Goal: Use online tool/utility: Utilize a website feature to perform a specific function

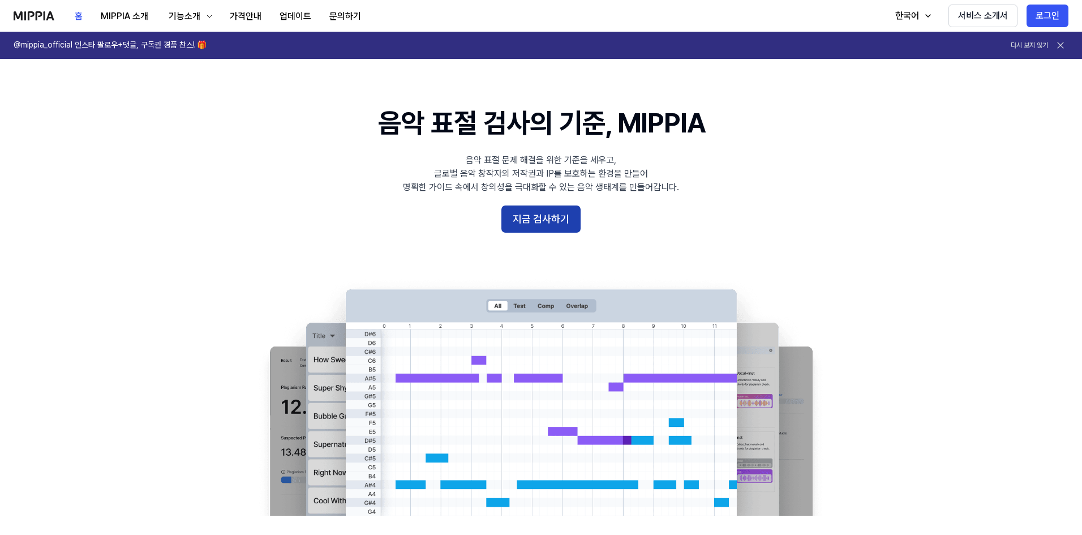
click at [543, 218] on button "지금 검사하기" at bounding box center [540, 218] width 79 height 27
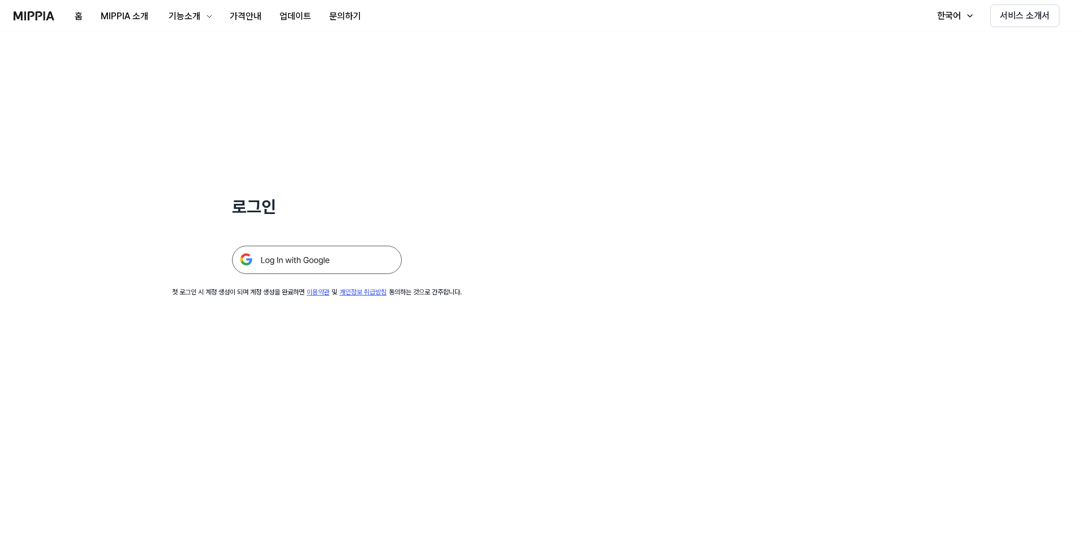
click at [328, 255] on img at bounding box center [317, 260] width 170 height 28
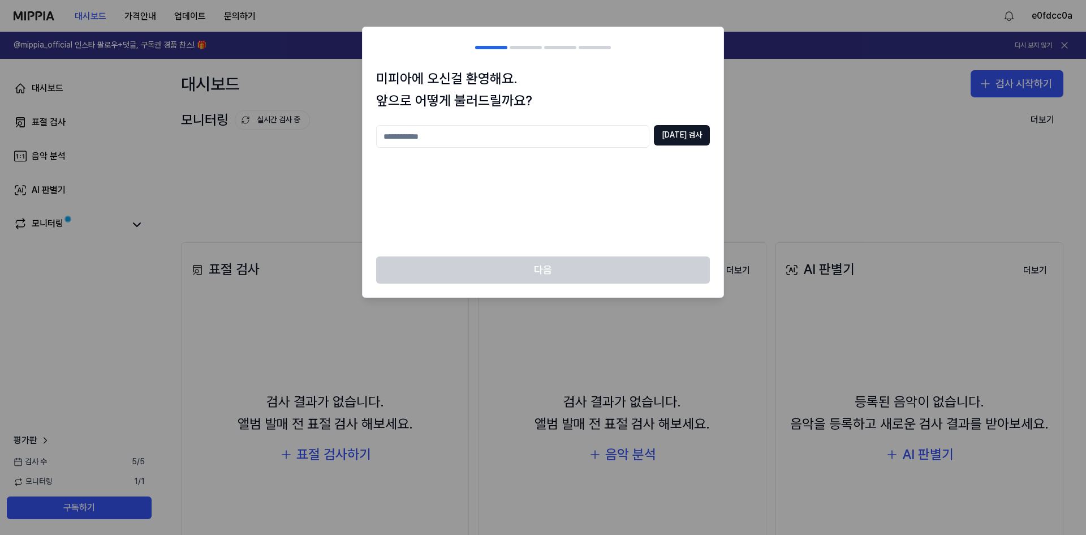
click at [427, 135] on input "text" at bounding box center [512, 136] width 273 height 23
type input "*"
type input "********"
click at [692, 136] on button "중복 검사" at bounding box center [682, 135] width 56 height 20
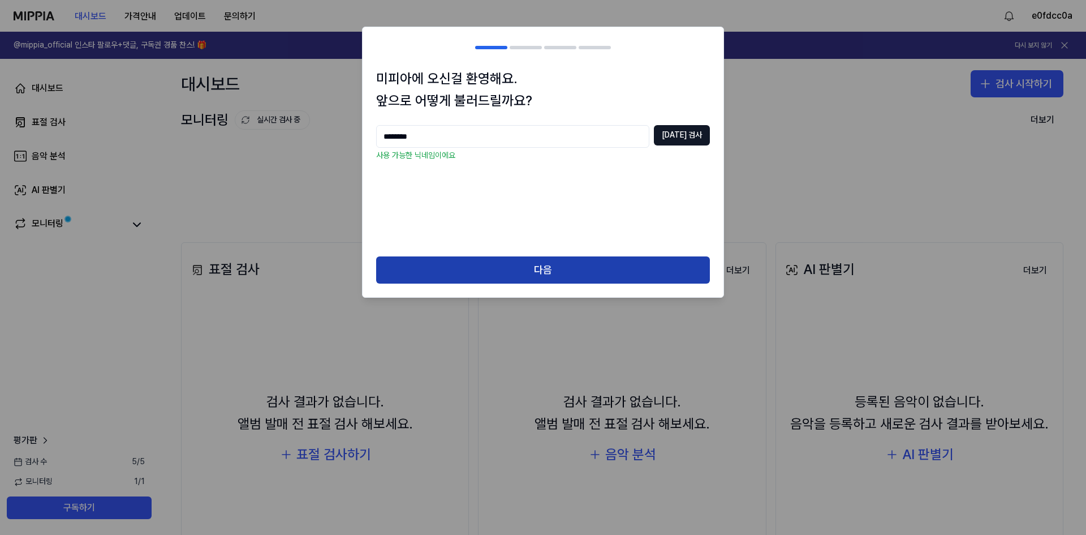
click at [534, 265] on button "다음" at bounding box center [543, 269] width 334 height 27
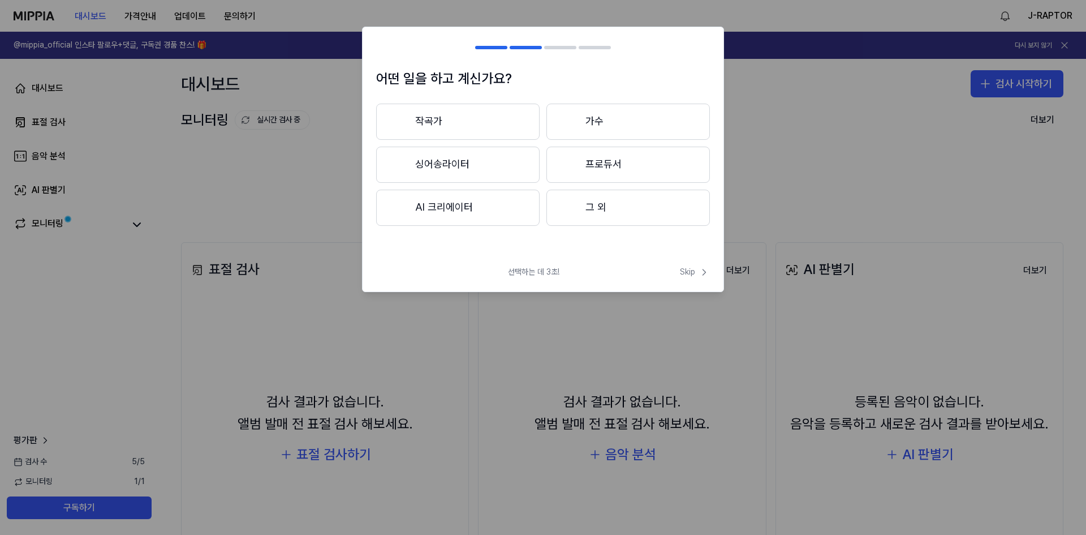
click at [459, 165] on button "싱어송라이터" at bounding box center [458, 165] width 164 height 36
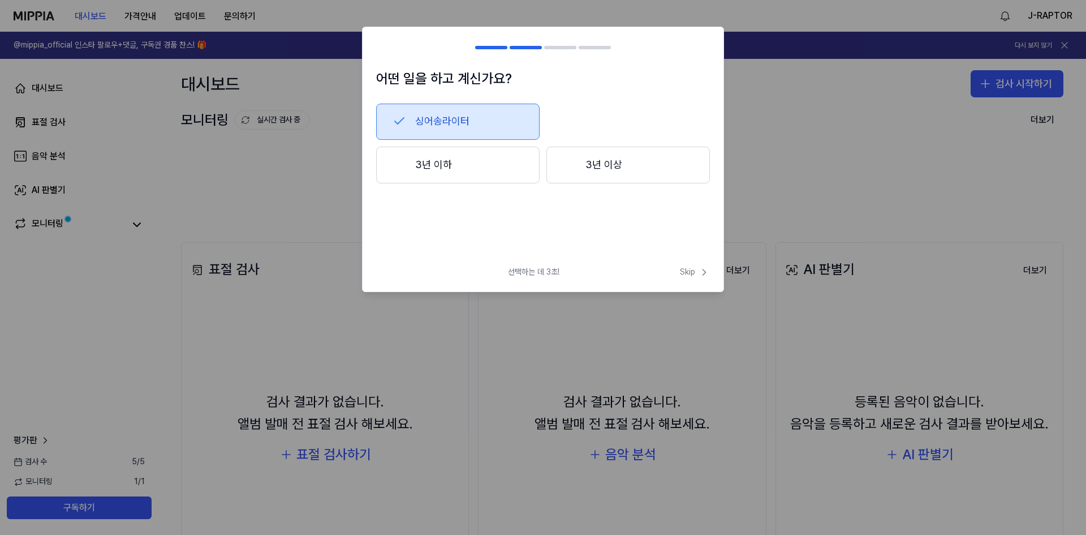
click at [459, 176] on button "3년 이하" at bounding box center [458, 165] width 164 height 37
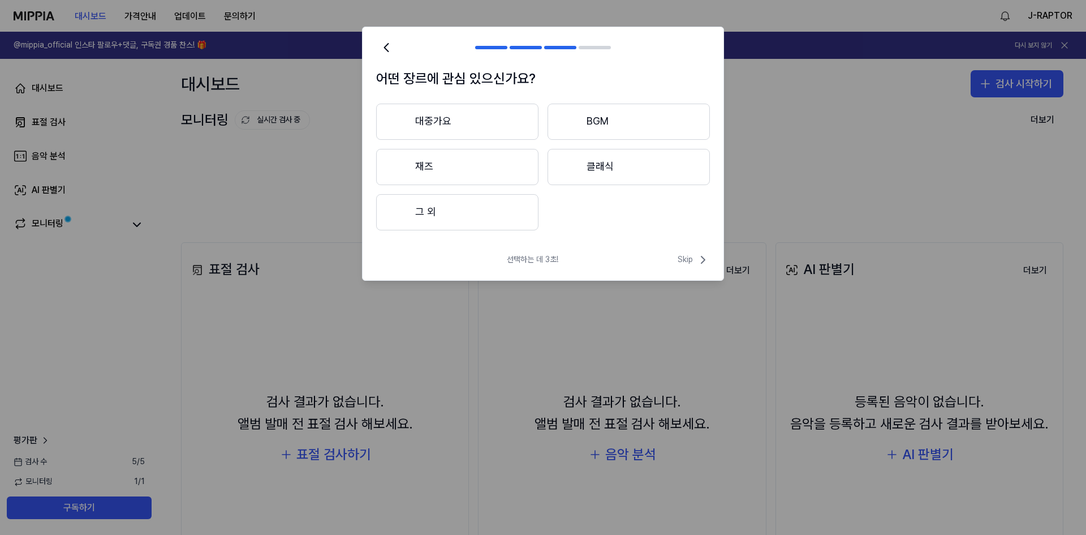
click at [450, 127] on button "대중가요" at bounding box center [457, 122] width 162 height 36
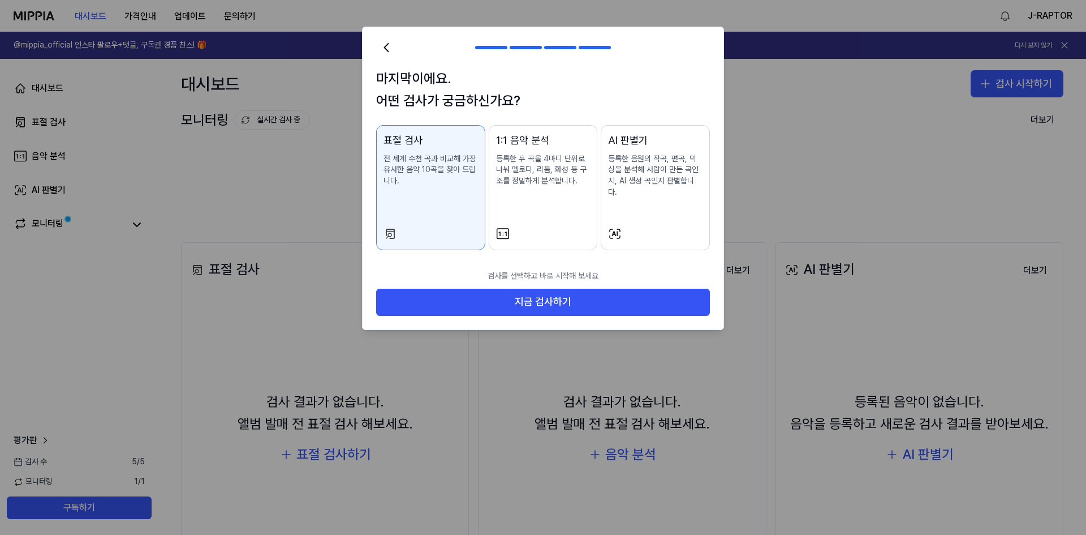
click at [667, 192] on div "AI 판별기 등록한 음원의 작곡, 편곡, 믹싱을 분석해 사람이 만든 곡인지, AI 생성 곡인지 판별합니다." at bounding box center [655, 176] width 94 height 88
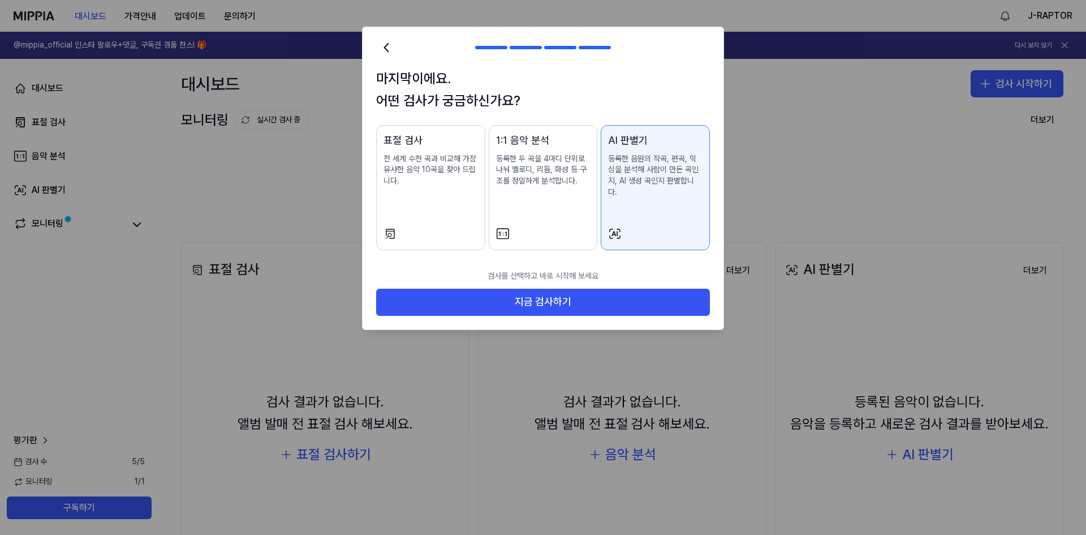
click at [402, 197] on div "표절 검사 전 세계 수천 곡과 비교해 가장 유사한 음악 10곡을 찾아 드립니다." at bounding box center [431, 170] width 94 height 77
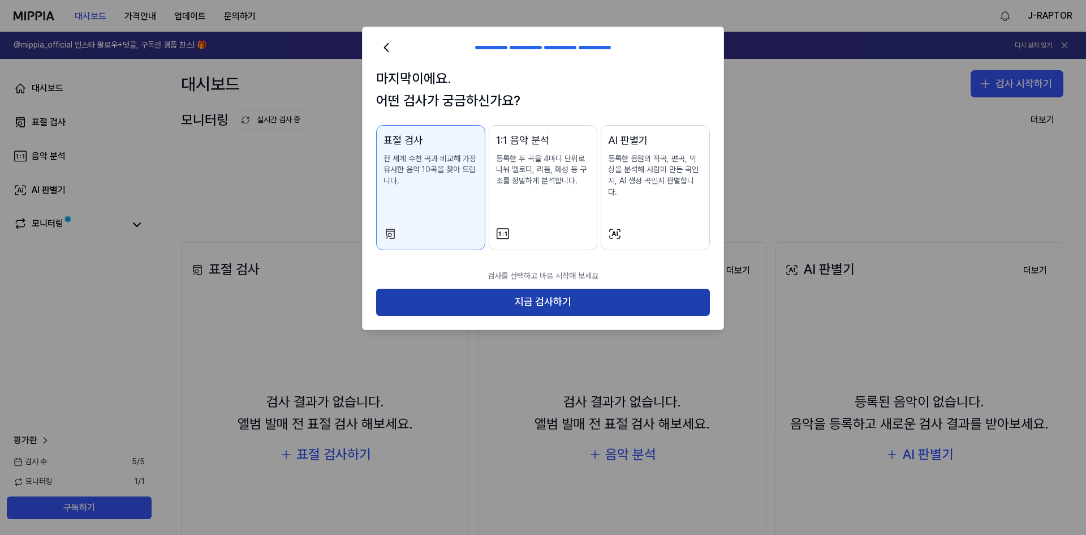
click at [484, 289] on button "지금 검사하기" at bounding box center [543, 302] width 334 height 27
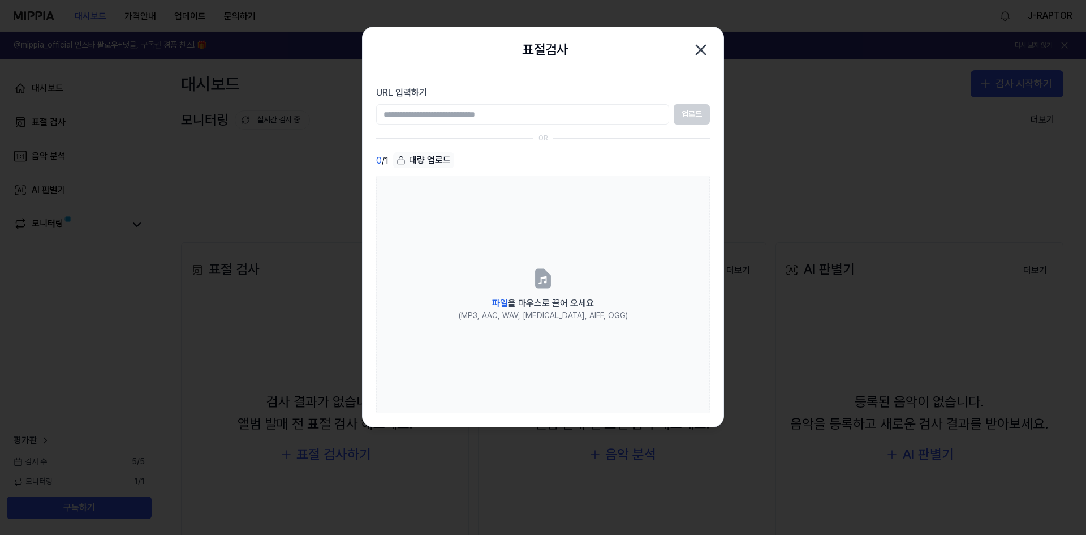
click at [513, 112] on input "URL 입력하기" at bounding box center [522, 114] width 293 height 20
paste input "**********"
type input "**********"
click at [695, 114] on button "업로드" at bounding box center [692, 114] width 36 height 20
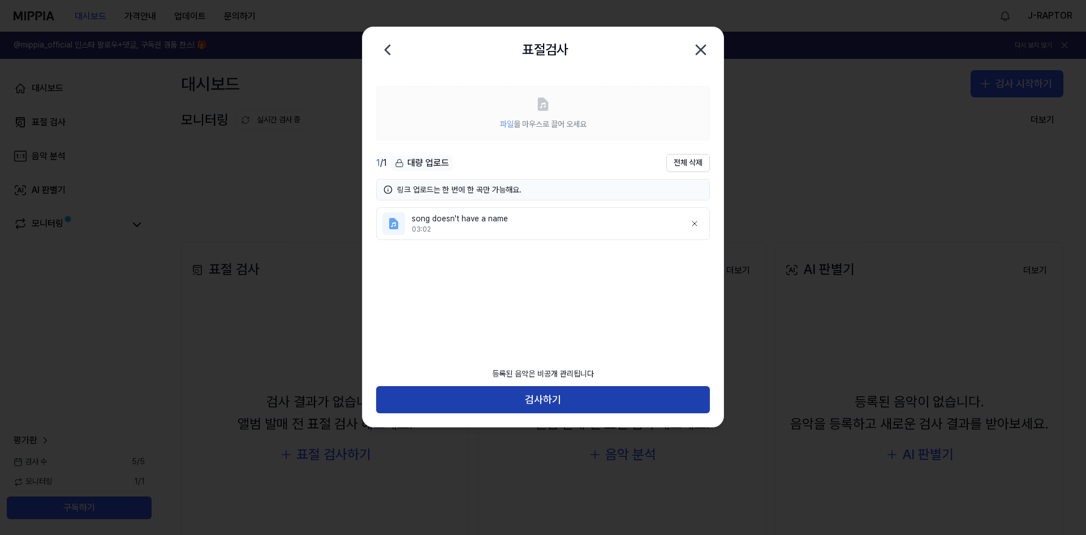
click at [557, 402] on button "검사하기" at bounding box center [543, 399] width 334 height 27
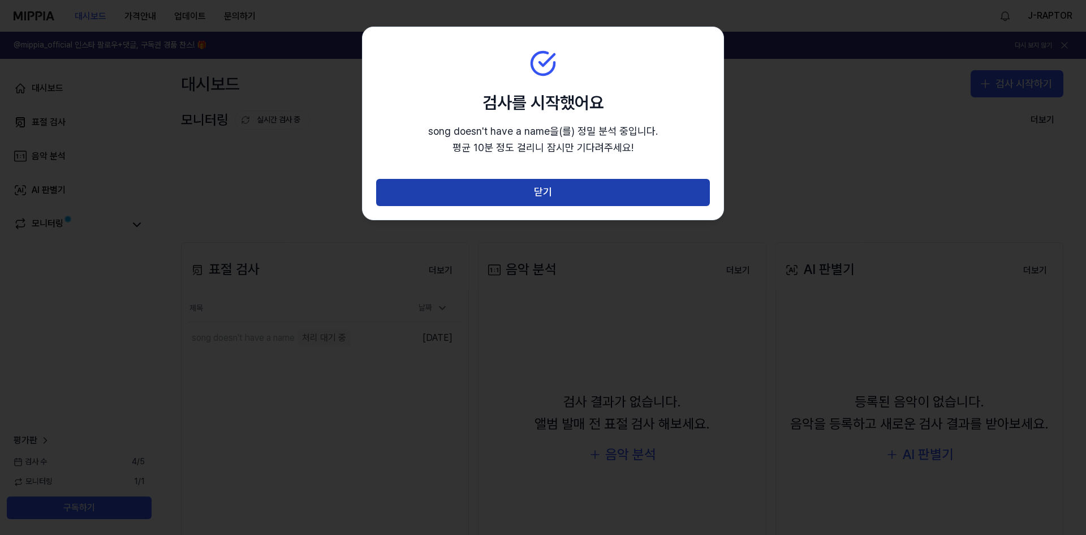
click at [581, 191] on button "닫기" at bounding box center [543, 192] width 334 height 27
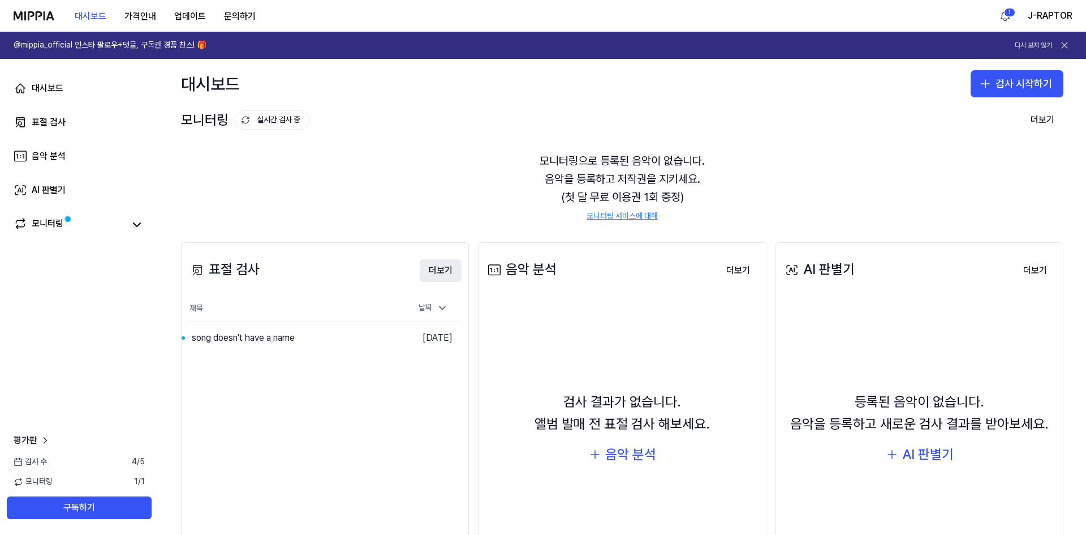
click at [439, 267] on button "더보기" at bounding box center [441, 270] width 42 height 23
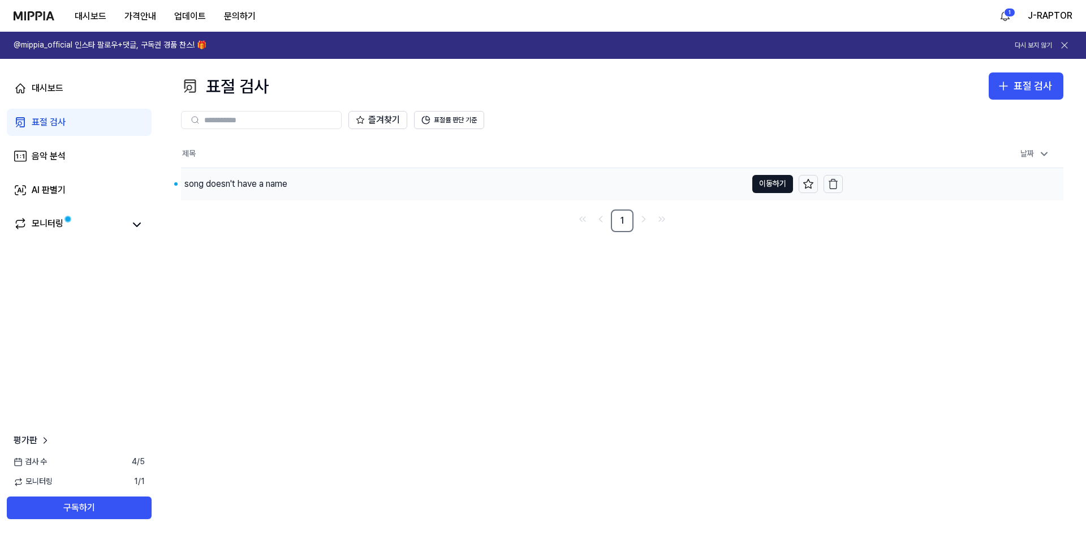
click at [274, 183] on div "song doesn't have a name" at bounding box center [235, 184] width 103 height 14
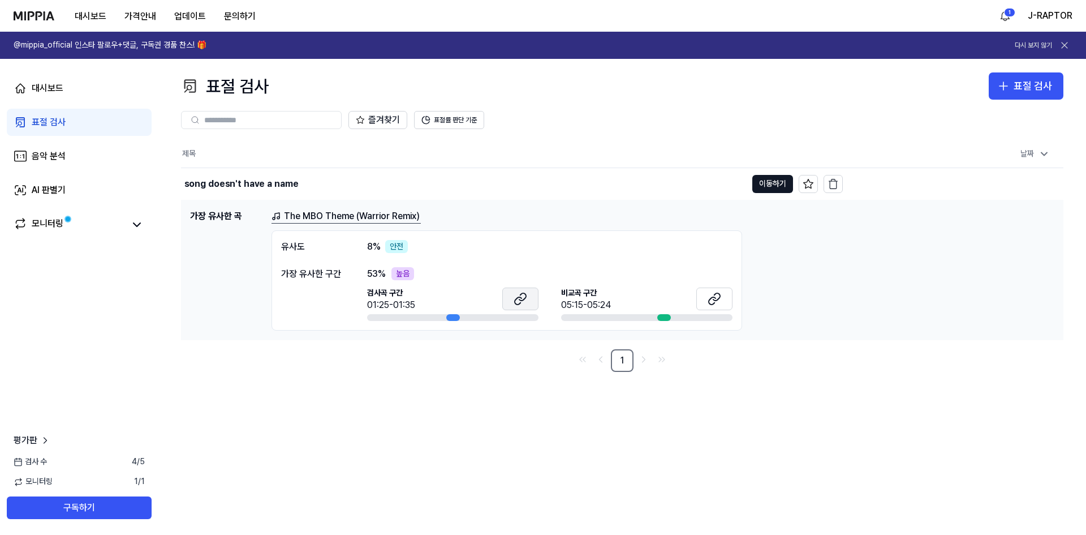
click at [519, 297] on icon at bounding box center [518, 300] width 7 height 7
click at [718, 295] on icon at bounding box center [715, 299] width 14 height 14
click at [33, 222] on div "모니터링" at bounding box center [48, 225] width 32 height 16
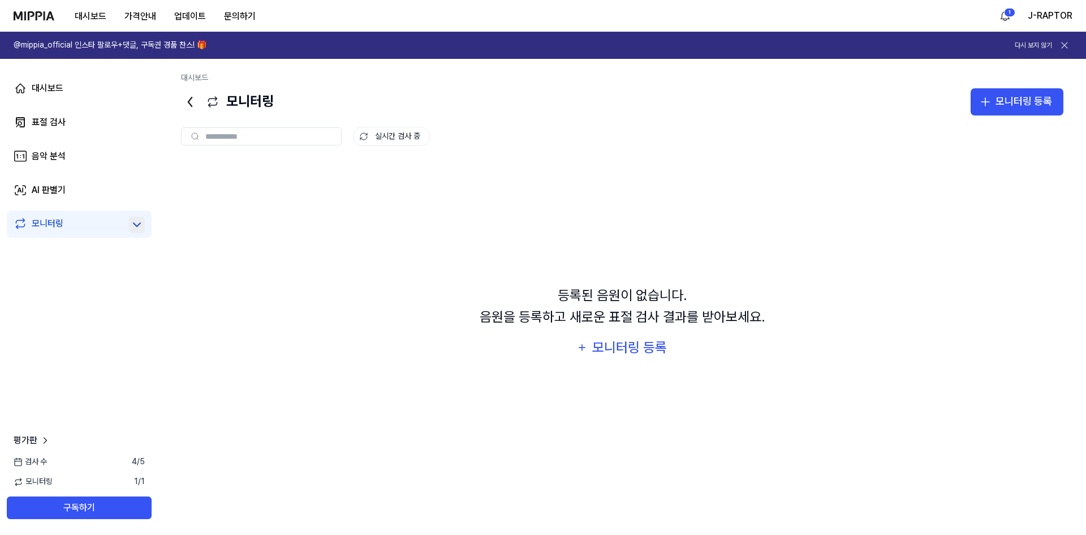
click at [134, 226] on icon at bounding box center [137, 225] width 14 height 14
click at [135, 224] on icon at bounding box center [137, 225] width 14 height 14
click at [50, 190] on div "AI 판별기" at bounding box center [49, 190] width 34 height 14
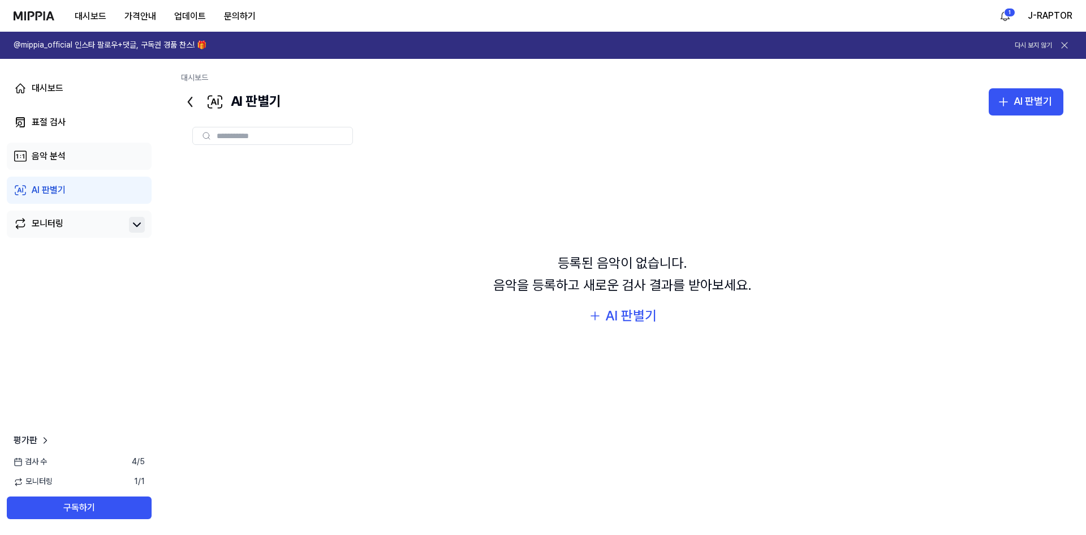
click at [59, 161] on div "음악 분석" at bounding box center [49, 156] width 34 height 14
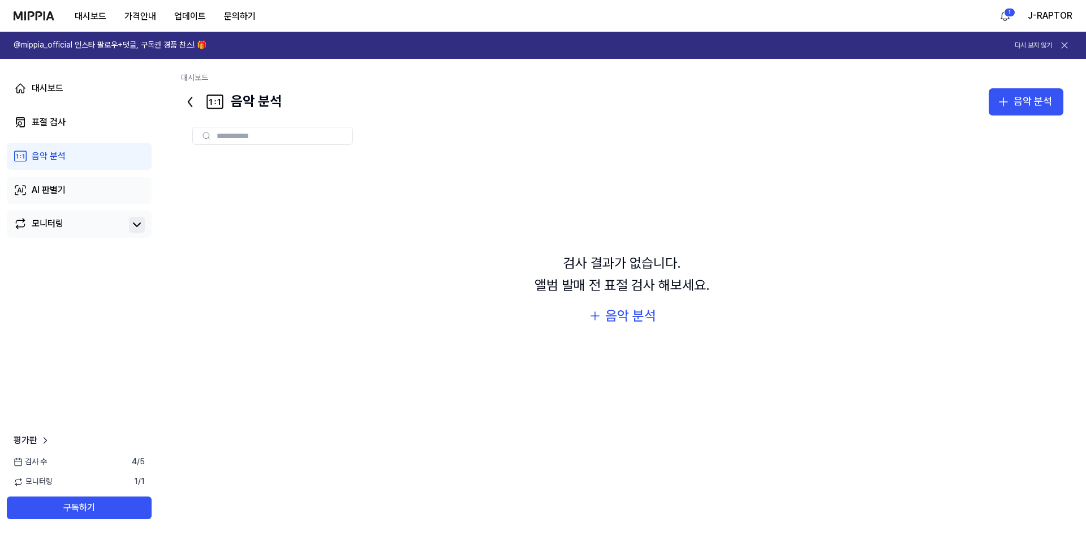
click at [61, 180] on link "AI 판별기" at bounding box center [79, 190] width 145 height 27
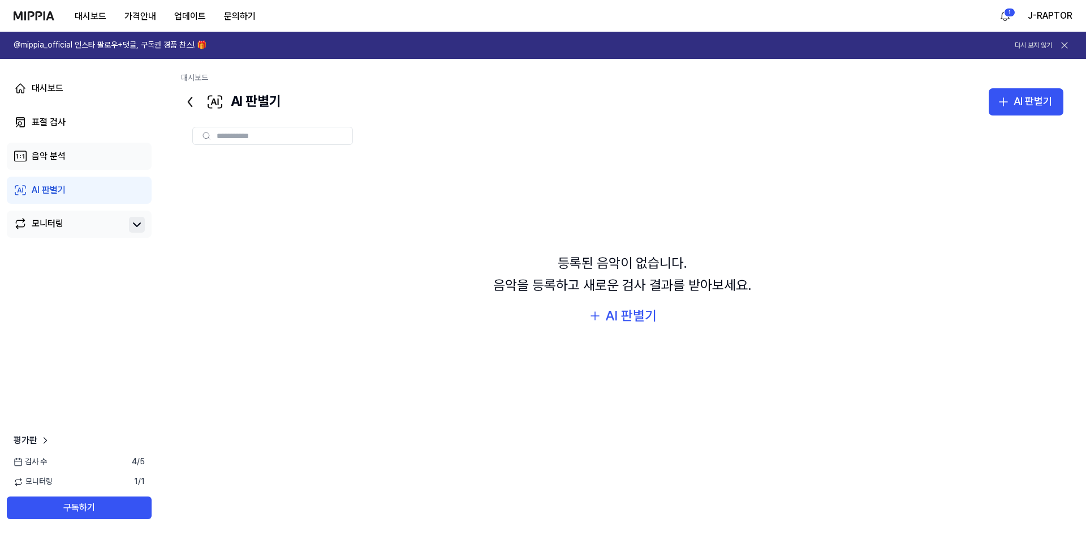
click at [64, 161] on div "음악 분석" at bounding box center [49, 156] width 34 height 14
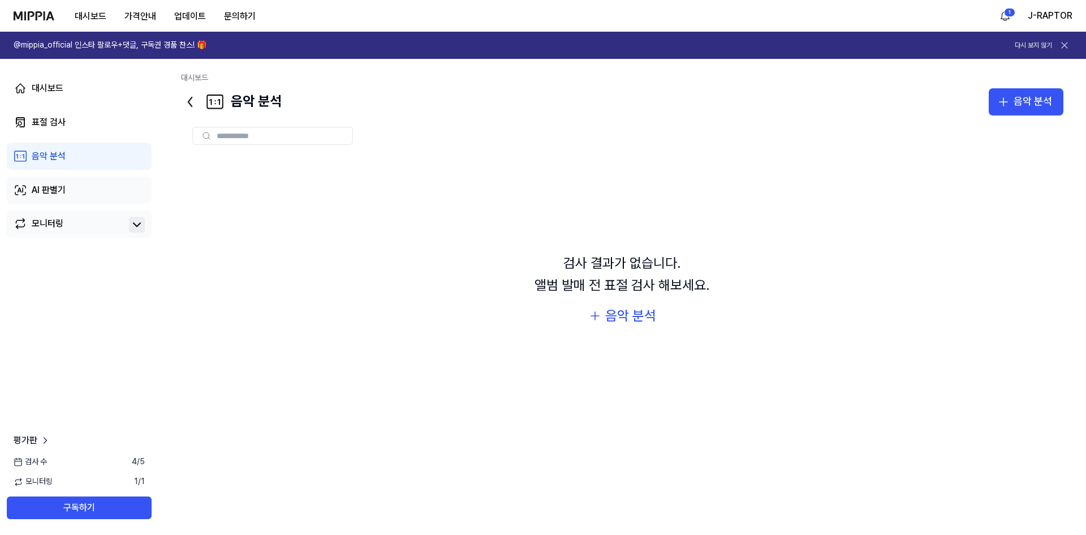
click at [57, 184] on div "AI 판별기" at bounding box center [49, 190] width 34 height 14
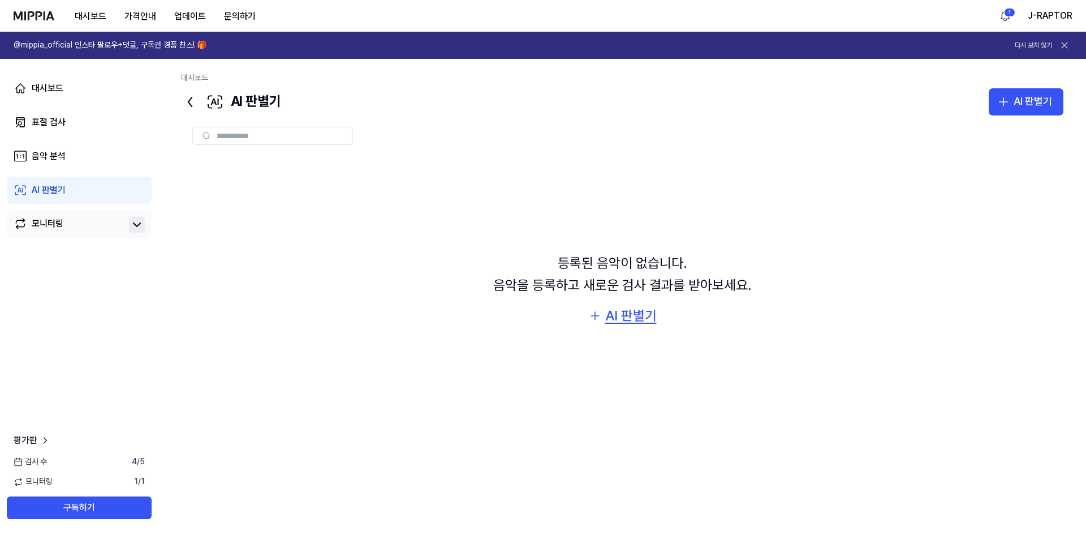
click at [604, 316] on button "AI 판별기" at bounding box center [622, 316] width 68 height 22
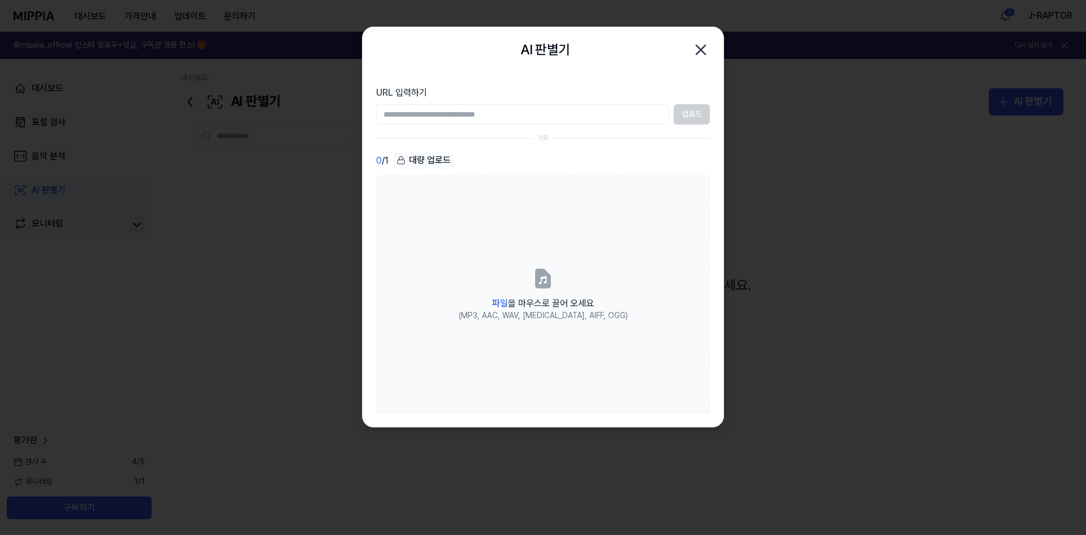
click at [494, 118] on input "URL 입력하기" at bounding box center [522, 114] width 293 height 20
type input "**********"
click at [683, 115] on button "업로드" at bounding box center [692, 114] width 36 height 20
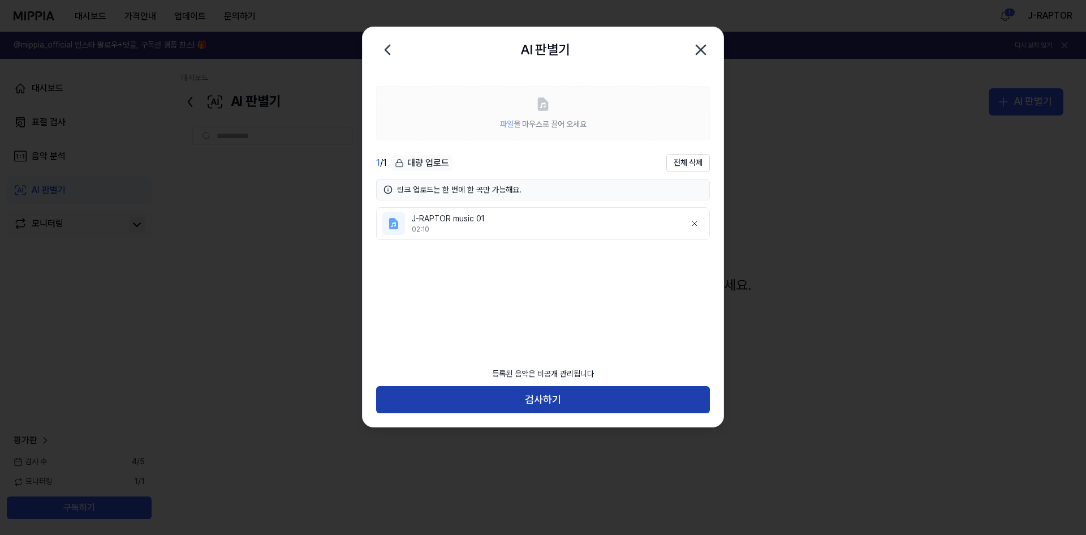
click at [552, 399] on button "검사하기" at bounding box center [543, 399] width 334 height 27
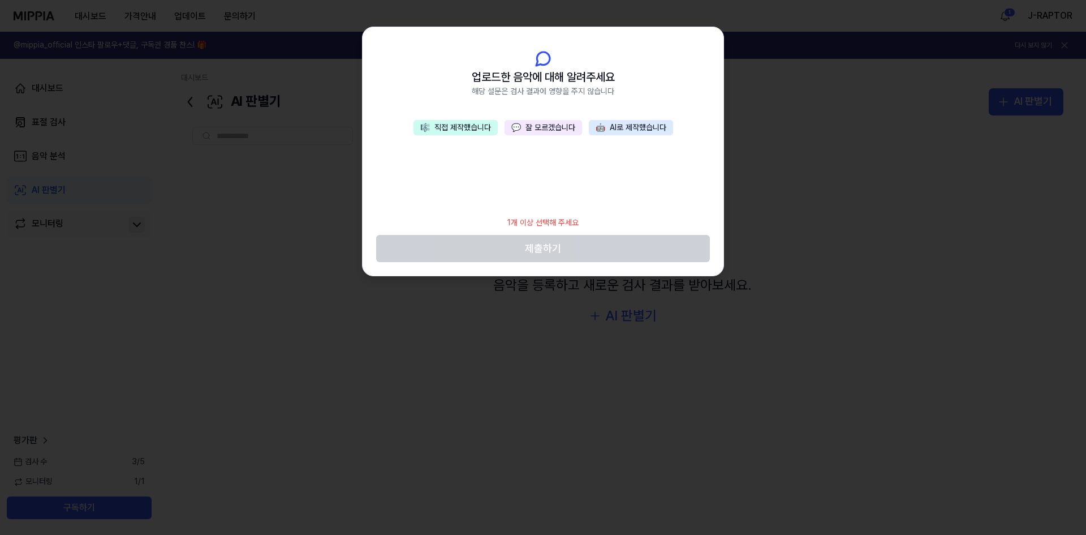
click at [449, 126] on button "🎼 직접 제작했습니다" at bounding box center [456, 128] width 84 height 16
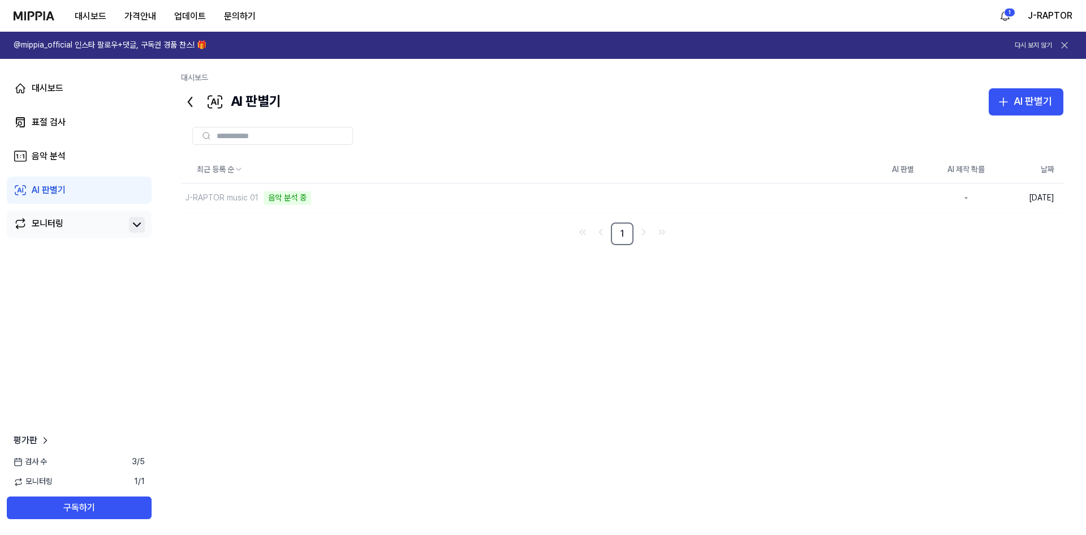
click at [70, 222] on link "모니터링" at bounding box center [69, 225] width 111 height 16
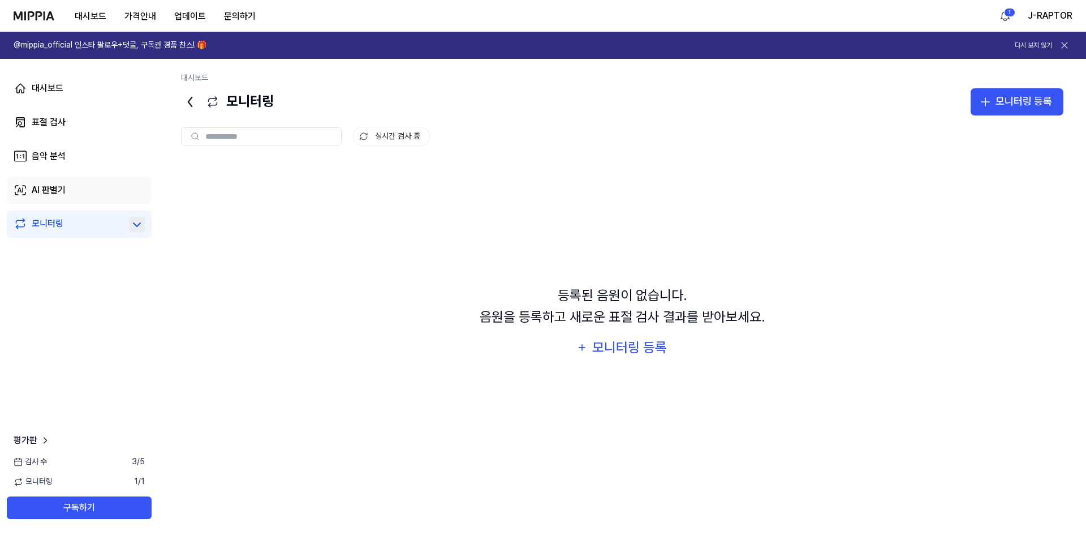
click at [70, 197] on link "AI 판별기" at bounding box center [79, 190] width 145 height 27
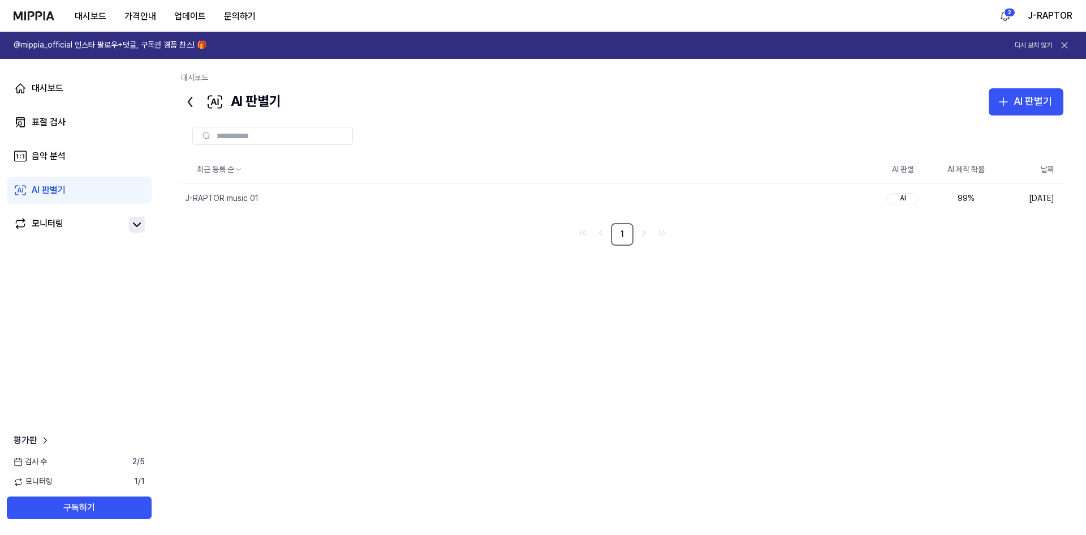
click at [136, 224] on icon at bounding box center [137, 225] width 14 height 14
click at [68, 226] on link "모니터링" at bounding box center [69, 225] width 111 height 16
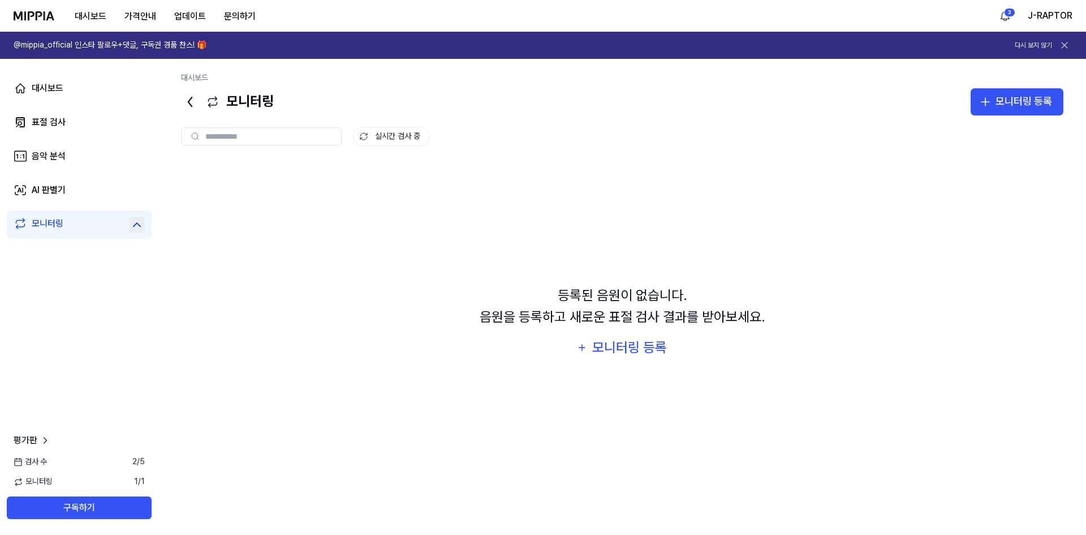
click at [62, 221] on div "모니터링" at bounding box center [48, 225] width 32 height 16
click at [71, 197] on link "AI 판별기" at bounding box center [79, 190] width 145 height 27
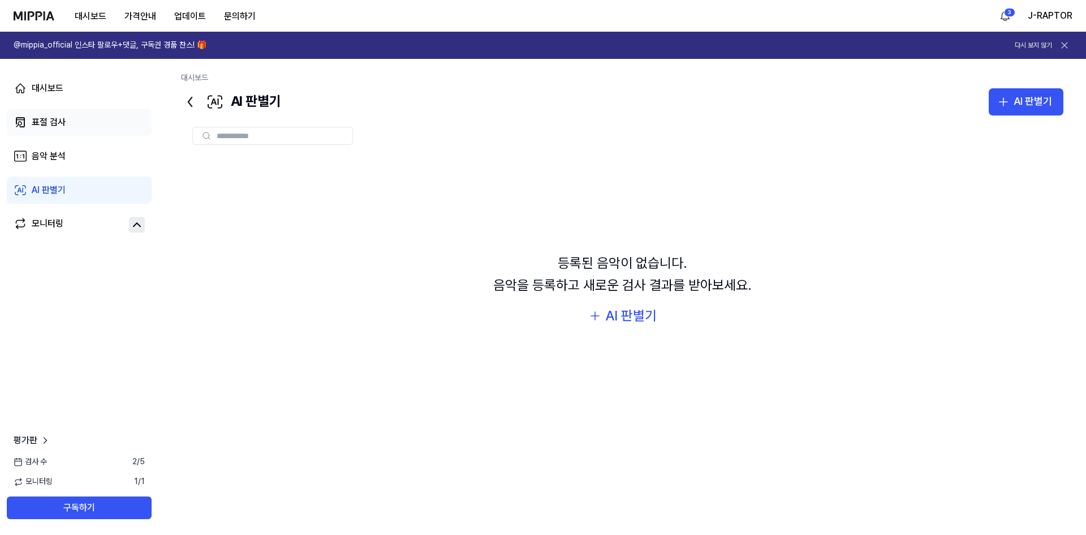
click at [72, 126] on link "표절 검사" at bounding box center [79, 122] width 145 height 27
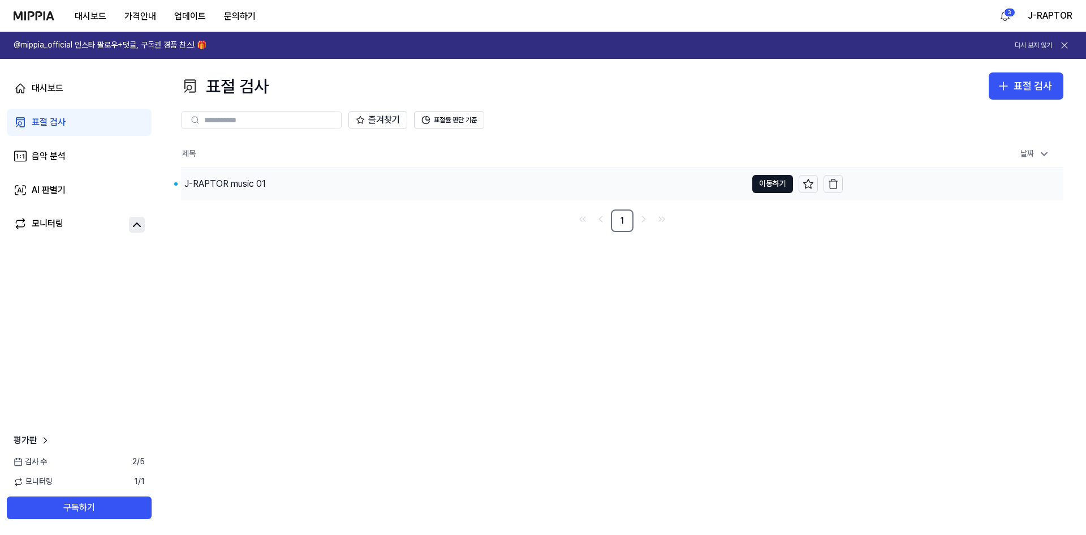
click at [229, 184] on div "J-RAPTOR music 01" at bounding box center [224, 184] width 81 height 14
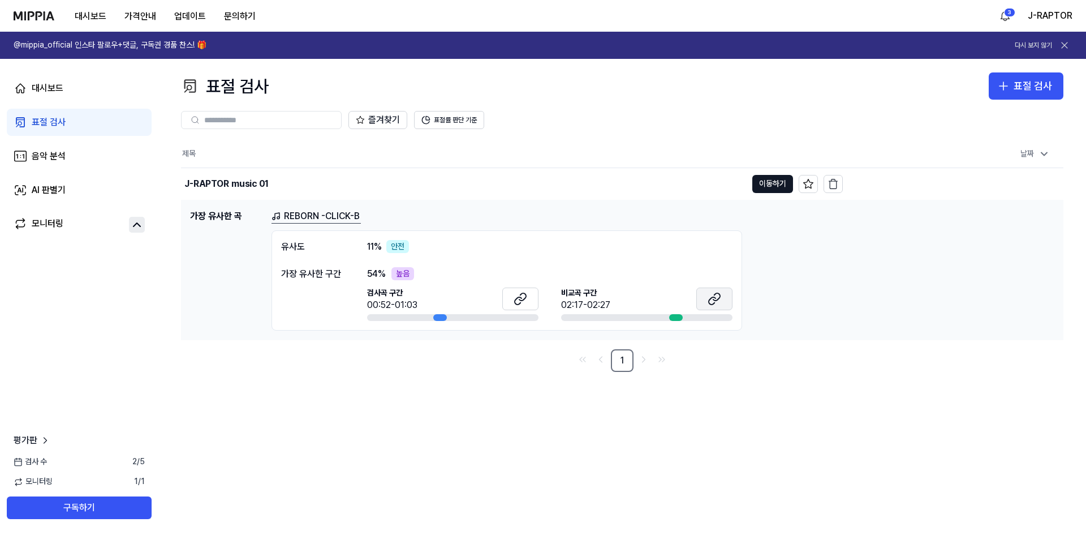
click at [715, 295] on icon at bounding box center [715, 299] width 14 height 14
click at [519, 299] on icon at bounding box center [522, 296] width 7 height 7
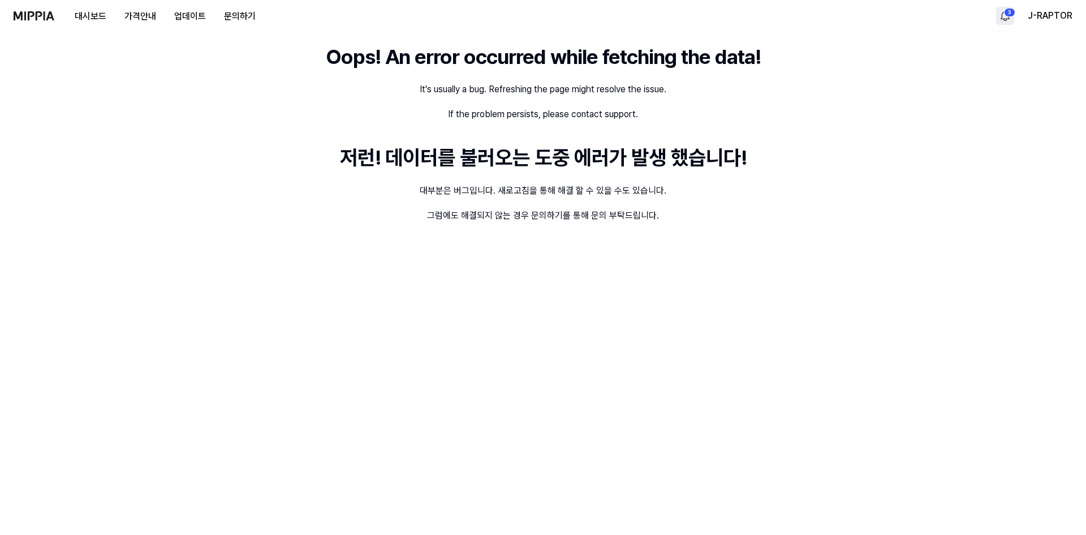
click at [1011, 17] on html "대시보드 가격안내 업데이트 문의하기 3 J-RAPTOR Oops! An error occurred while fetching the data!…" at bounding box center [543, 267] width 1086 height 535
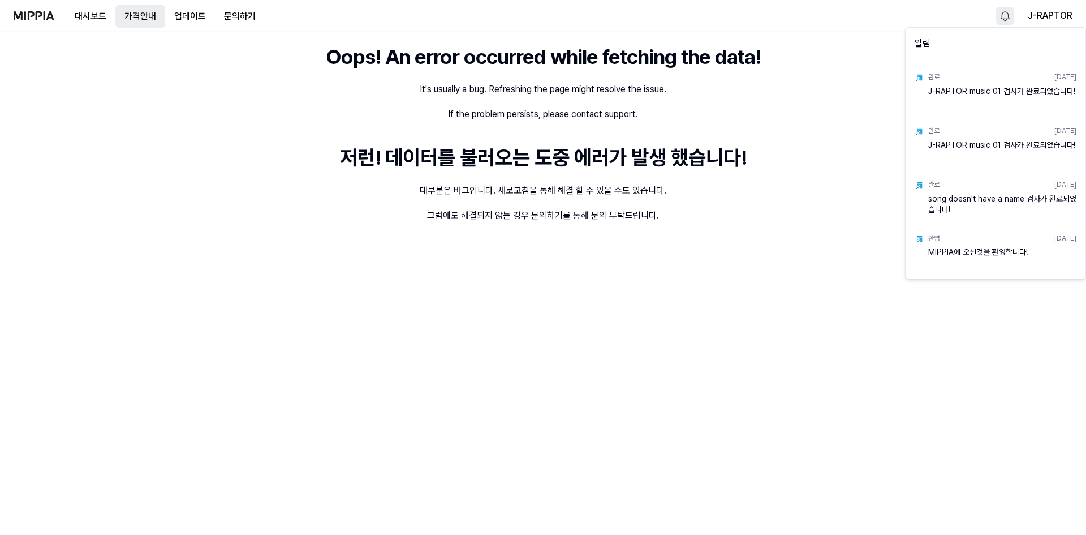
click at [143, 17] on html "대시보드 가격안내 업데이트 문의하기 J-RAPTOR Oops! An error occurred while fetching the data! I…" at bounding box center [543, 267] width 1086 height 535
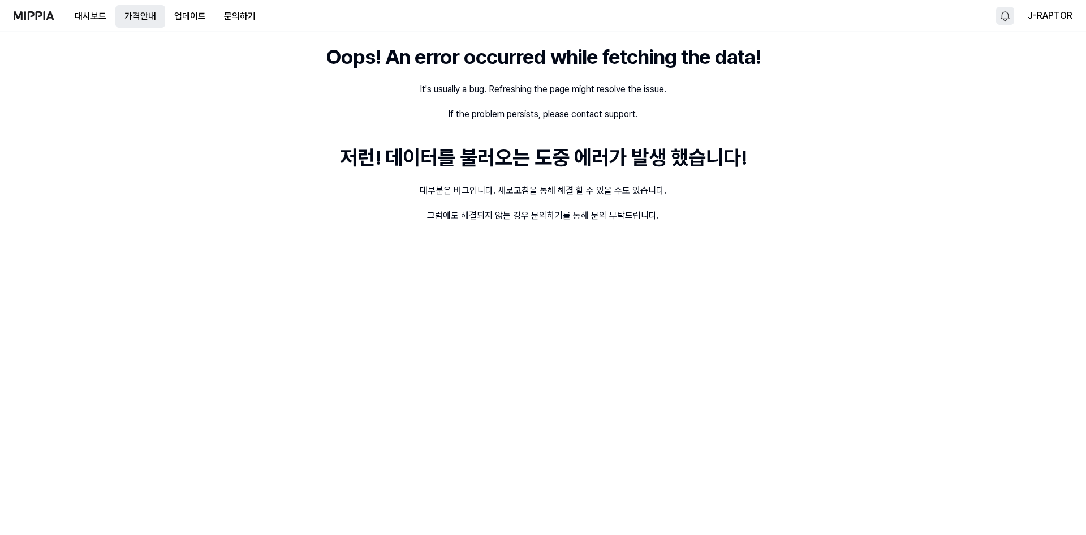
click at [135, 16] on button "가격안내" at bounding box center [140, 16] width 50 height 23
click at [99, 18] on button "대시보드" at bounding box center [91, 16] width 50 height 23
click at [187, 15] on button "업데이트" at bounding box center [190, 16] width 50 height 23
click at [26, 16] on img at bounding box center [34, 15] width 41 height 9
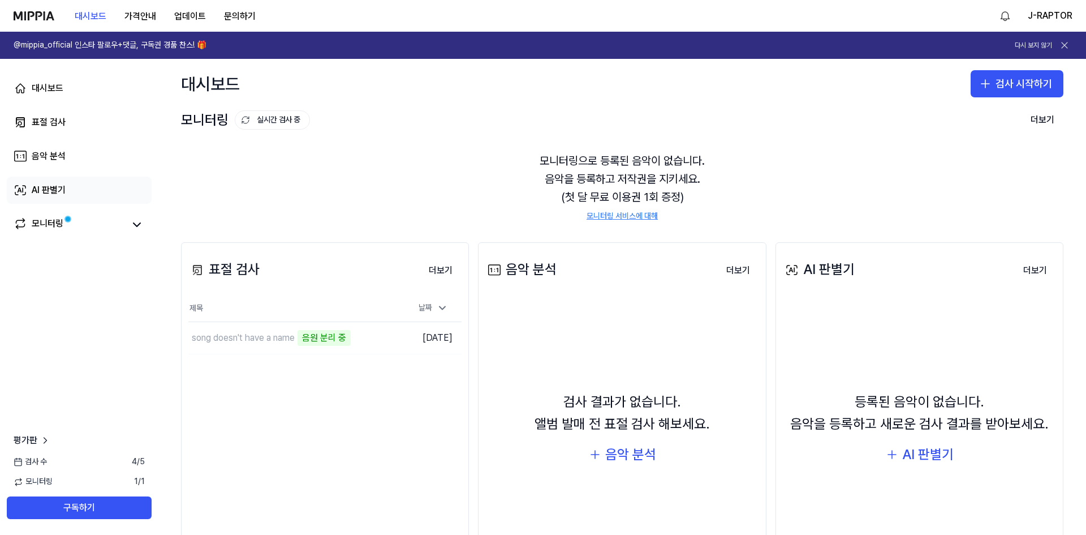
click at [56, 187] on div "AI 판별기" at bounding box center [49, 190] width 34 height 14
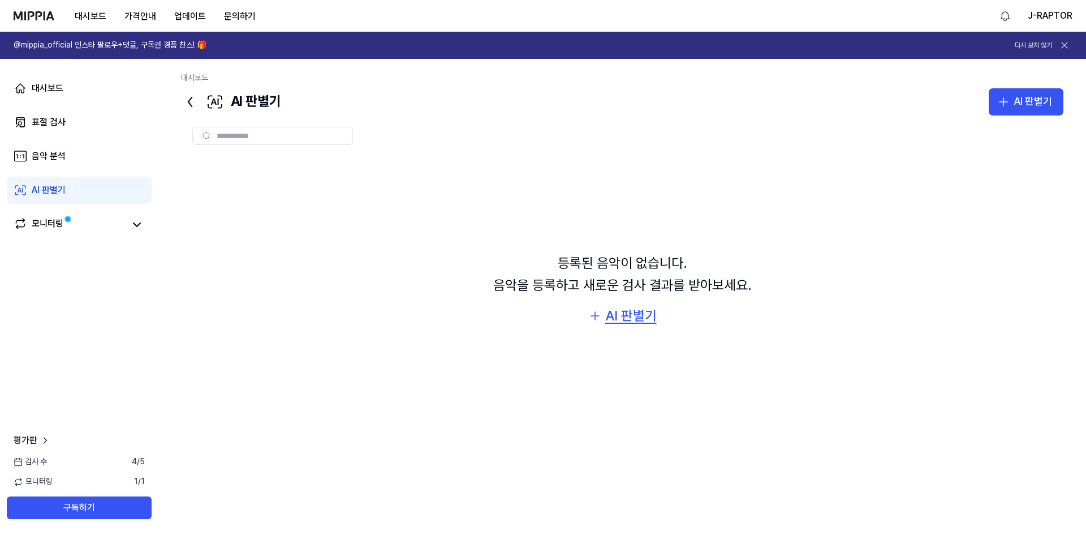
click at [620, 324] on div "AI 판별기" at bounding box center [630, 316] width 51 height 22
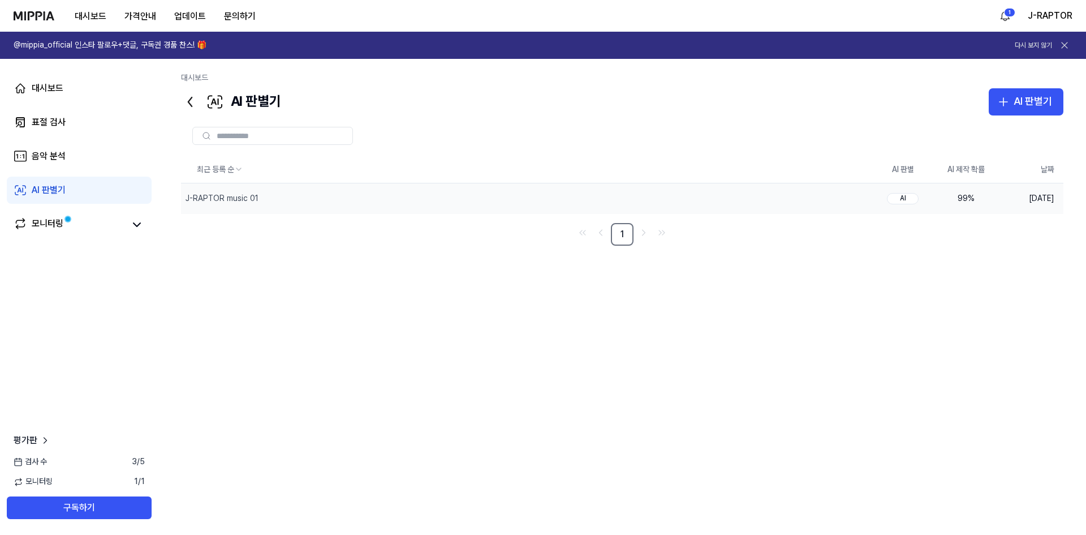
click at [967, 199] on div "99 %" at bounding box center [966, 198] width 45 height 11
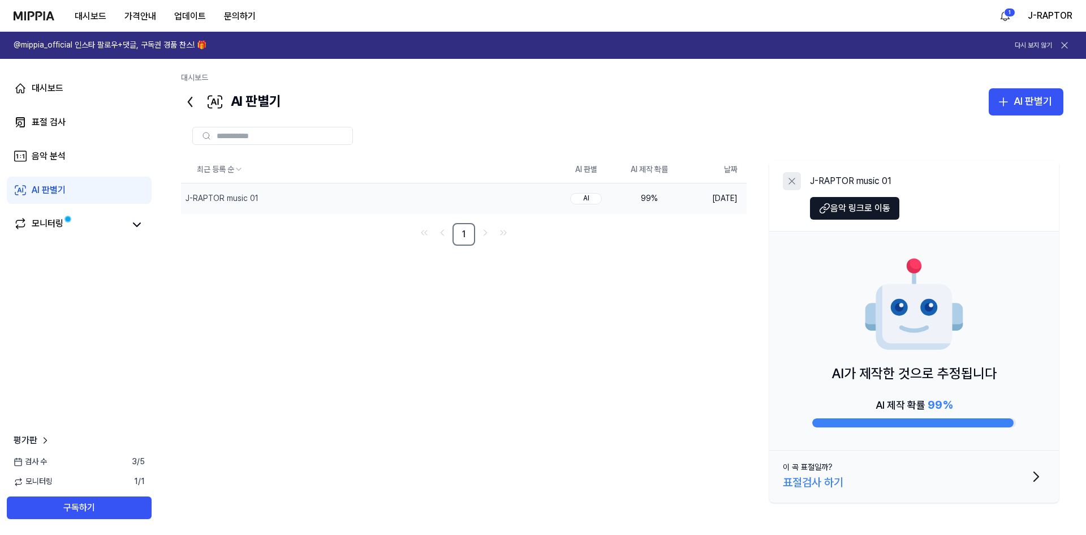
click at [794, 178] on icon at bounding box center [792, 180] width 11 height 11
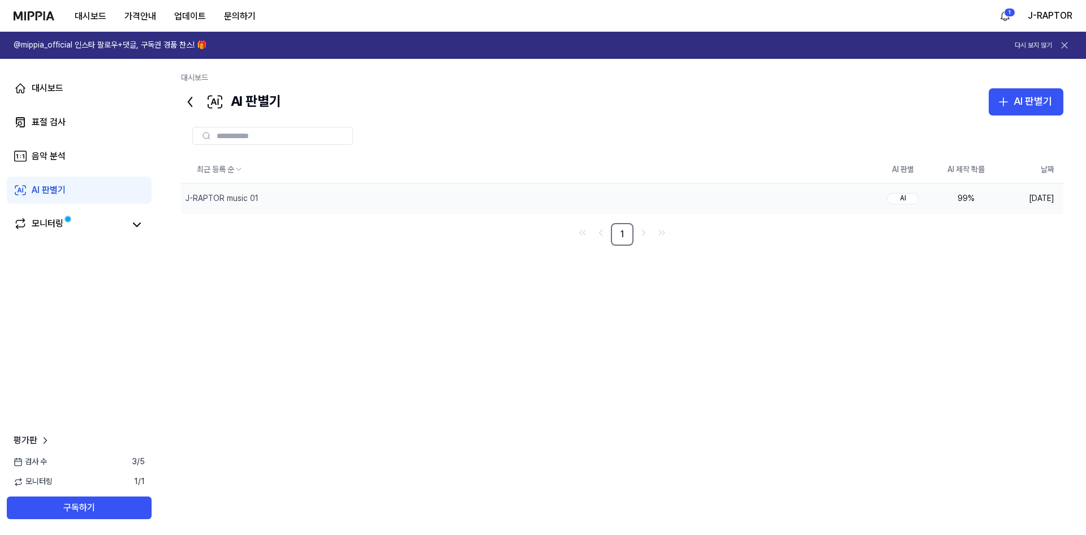
click at [963, 197] on div "99 %" at bounding box center [966, 198] width 45 height 11
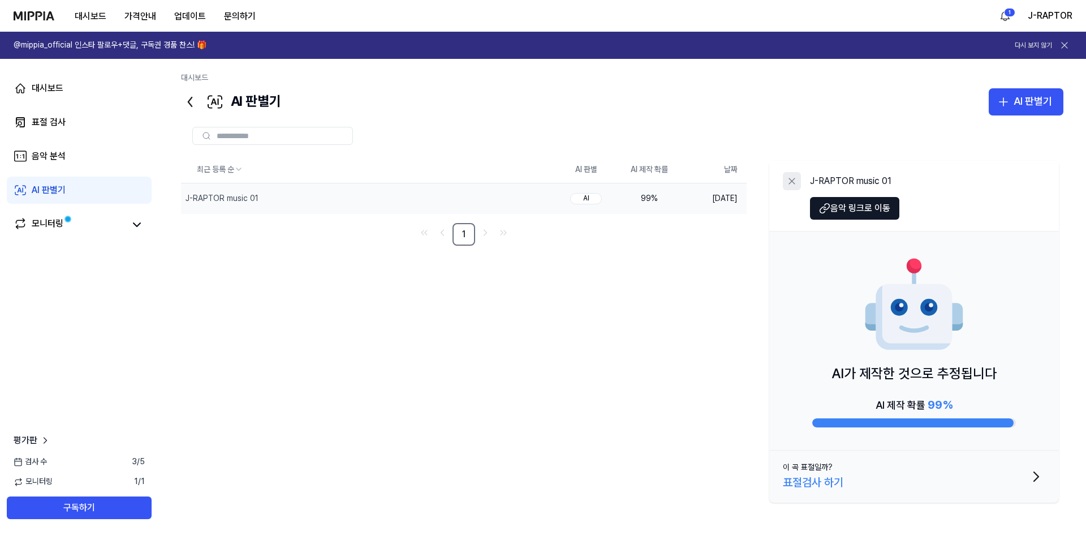
click at [791, 183] on icon at bounding box center [792, 180] width 11 height 11
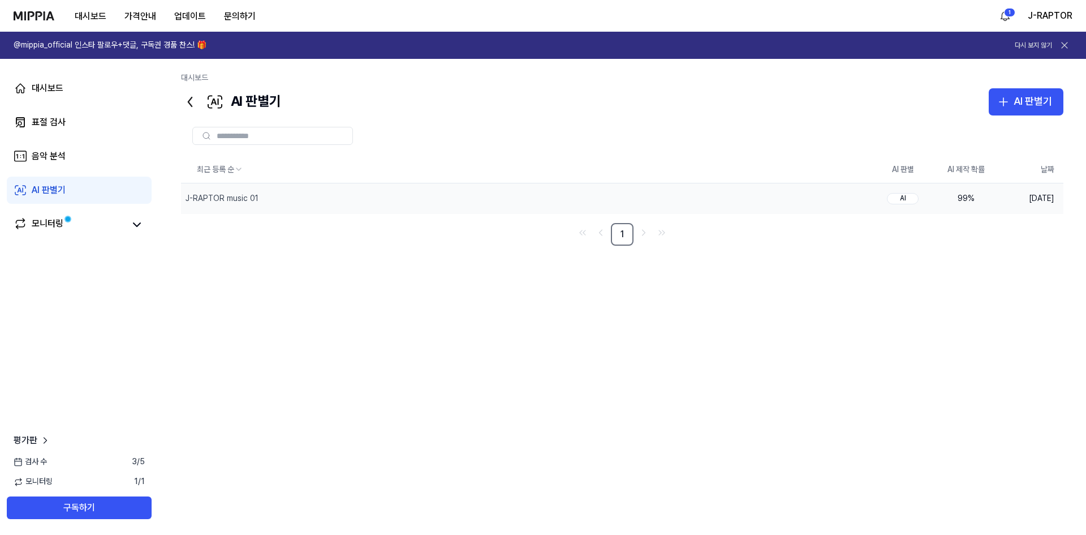
click at [906, 196] on div "AI" at bounding box center [903, 198] width 32 height 11
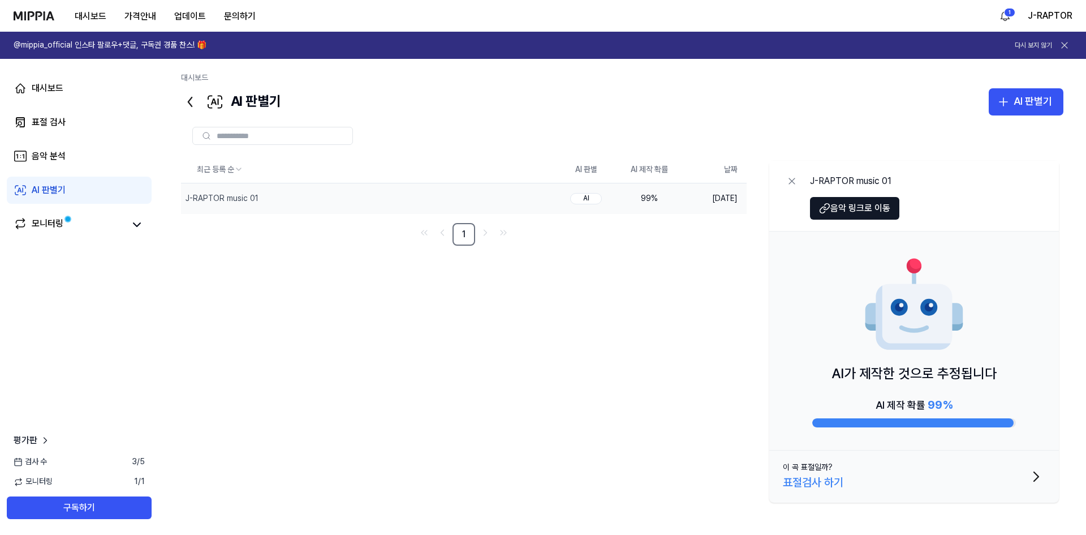
click at [819, 482] on div "표절검사 하기" at bounding box center [813, 482] width 61 height 18
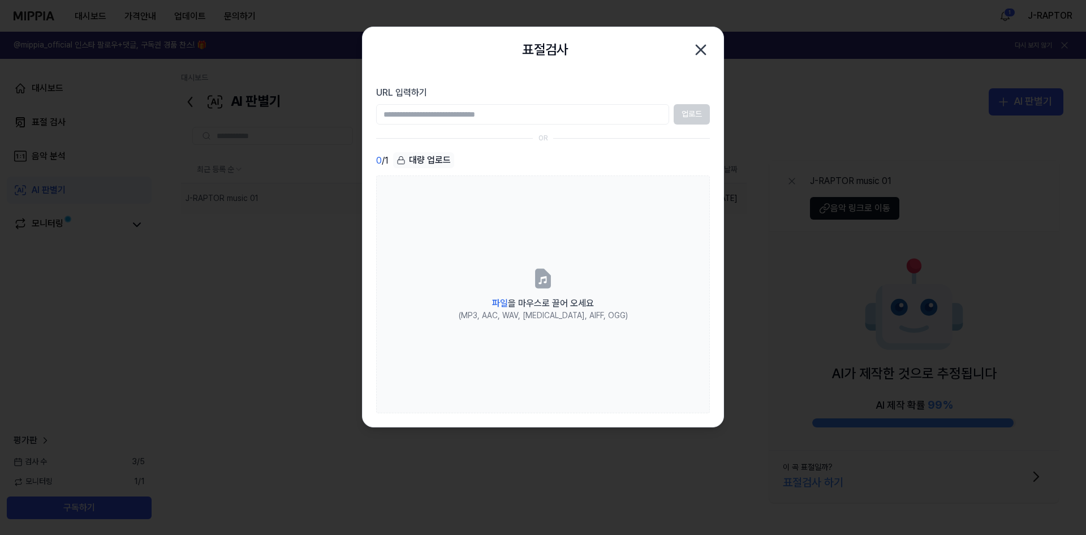
click at [528, 110] on input "URL 입력하기" at bounding box center [522, 114] width 293 height 20
type input "**********"
click at [702, 114] on button "업로드" at bounding box center [692, 114] width 36 height 20
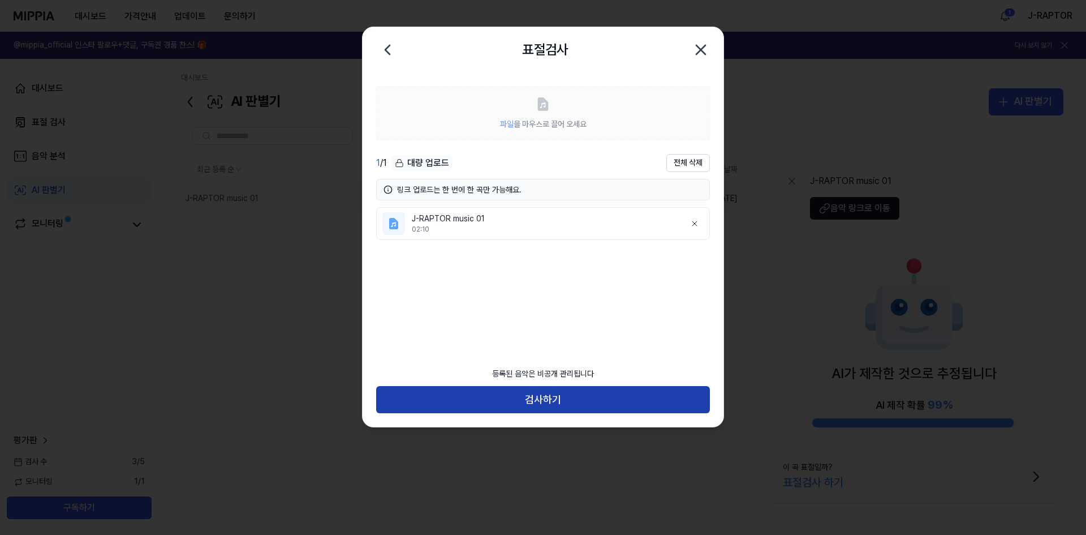
click at [562, 403] on button "검사하기" at bounding box center [543, 399] width 334 height 27
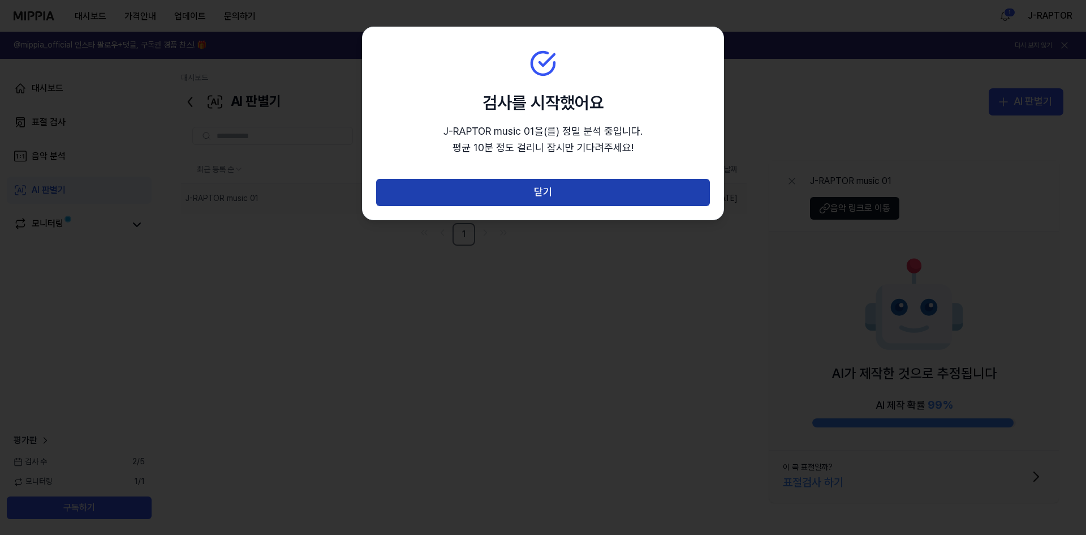
click at [545, 188] on button "닫기" at bounding box center [543, 192] width 334 height 27
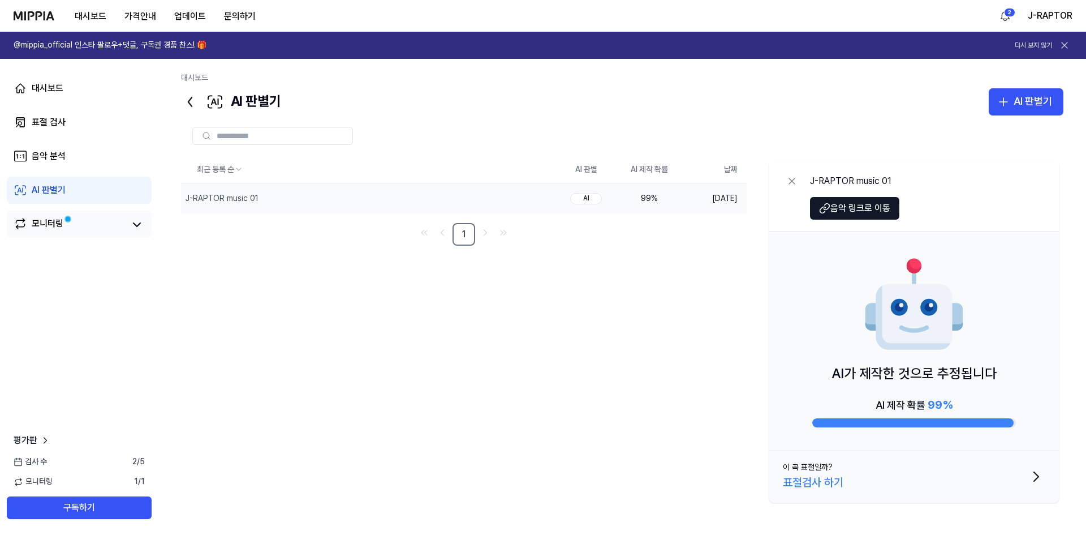
click at [72, 226] on link "모니터링" at bounding box center [69, 225] width 111 height 16
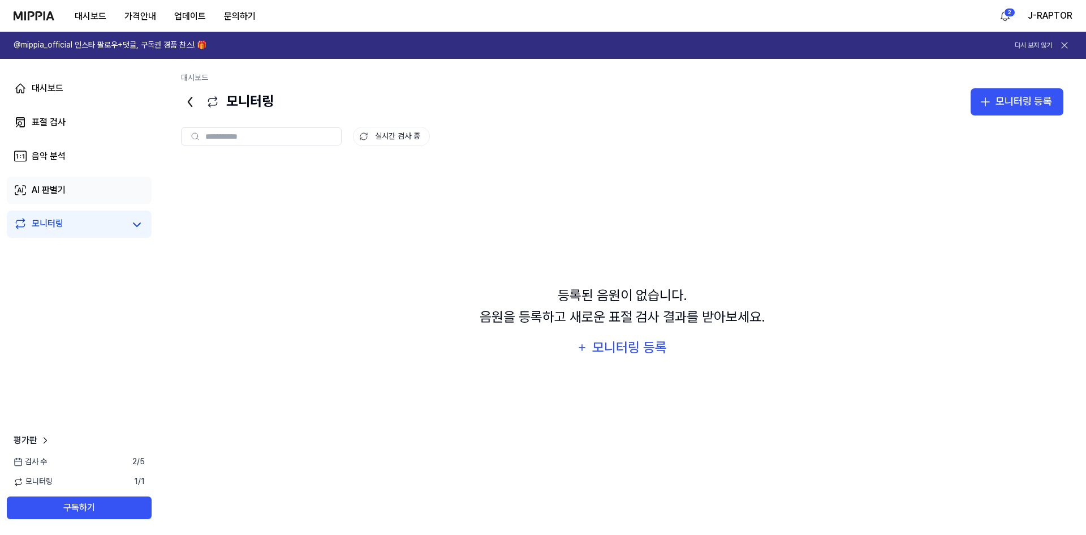
click at [62, 188] on div "AI 판별기" at bounding box center [49, 190] width 34 height 14
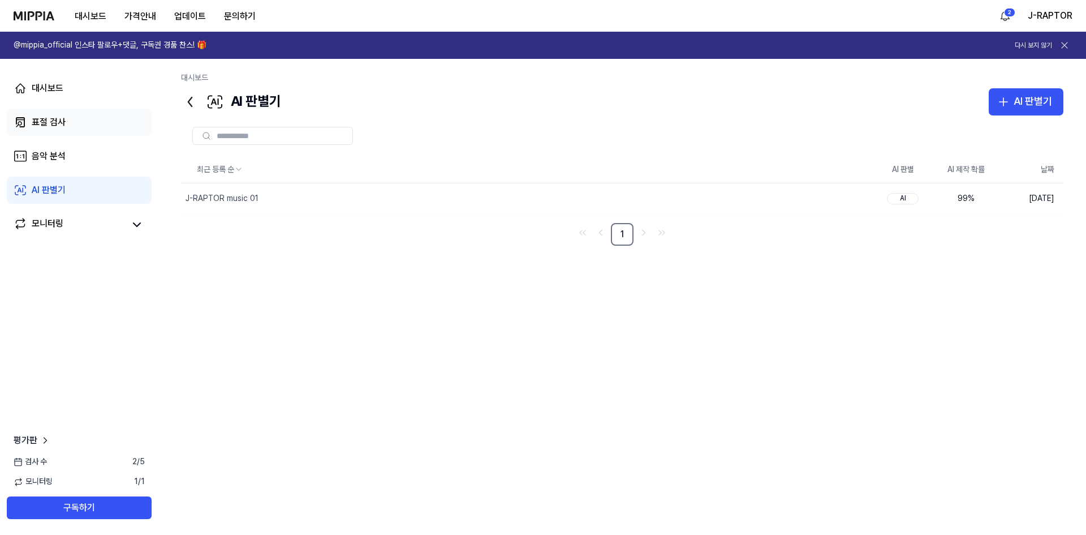
click at [66, 124] on link "표절 검사" at bounding box center [79, 122] width 145 height 27
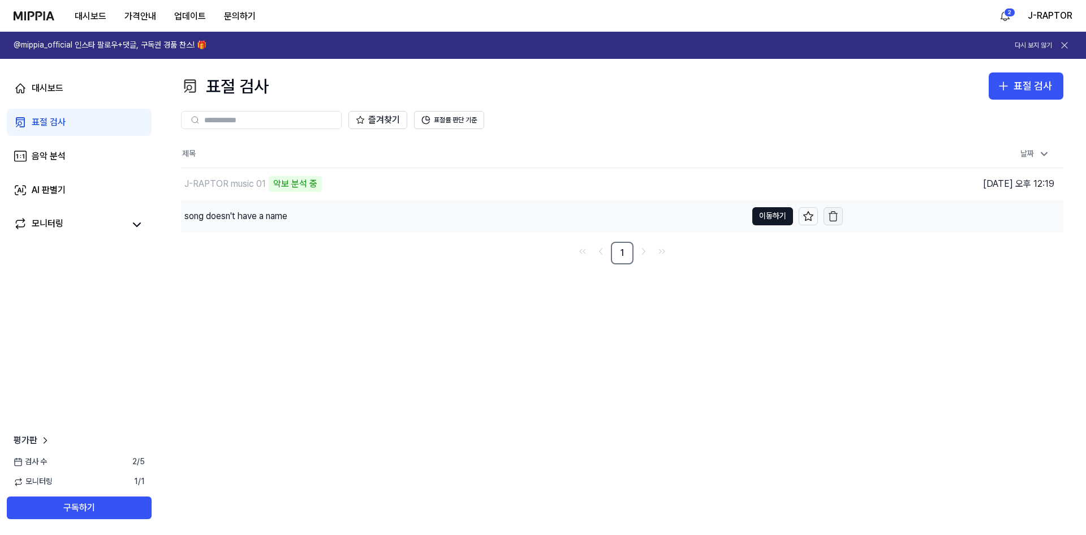
click at [837, 218] on icon "button" at bounding box center [833, 216] width 7 height 7
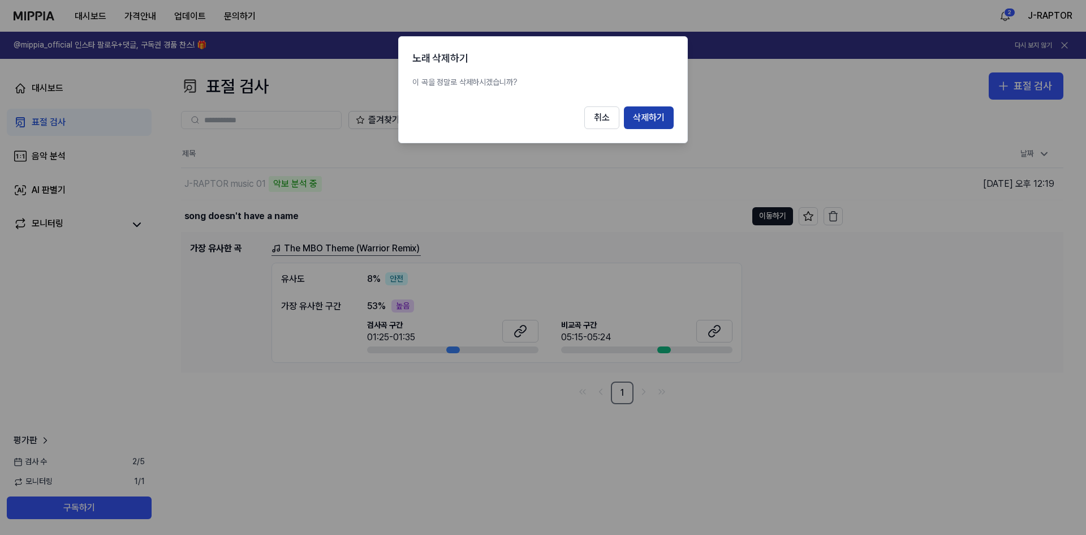
click at [654, 115] on button "삭제하기" at bounding box center [649, 117] width 50 height 23
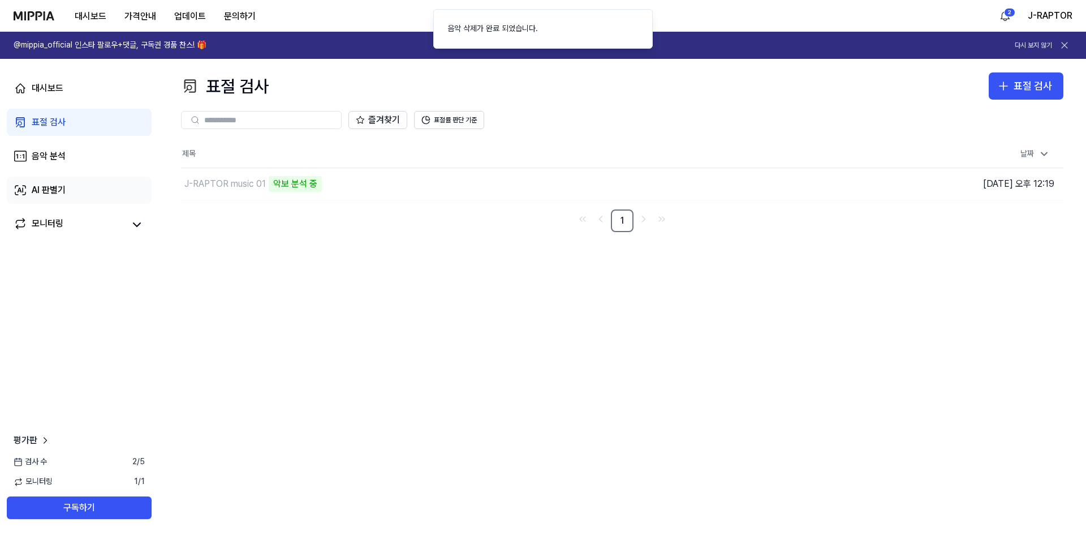
click at [53, 184] on div "AI 판별기" at bounding box center [49, 190] width 34 height 14
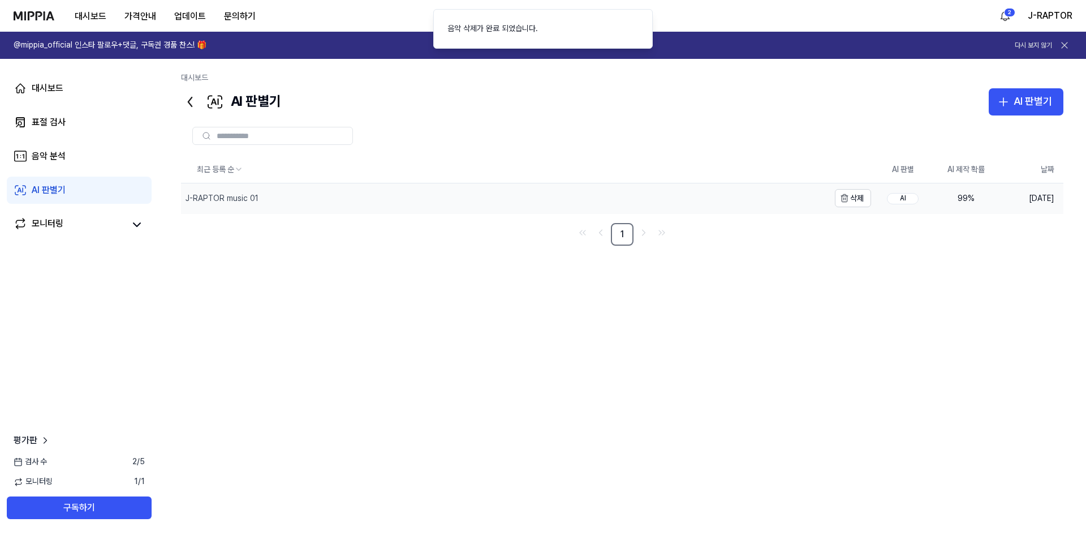
click at [228, 191] on div "J-RAPTOR music 01" at bounding box center [505, 197] width 648 height 29
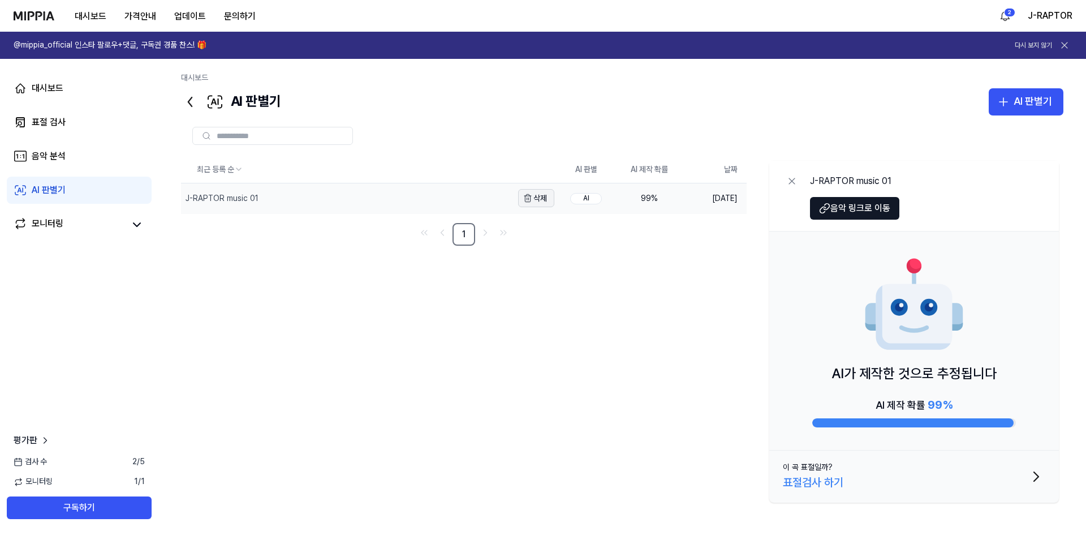
click at [528, 196] on icon "button" at bounding box center [527, 198] width 9 height 9
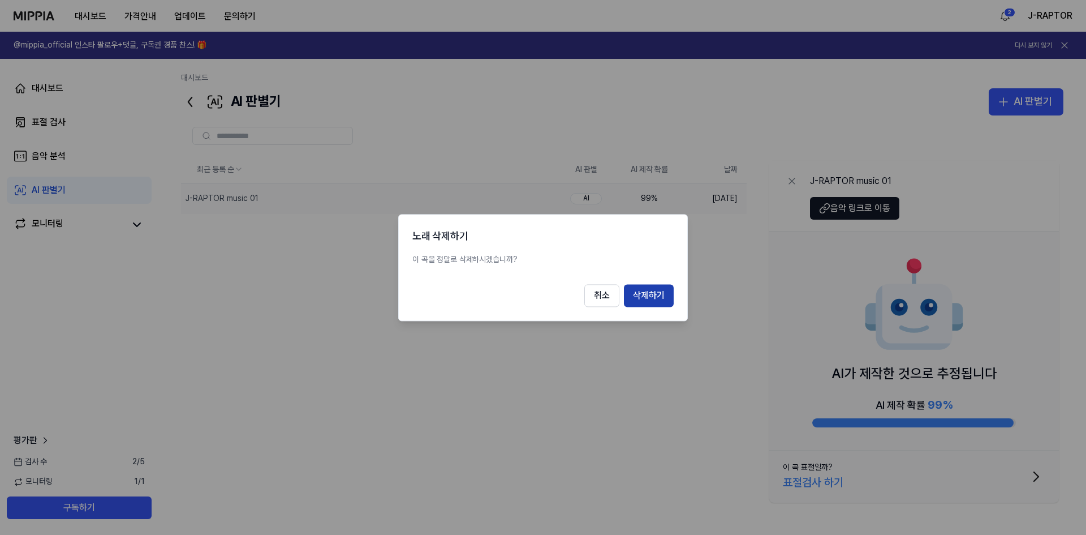
click at [656, 295] on button "삭제하기" at bounding box center [649, 295] width 50 height 23
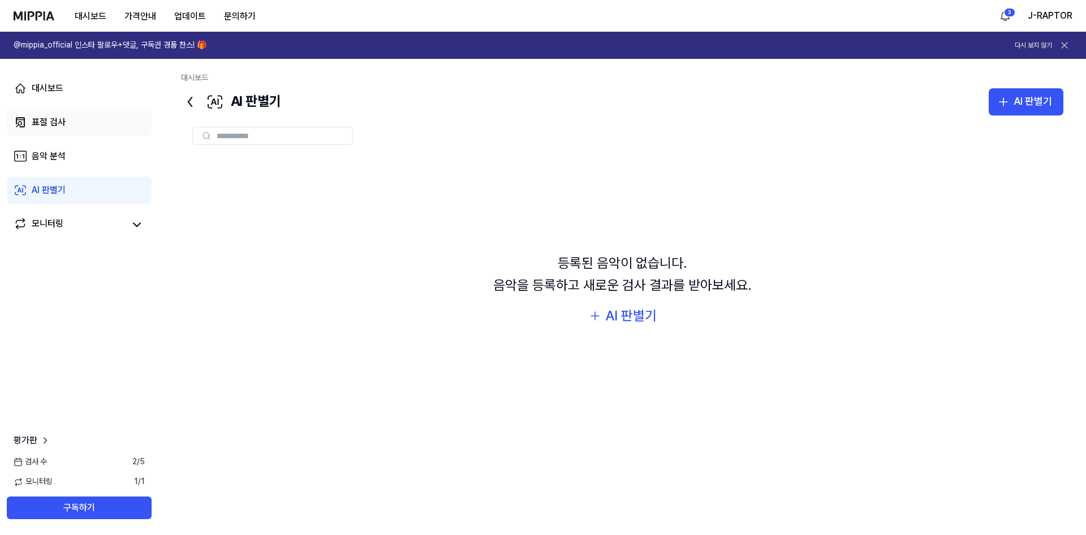
click at [69, 124] on link "표절 검사" at bounding box center [79, 122] width 145 height 27
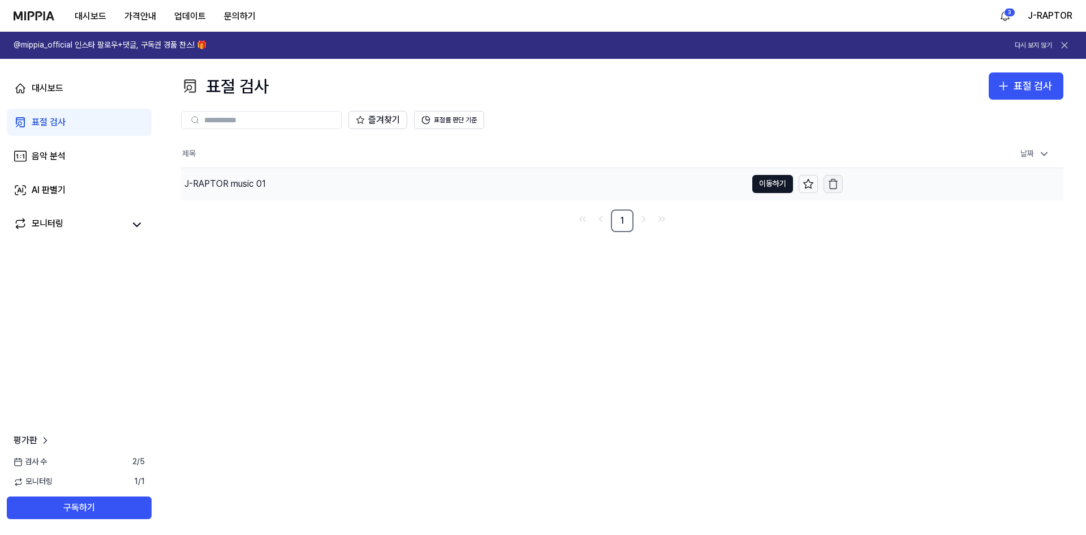
click at [837, 184] on icon "button" at bounding box center [833, 183] width 11 height 11
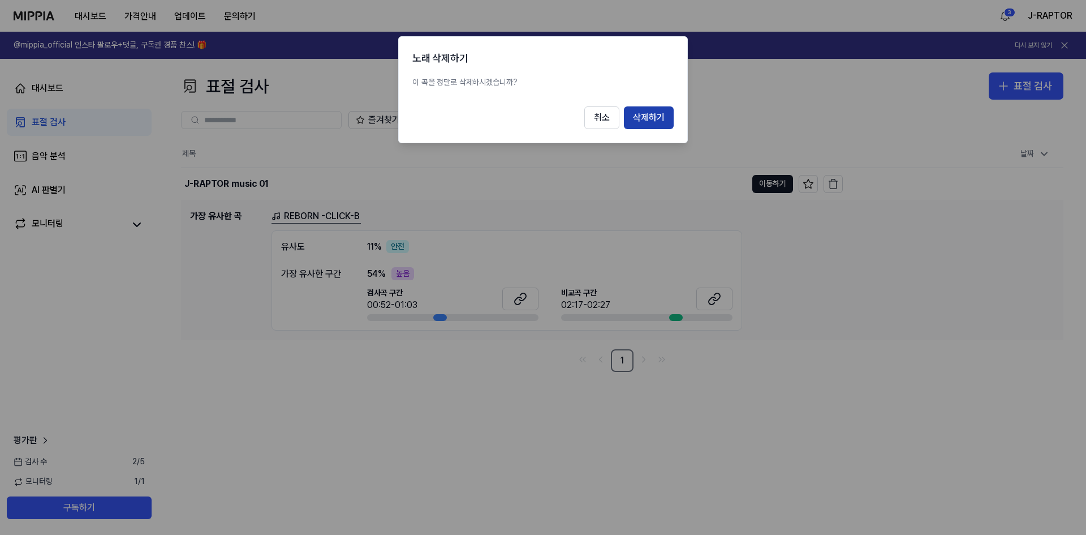
click at [641, 115] on button "삭제하기" at bounding box center [649, 117] width 50 height 23
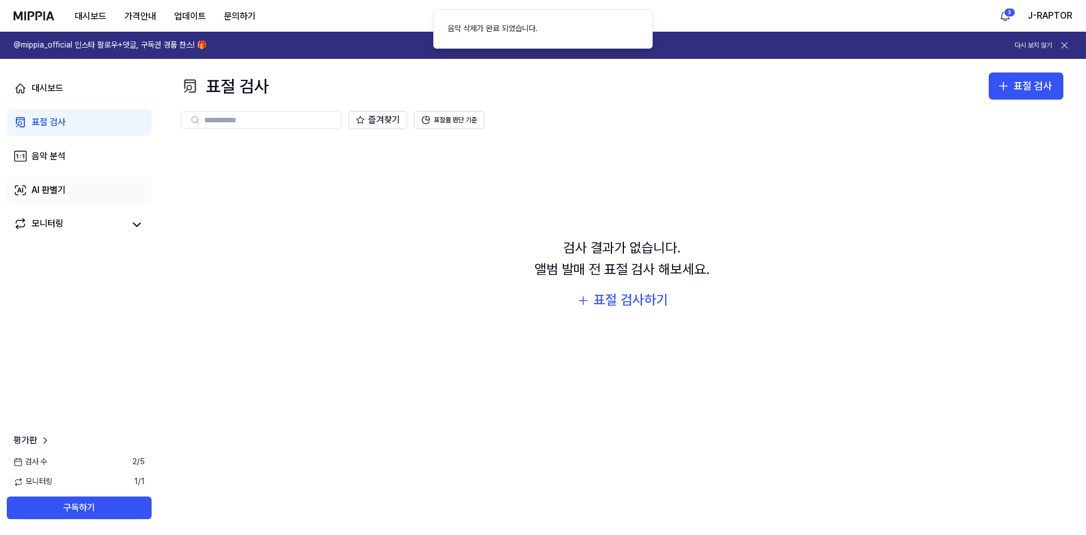
click at [59, 186] on div "AI 판별기" at bounding box center [49, 190] width 34 height 14
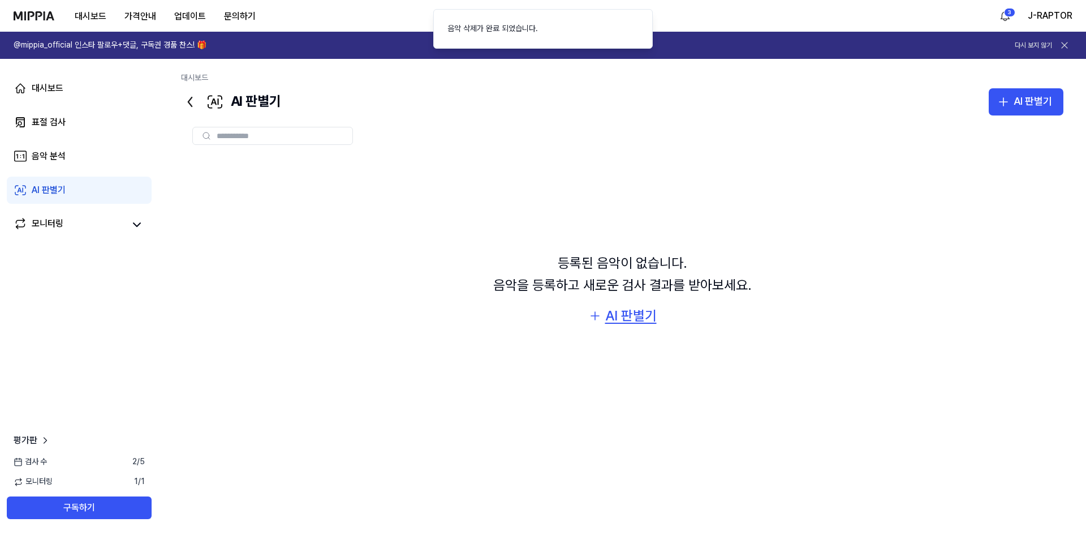
click at [624, 315] on div "AI 판별기" at bounding box center [630, 316] width 51 height 22
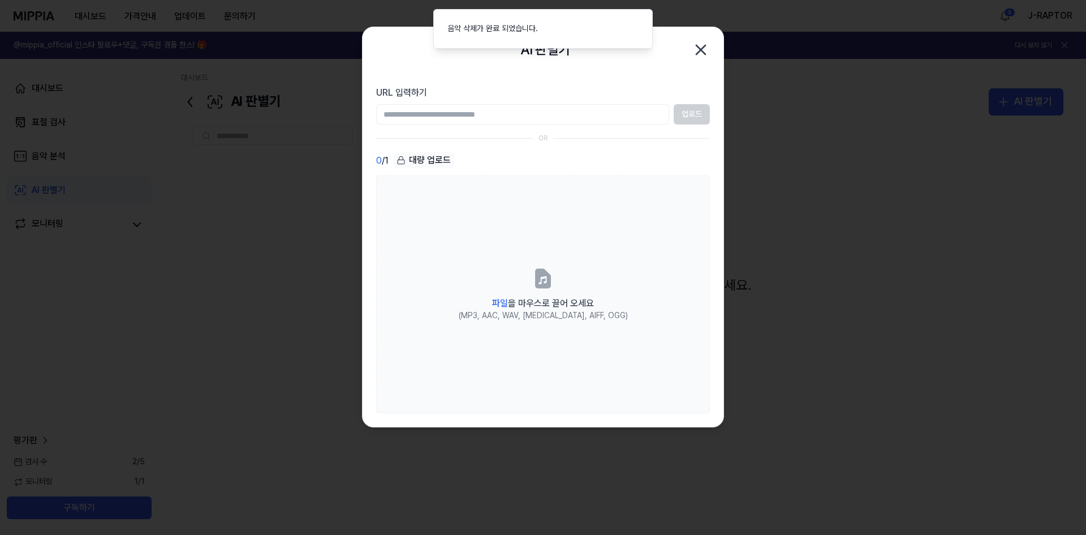
type input "**********"
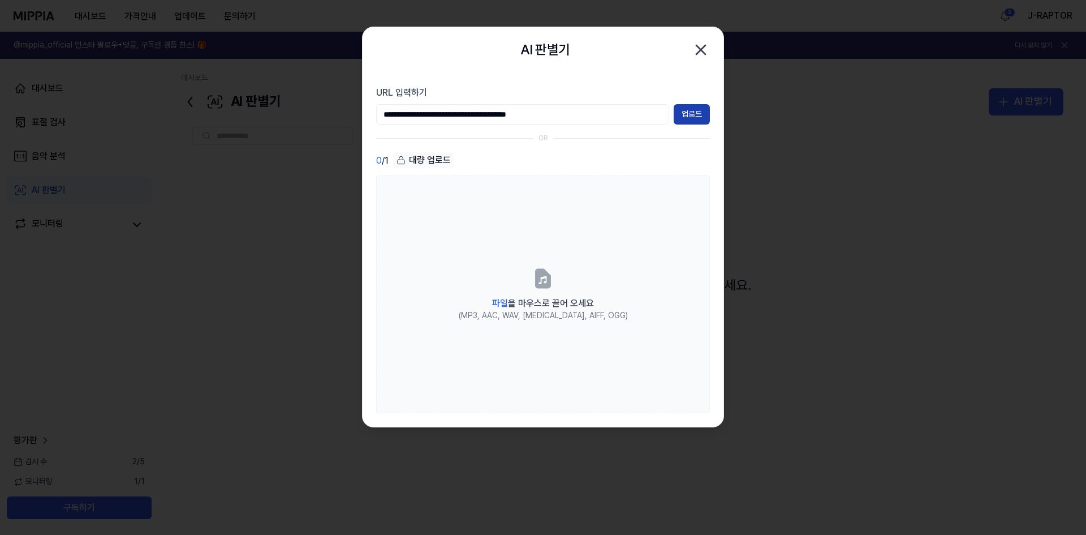
click at [690, 113] on button "업로드" at bounding box center [692, 114] width 36 height 20
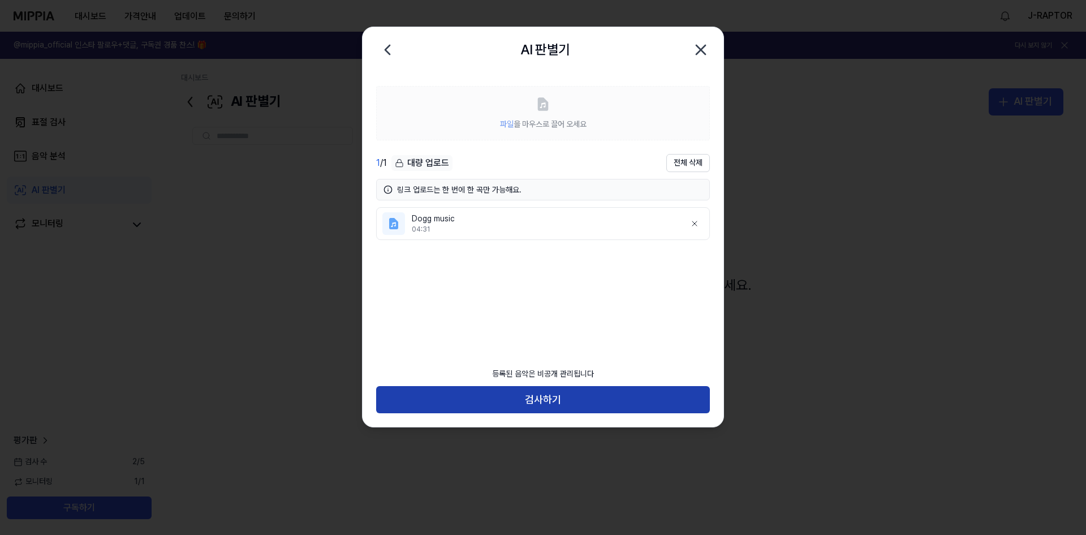
click at [556, 403] on button "검사하기" at bounding box center [543, 399] width 334 height 27
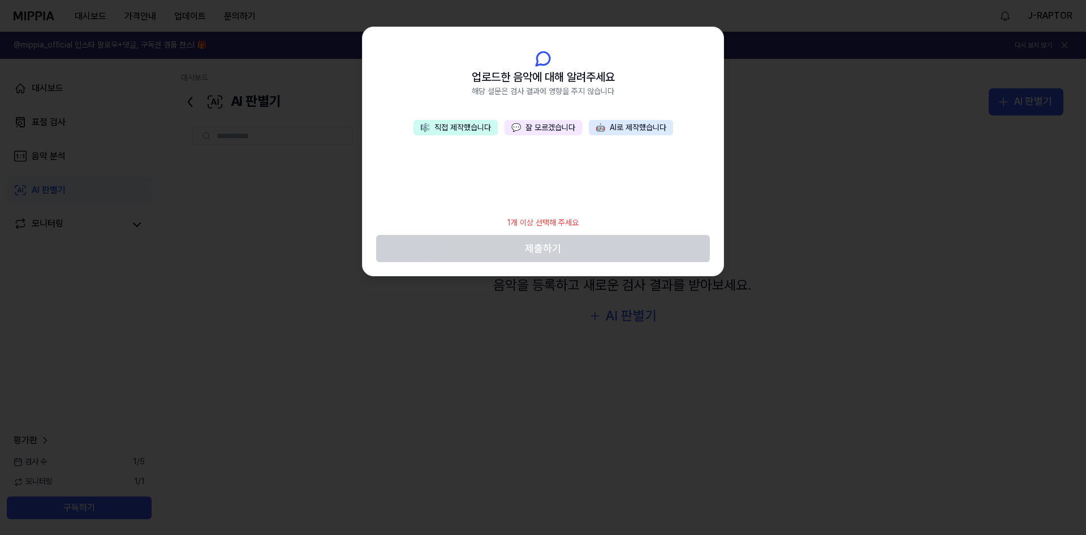
click at [532, 130] on button "💬 잘 모르겠습니다" at bounding box center [544, 128] width 78 height 16
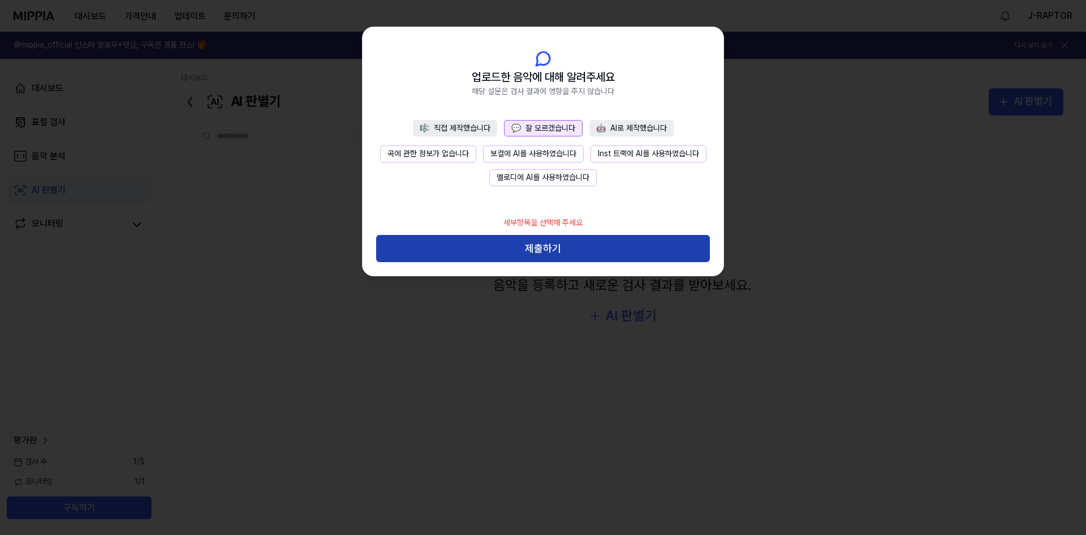
click at [561, 249] on button "제출하기" at bounding box center [543, 248] width 334 height 27
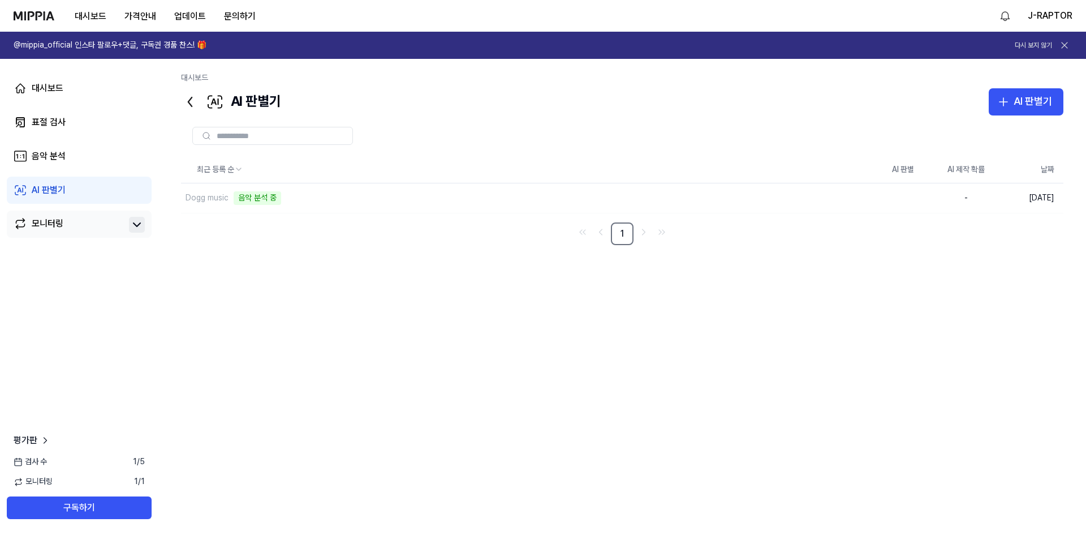
click at [140, 230] on icon at bounding box center [137, 225] width 14 height 14
click at [136, 228] on icon at bounding box center [137, 225] width 14 height 14
click at [844, 202] on icon "button" at bounding box center [844, 199] width 5 height 6
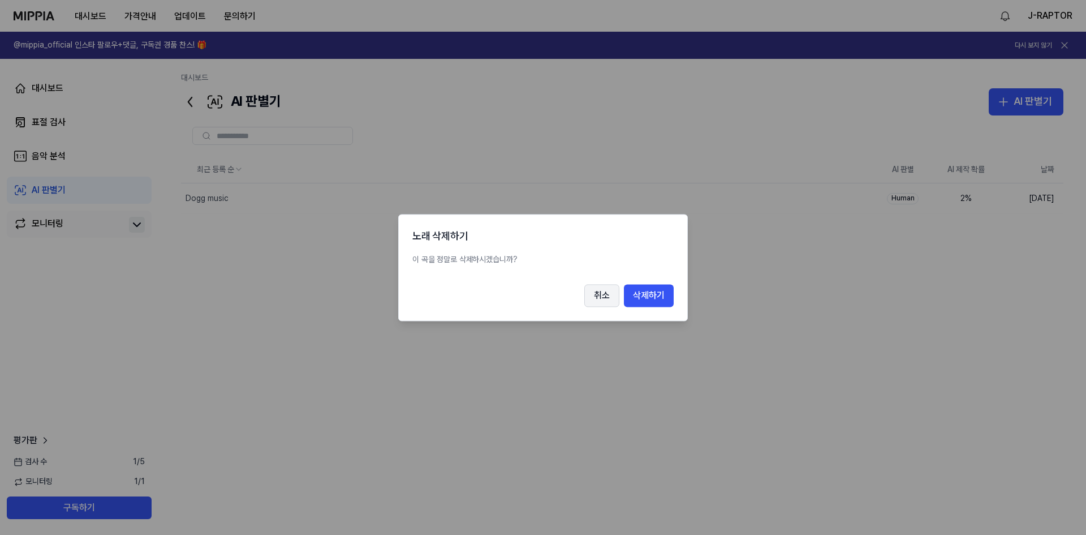
click at [600, 299] on button "취소" at bounding box center [602, 295] width 35 height 23
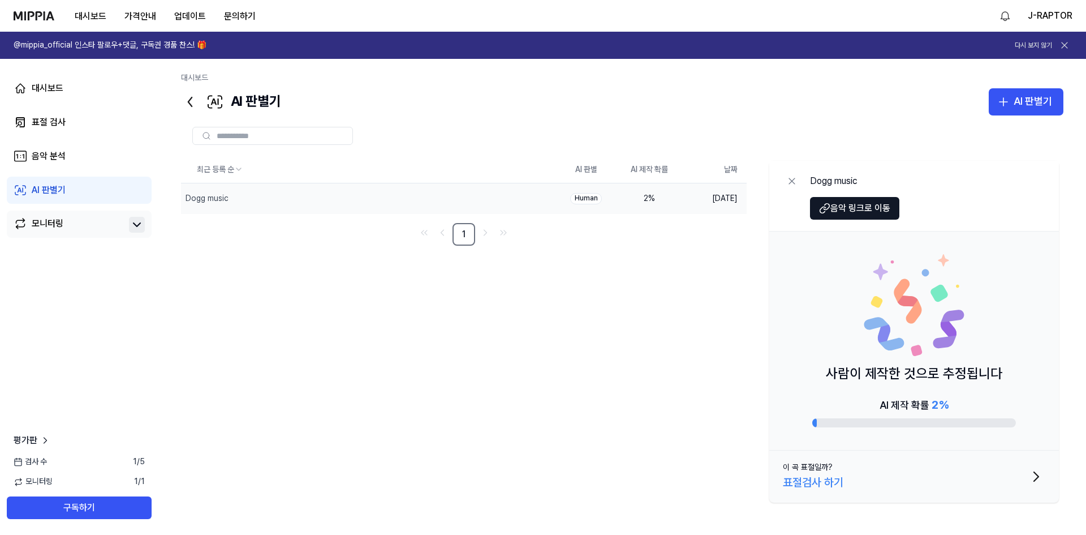
click at [583, 199] on div "Human" at bounding box center [586, 198] width 32 height 11
click at [646, 196] on div "2 %" at bounding box center [649, 198] width 45 height 11
click at [905, 405] on div "AI 제작 확률 2 %" at bounding box center [914, 405] width 69 height 18
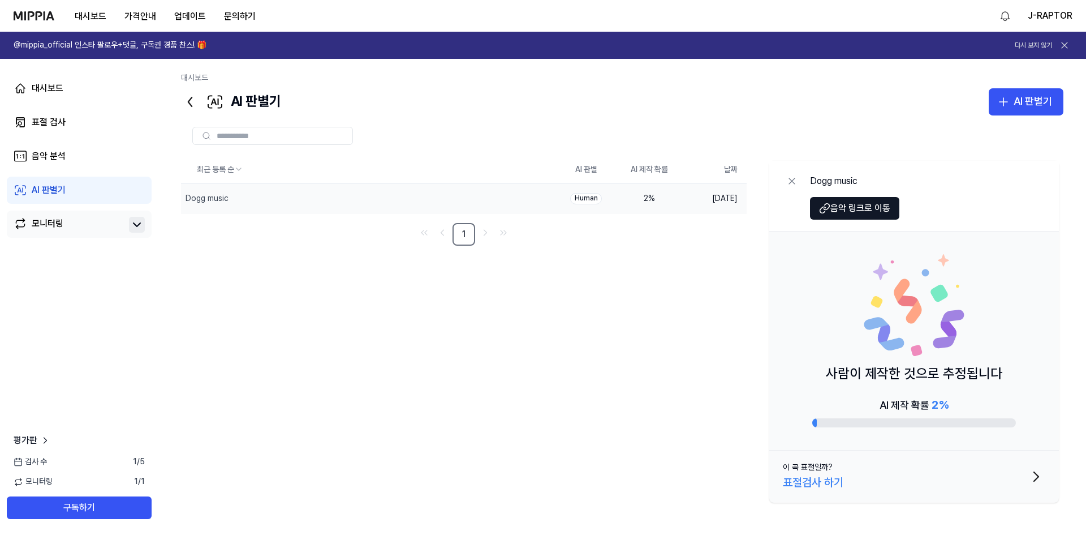
click at [905, 405] on div "AI 제작 확률 2 %" at bounding box center [914, 405] width 69 height 18
click at [538, 200] on button "삭제" at bounding box center [536, 198] width 36 height 18
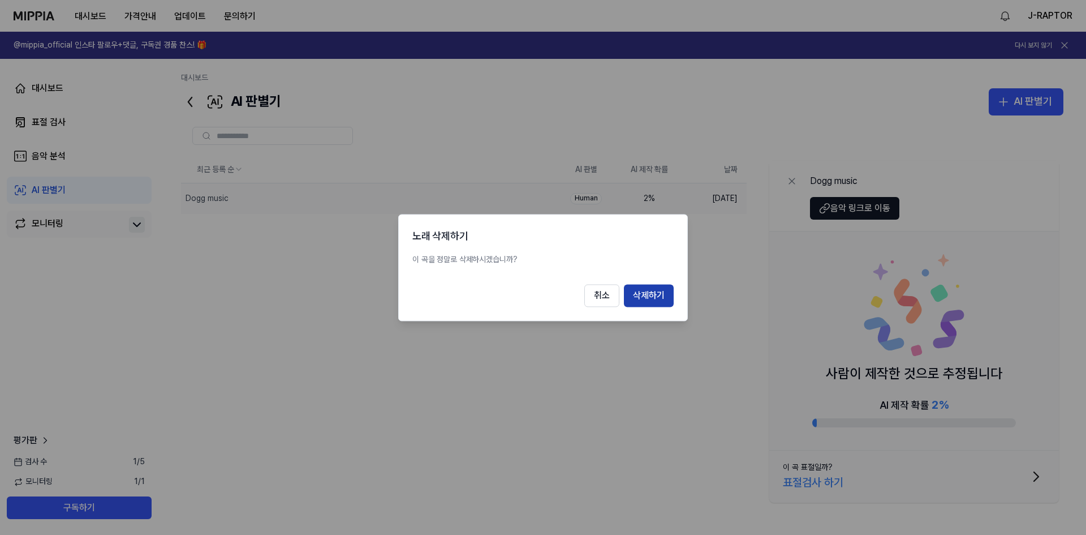
click at [647, 294] on button "삭제하기" at bounding box center [649, 295] width 50 height 23
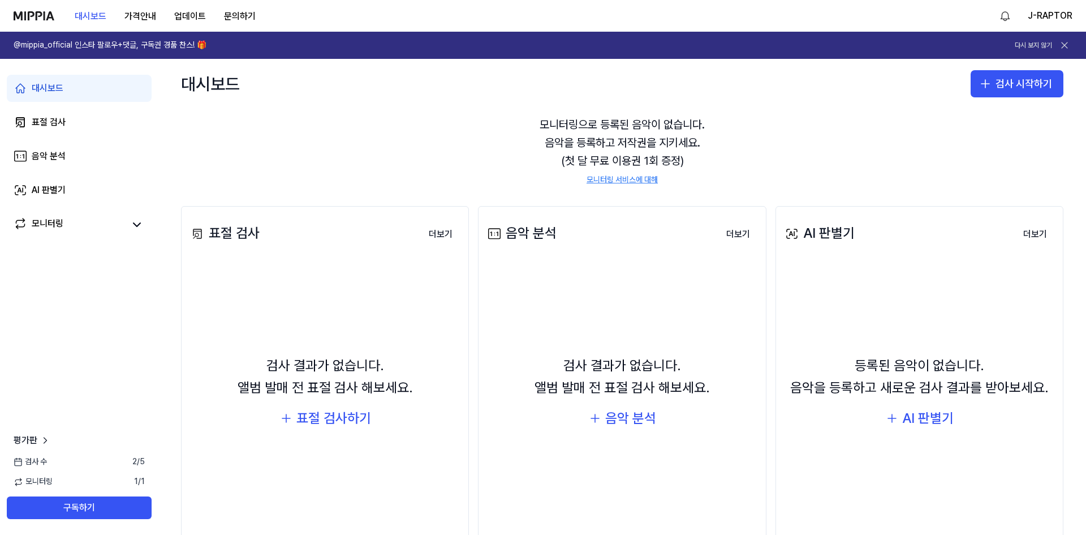
scroll to position [87, 0]
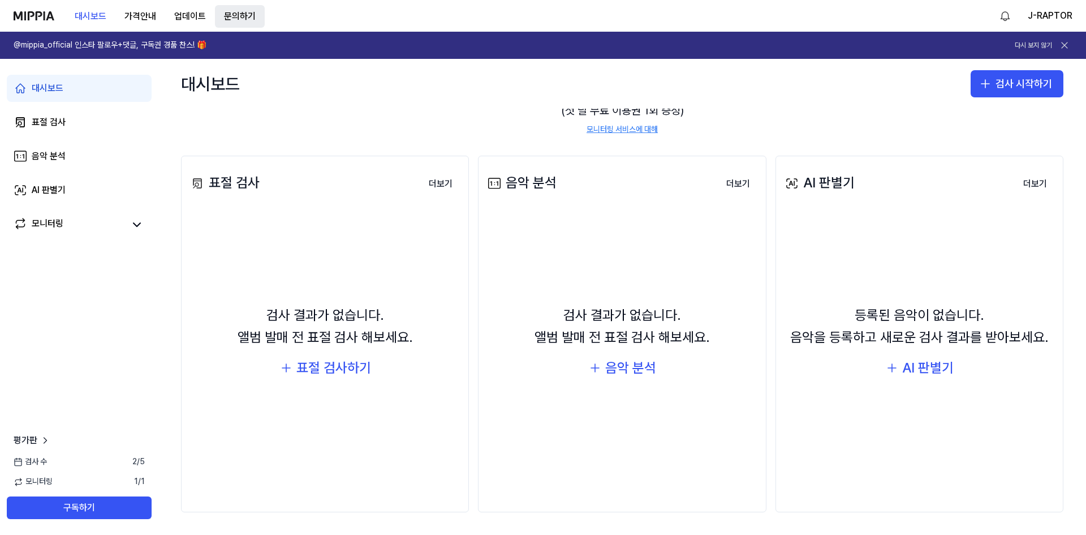
click at [247, 15] on button "문의하기" at bounding box center [240, 16] width 50 height 23
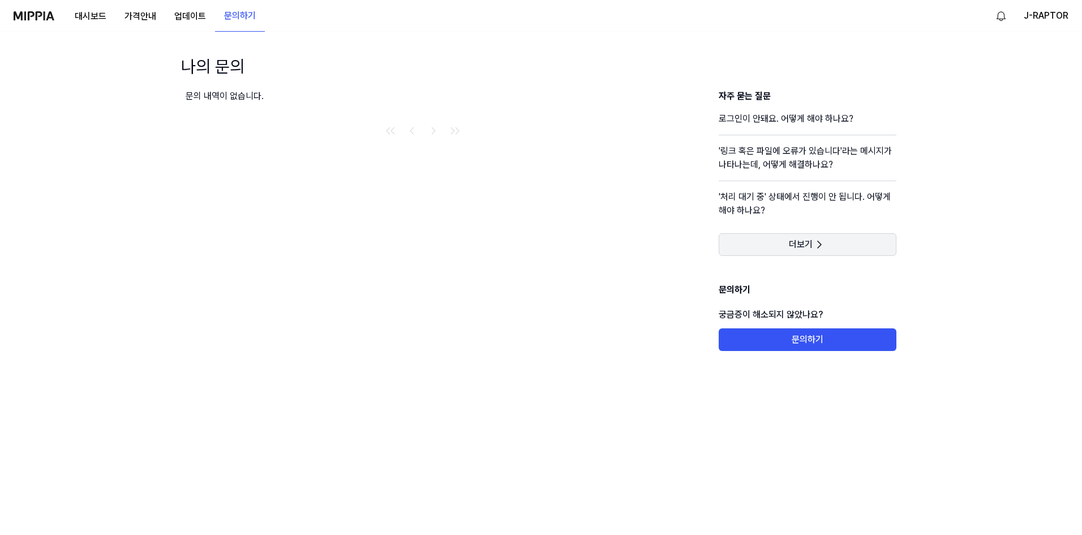
click at [816, 246] on icon at bounding box center [820, 245] width 14 height 14
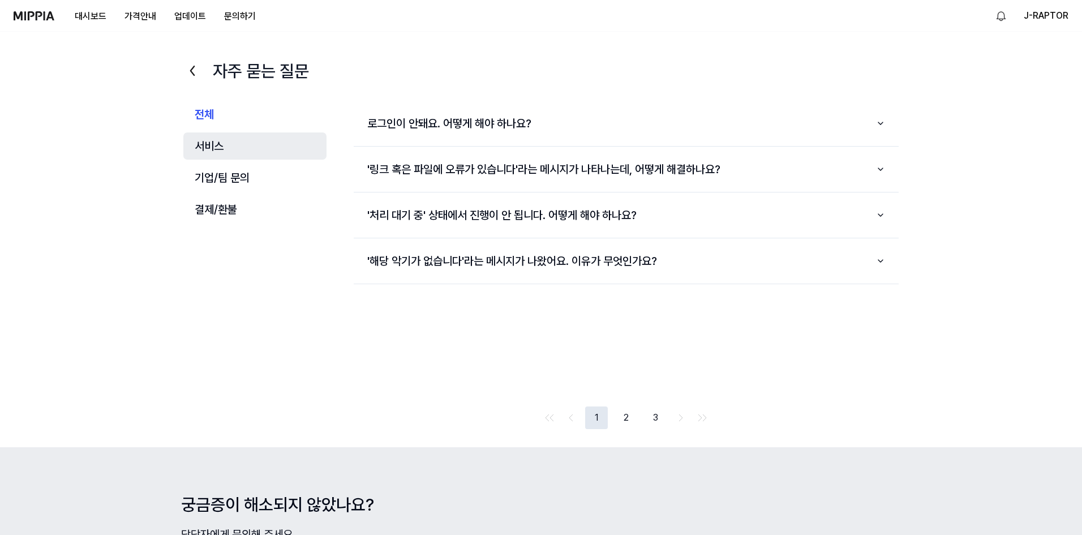
click at [217, 144] on button "서비스" at bounding box center [254, 145] width 143 height 27
click at [635, 424] on button "2" at bounding box center [640, 417] width 23 height 23
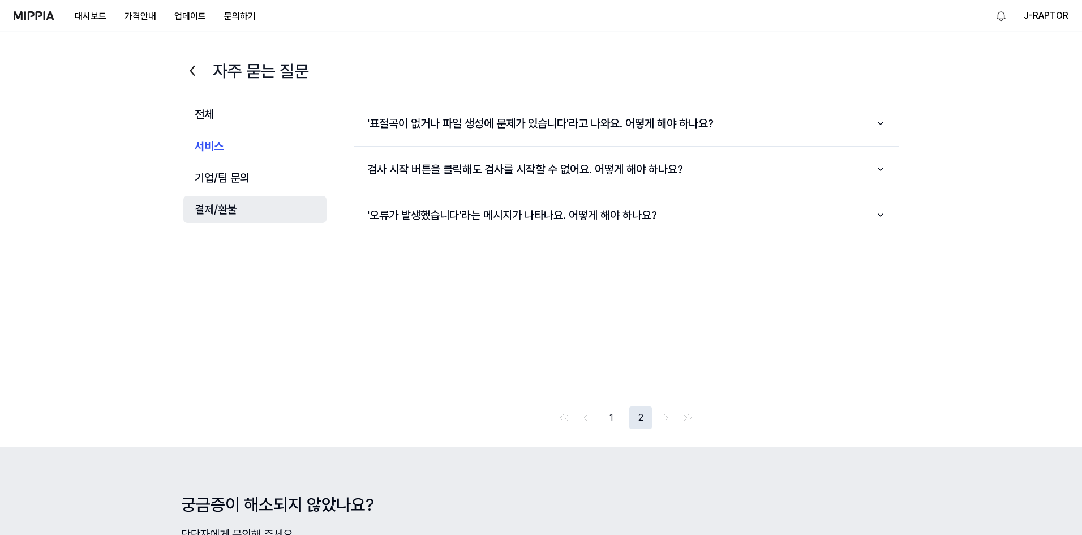
click at [216, 214] on button "결제/환불" at bounding box center [254, 209] width 143 height 27
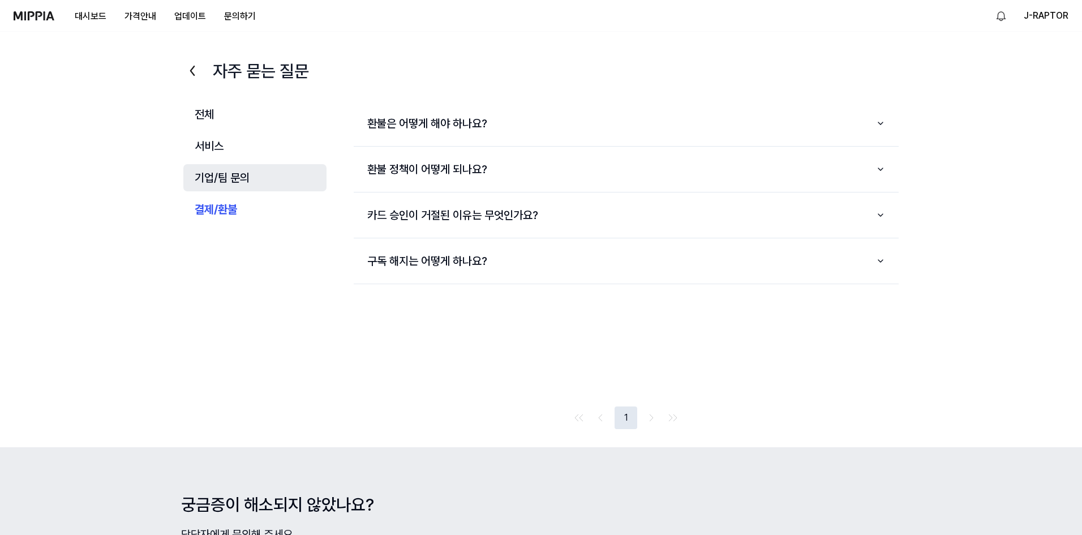
click at [213, 174] on button "기업/팀 문의" at bounding box center [254, 177] width 143 height 27
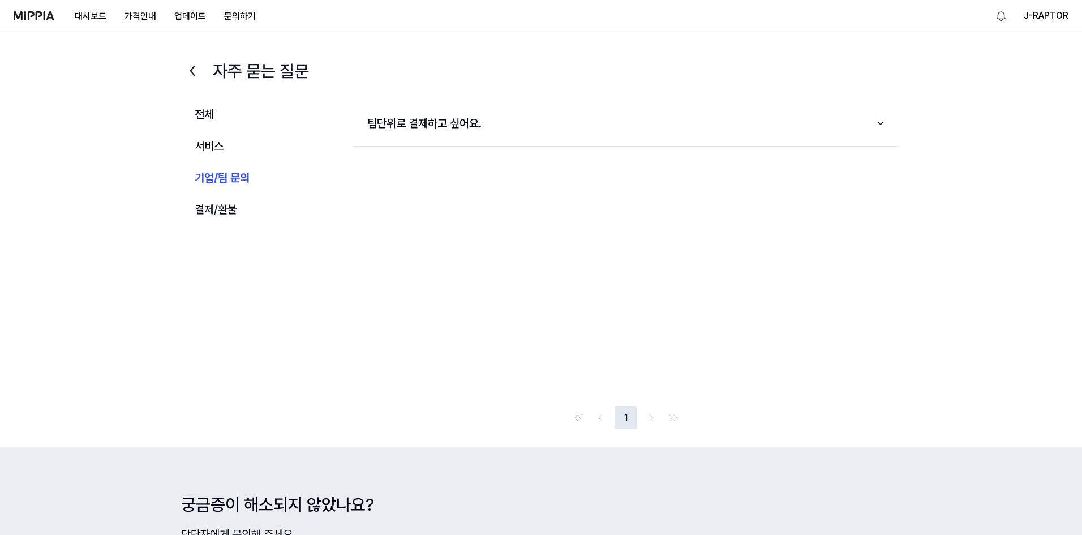
click at [26, 19] on img at bounding box center [34, 15] width 41 height 9
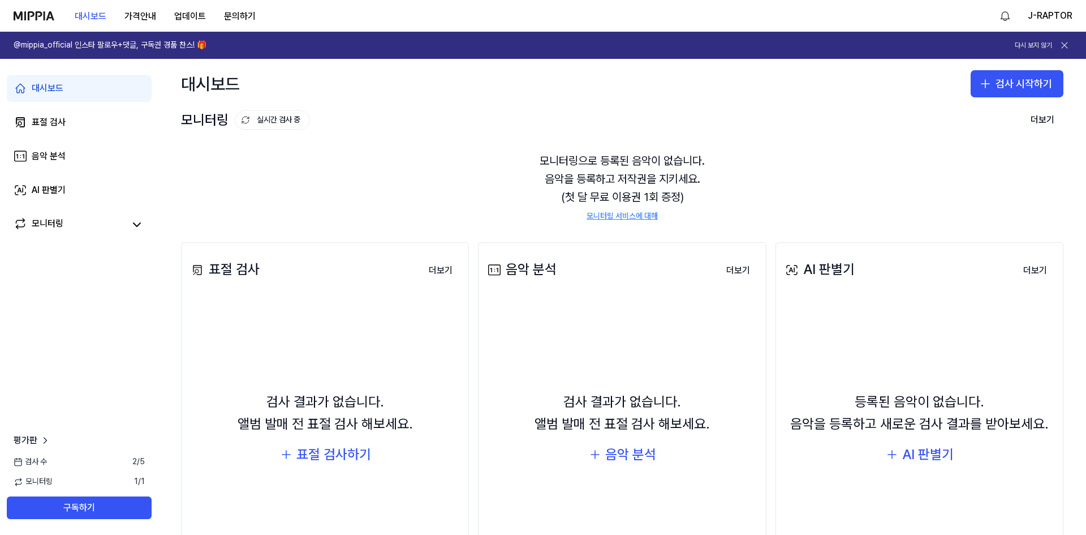
click at [1059, 47] on icon at bounding box center [1064, 45] width 11 height 11
click at [53, 186] on div "AI 판별기" at bounding box center [49, 190] width 34 height 14
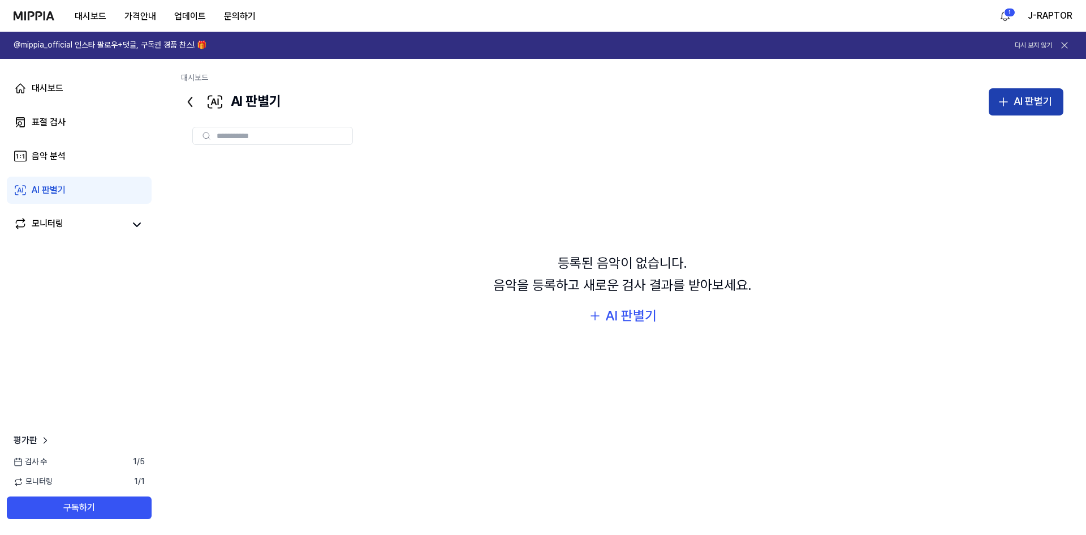
click at [1020, 104] on div "AI 판별기" at bounding box center [1033, 101] width 38 height 16
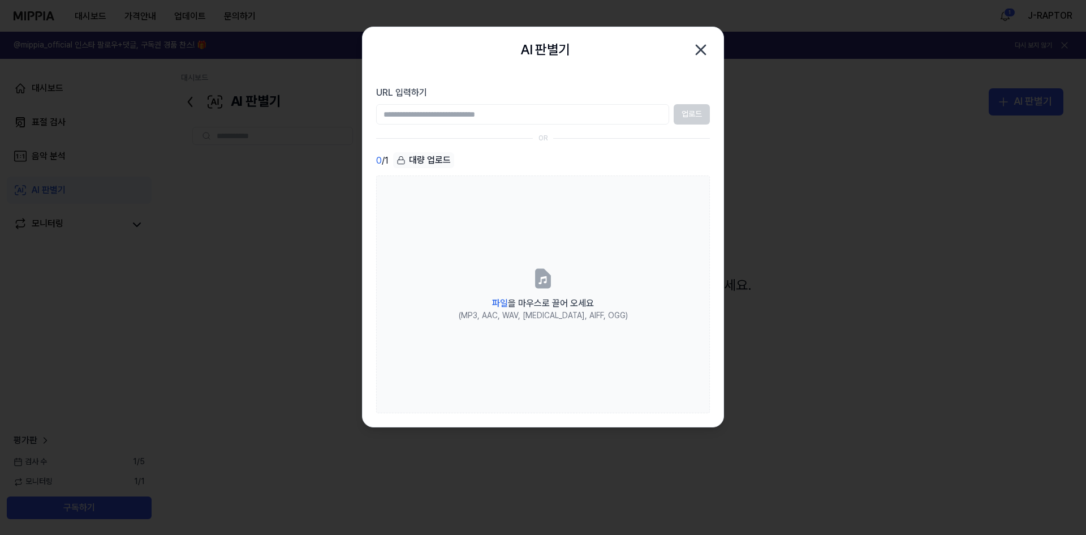
click at [508, 113] on input "URL 입력하기" at bounding box center [522, 114] width 293 height 20
type input "**********"
click at [692, 113] on button "업로드" at bounding box center [692, 114] width 36 height 20
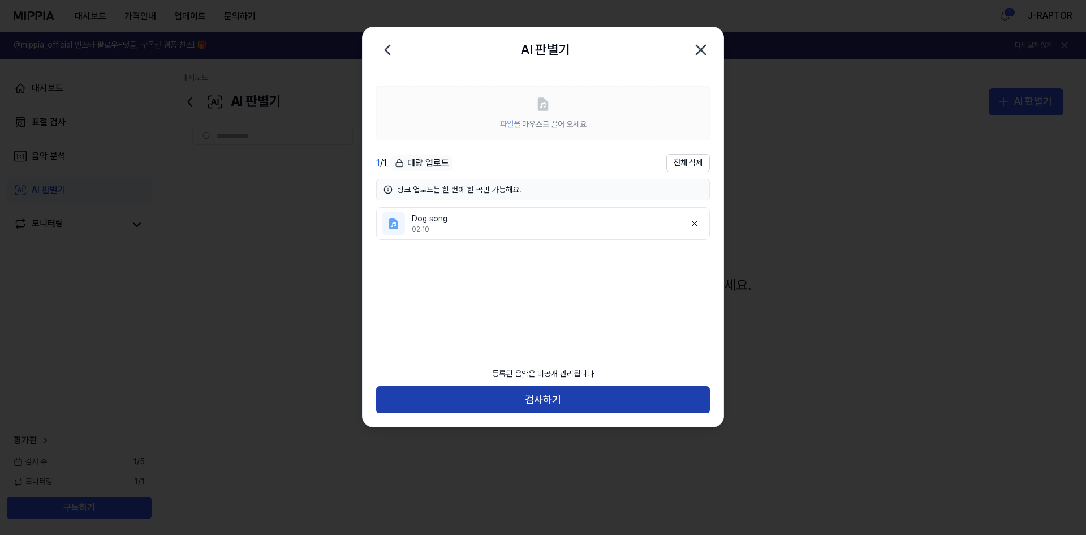
click at [573, 404] on button "검사하기" at bounding box center [543, 399] width 334 height 27
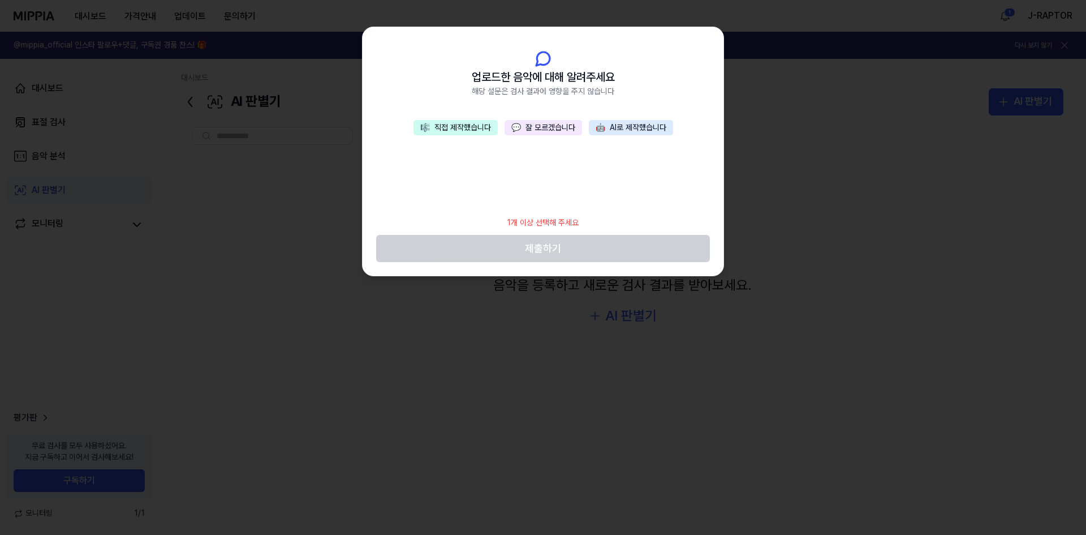
click at [474, 129] on button "🎼 직접 제작했습니다" at bounding box center [456, 128] width 84 height 16
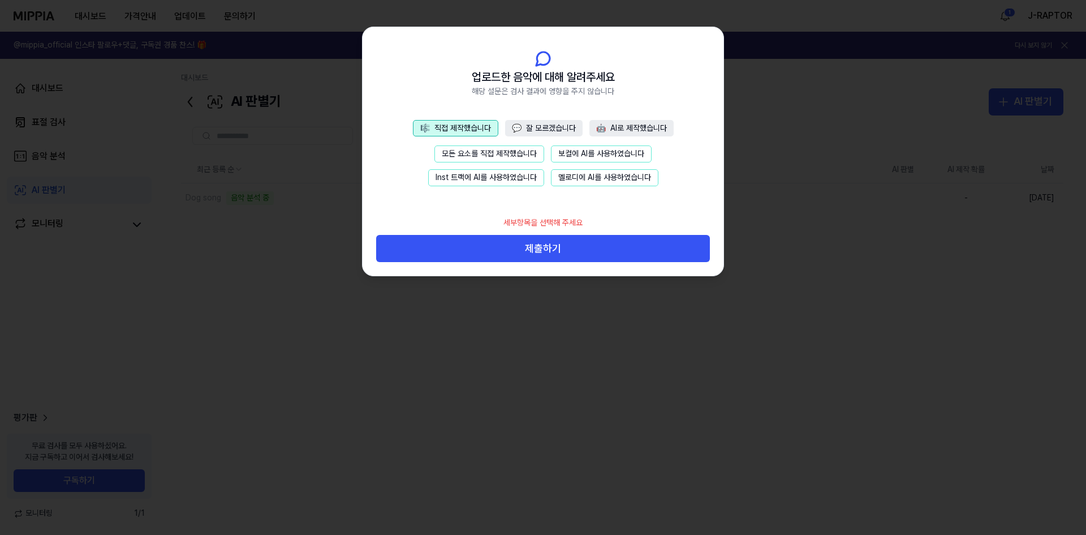
click at [510, 179] on button "Inst 트랙에 AI를 사용하였습니다" at bounding box center [486, 177] width 116 height 17
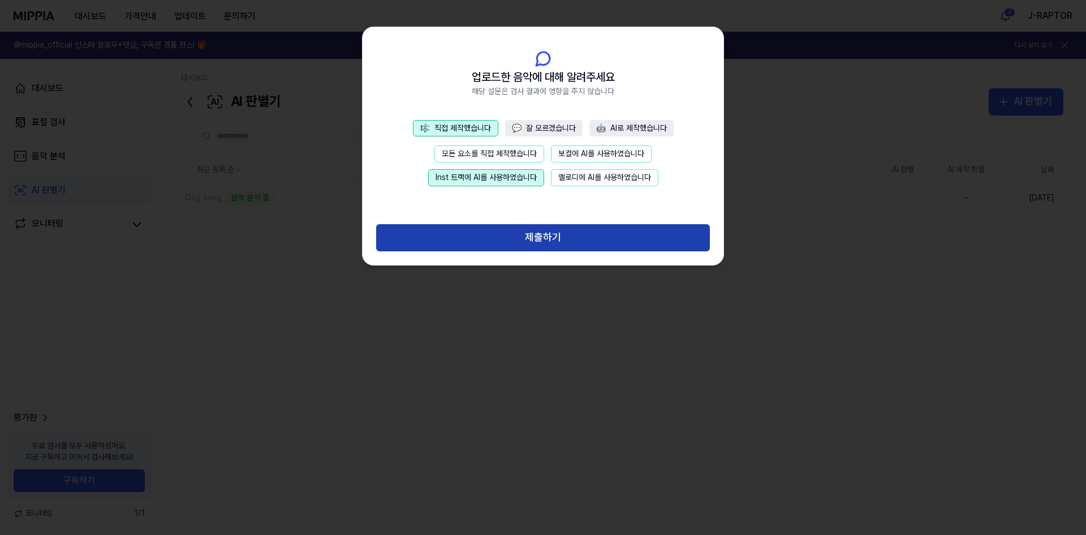
click at [552, 237] on button "제출하기" at bounding box center [543, 237] width 334 height 27
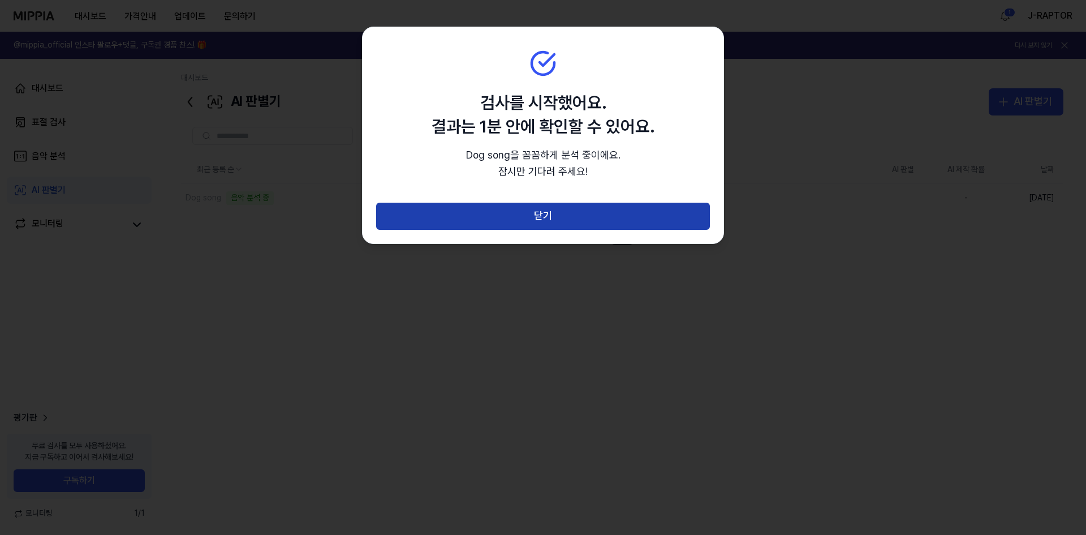
click at [554, 213] on button "닫기" at bounding box center [543, 216] width 334 height 27
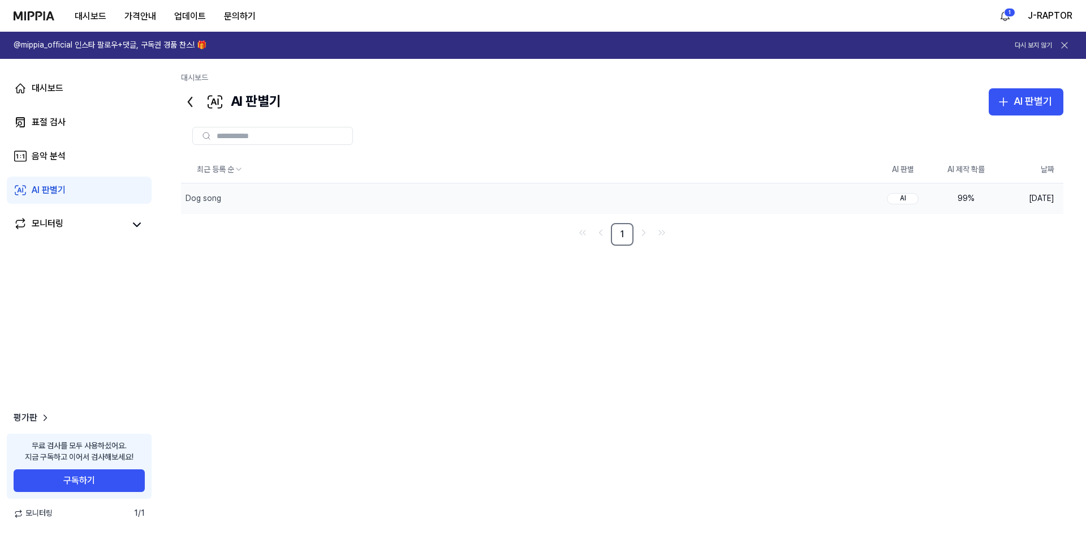
click at [965, 197] on div "99 %" at bounding box center [966, 198] width 45 height 11
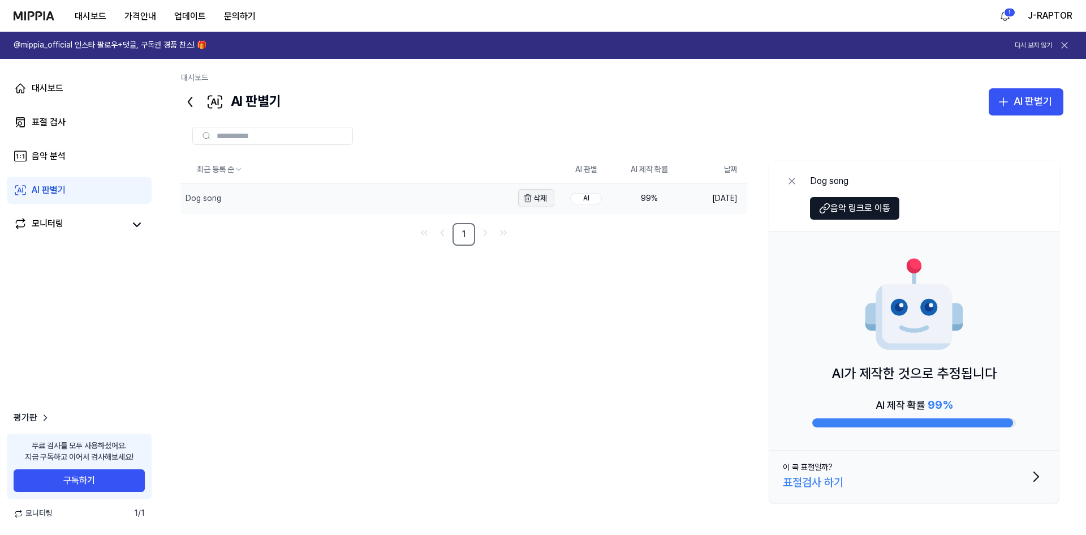
click at [540, 197] on button "삭제" at bounding box center [536, 198] width 36 height 18
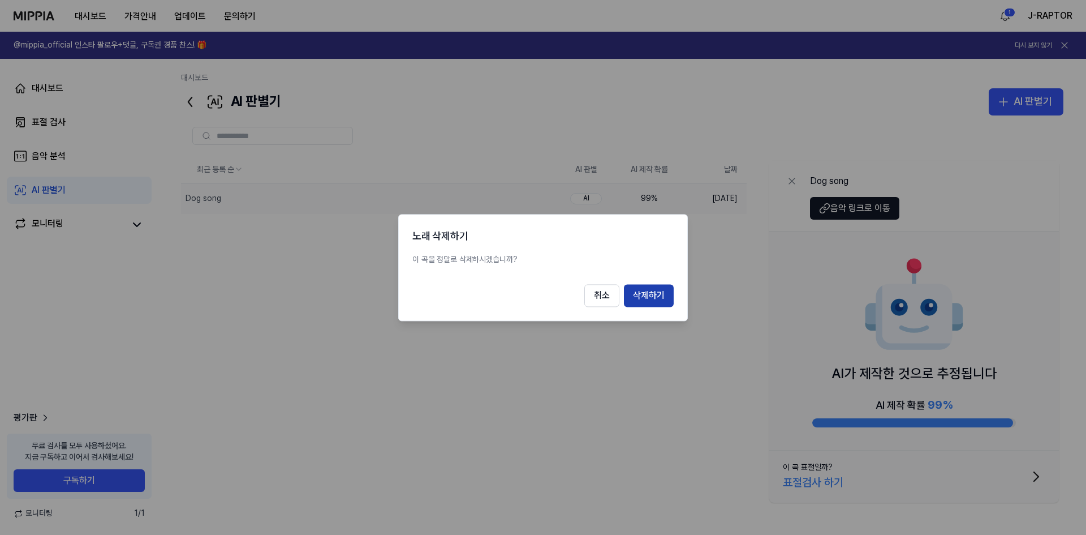
click at [650, 292] on button "삭제하기" at bounding box center [649, 295] width 50 height 23
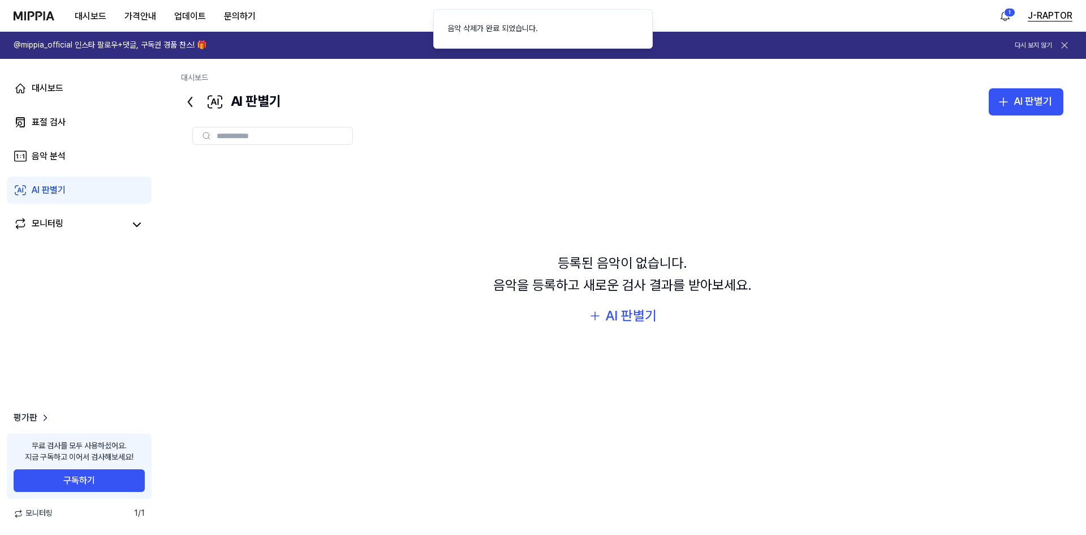
click at [1046, 17] on button "J-RAPTOR" at bounding box center [1050, 16] width 45 height 14
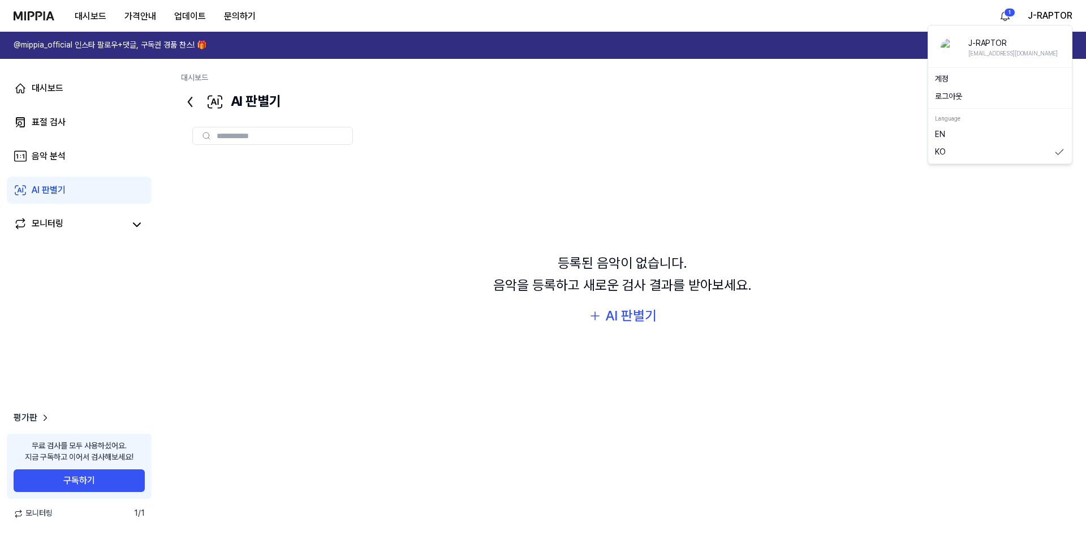
click at [950, 93] on button "로그아웃" at bounding box center [1000, 96] width 130 height 11
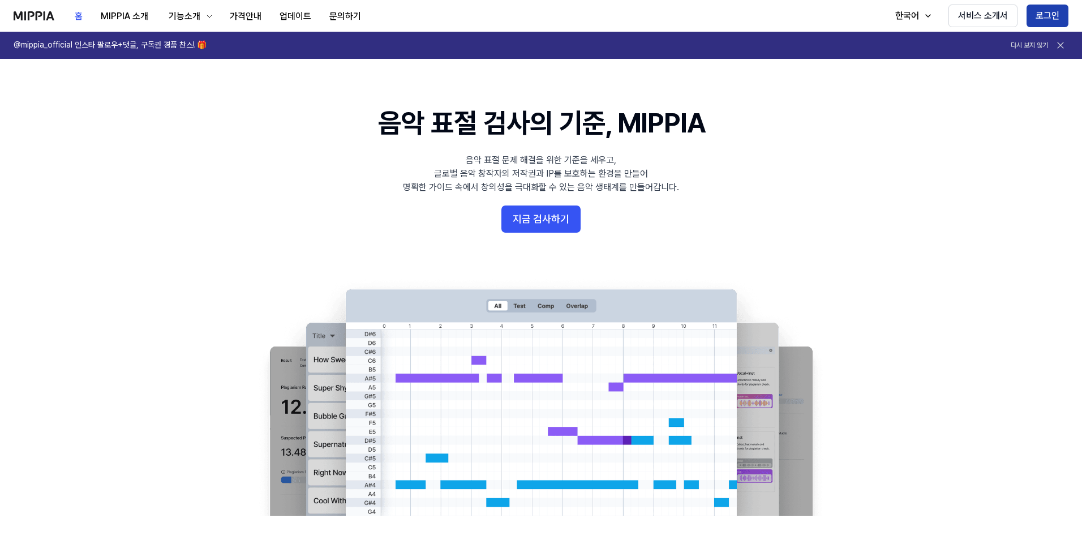
click at [1051, 19] on button "로그인" at bounding box center [1047, 16] width 42 height 23
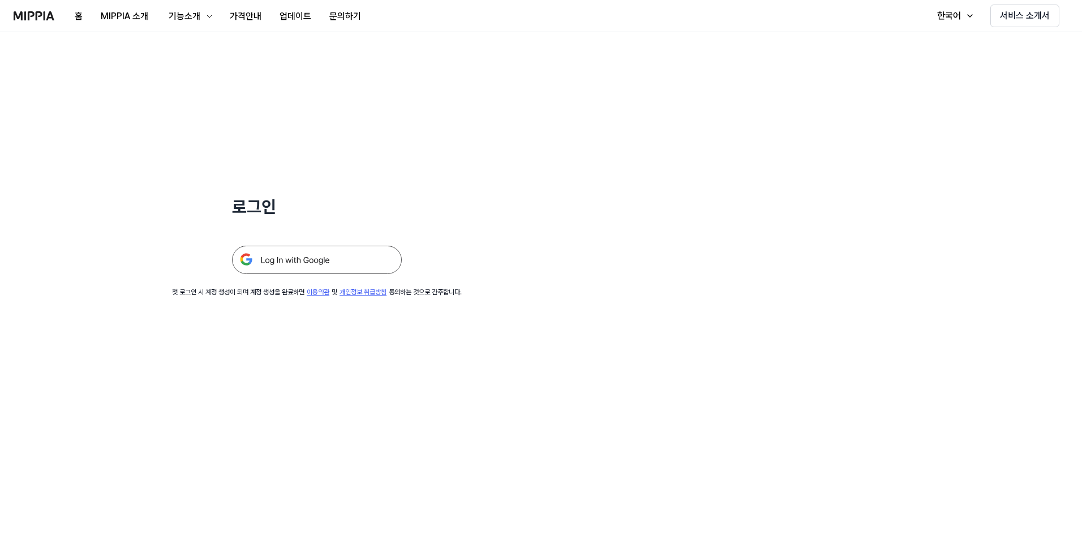
click at [330, 259] on img at bounding box center [317, 260] width 170 height 28
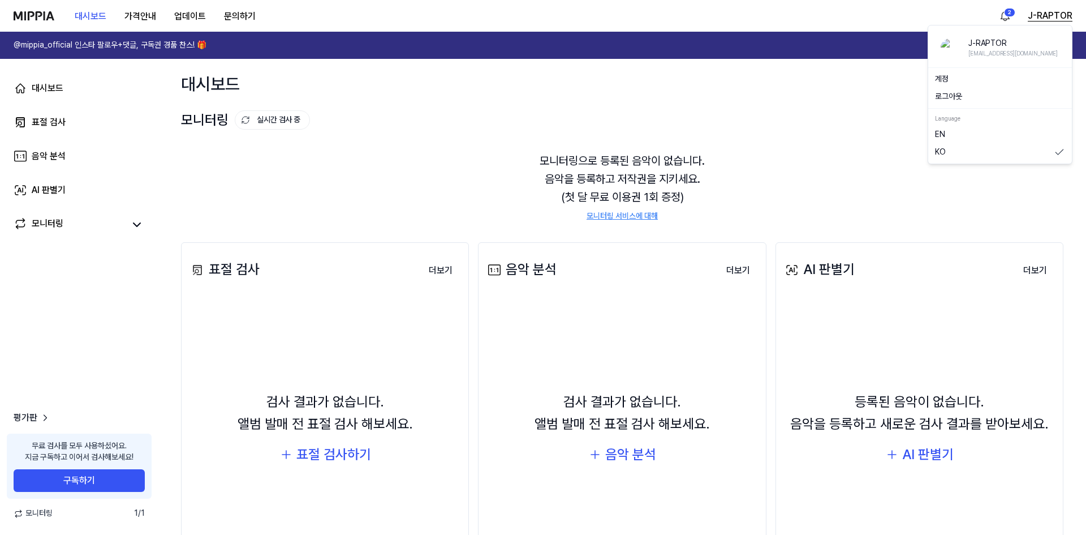
click at [1056, 14] on button "J-RAPTOR" at bounding box center [1050, 16] width 45 height 14
click at [956, 93] on button "로그아웃" at bounding box center [1000, 96] width 130 height 11
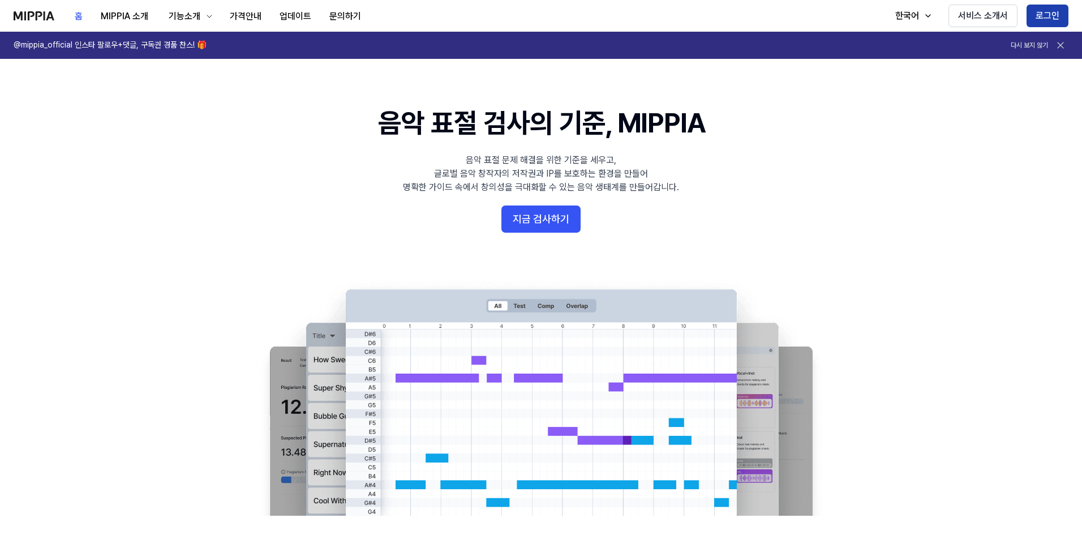
click at [1052, 17] on button "로그인" at bounding box center [1047, 16] width 42 height 23
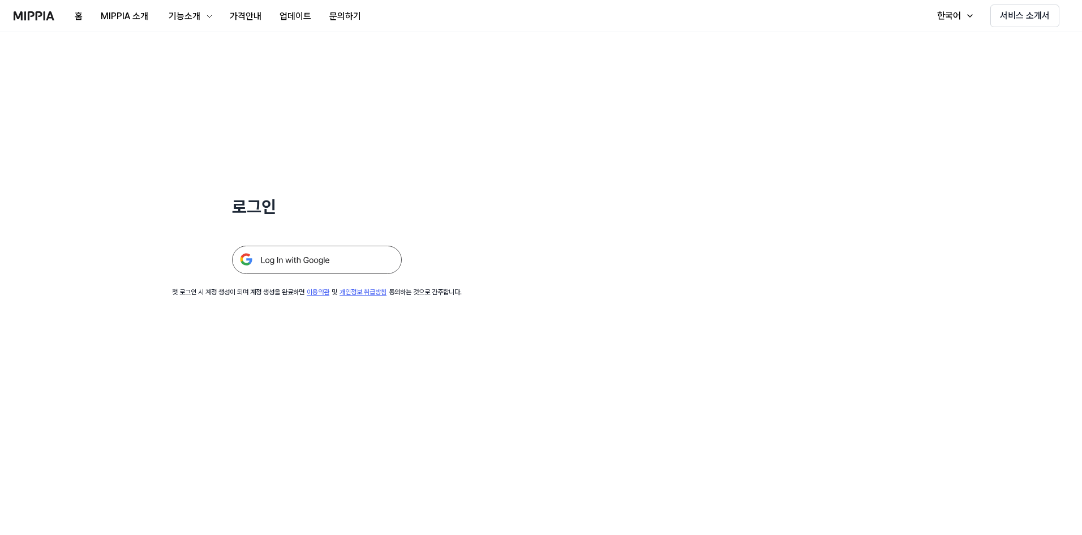
click at [324, 254] on img at bounding box center [317, 260] width 170 height 28
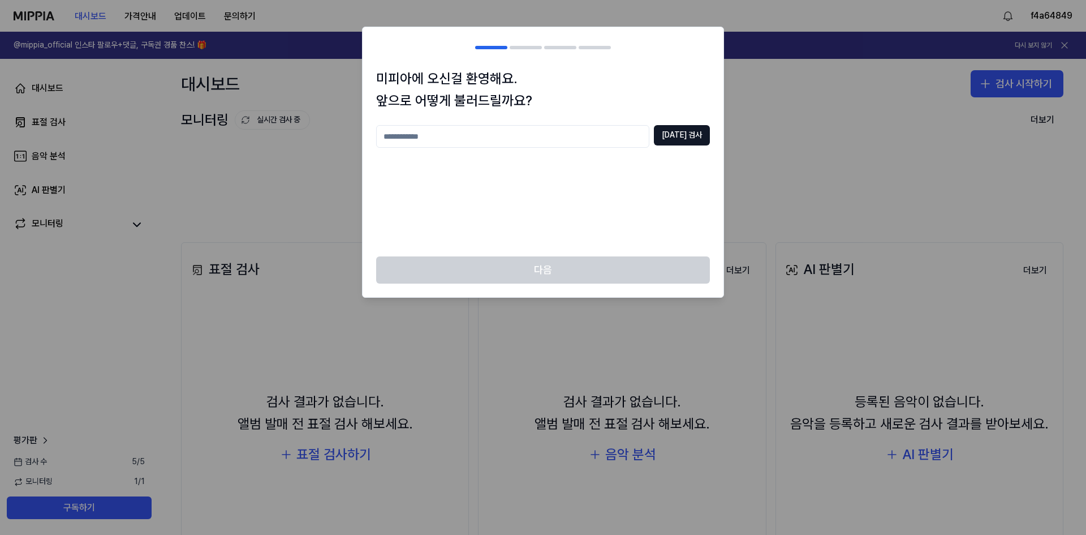
click at [427, 134] on input "text" at bounding box center [512, 136] width 273 height 23
type input "*"
type input "***"
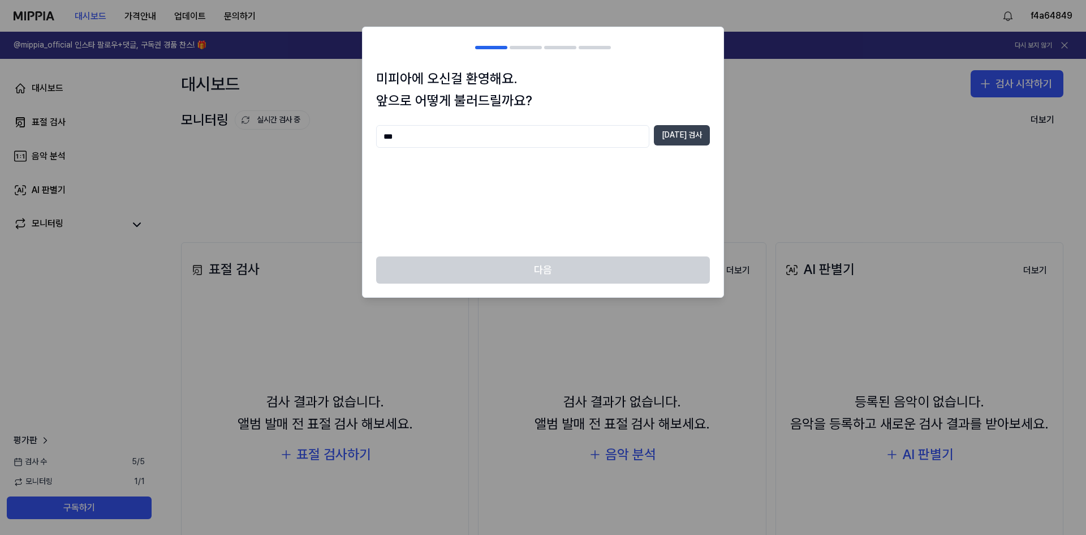
click at [677, 135] on button "중복 검사" at bounding box center [682, 135] width 56 height 20
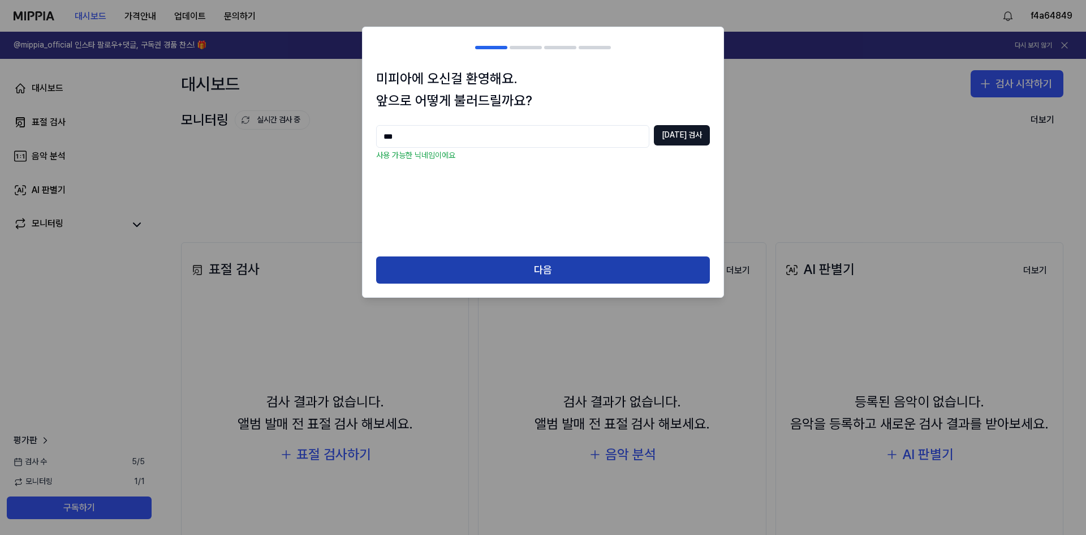
click at [556, 265] on button "다음" at bounding box center [543, 269] width 334 height 27
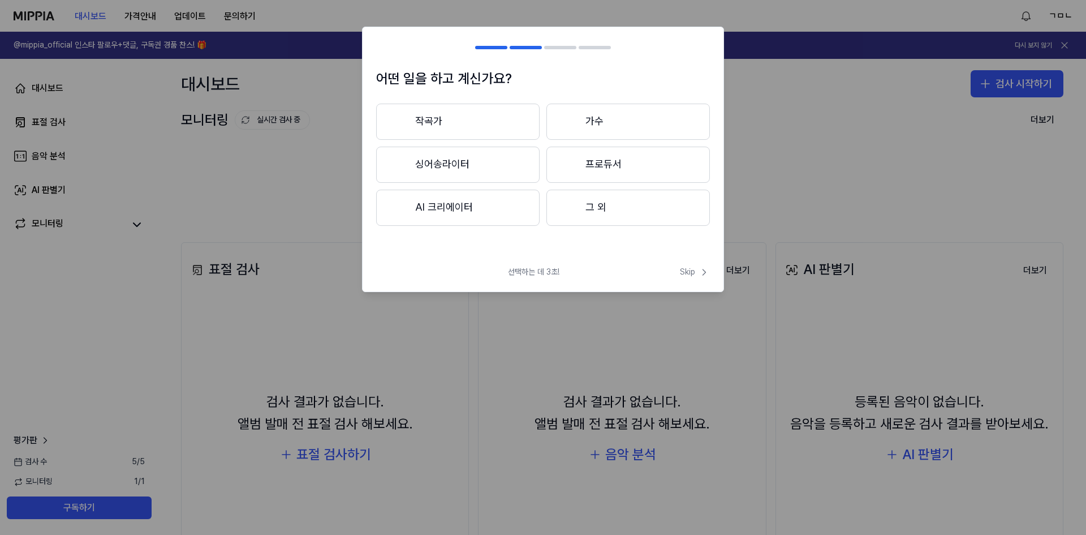
click at [432, 119] on button "작곡가" at bounding box center [458, 122] width 164 height 36
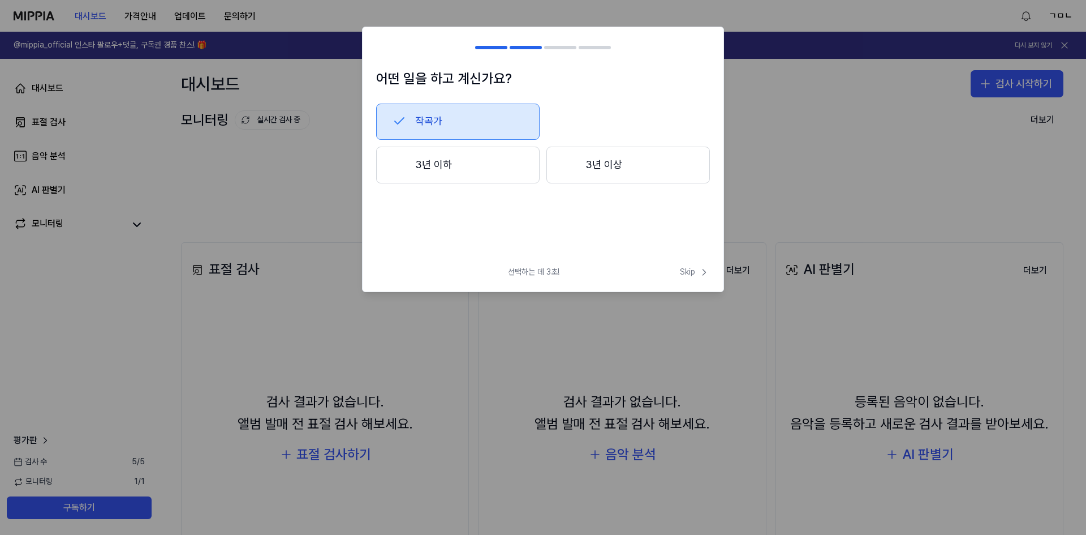
click at [611, 169] on button "3년 이상" at bounding box center [629, 165] width 164 height 37
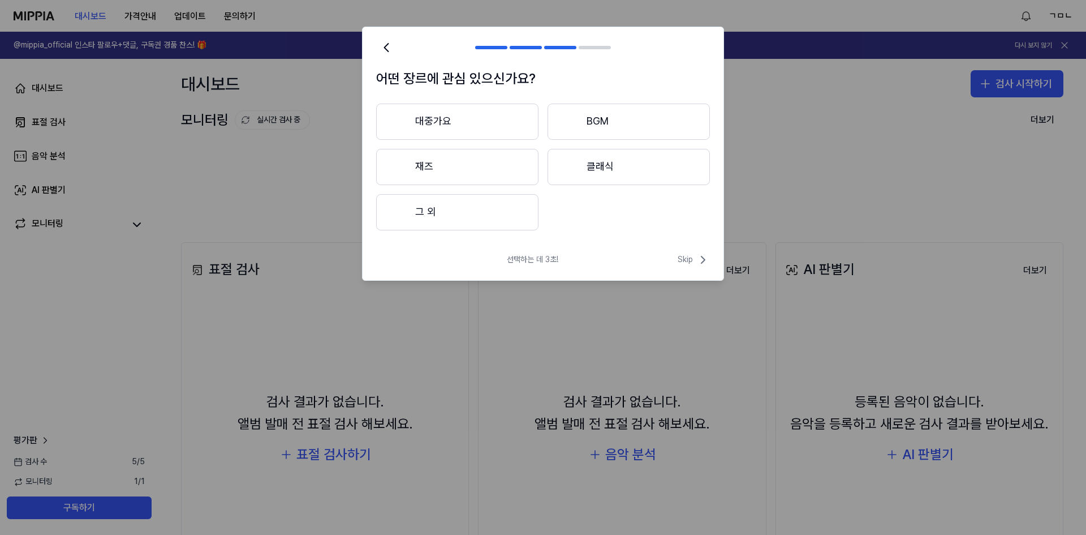
click at [444, 121] on button "대중가요" at bounding box center [457, 122] width 162 height 36
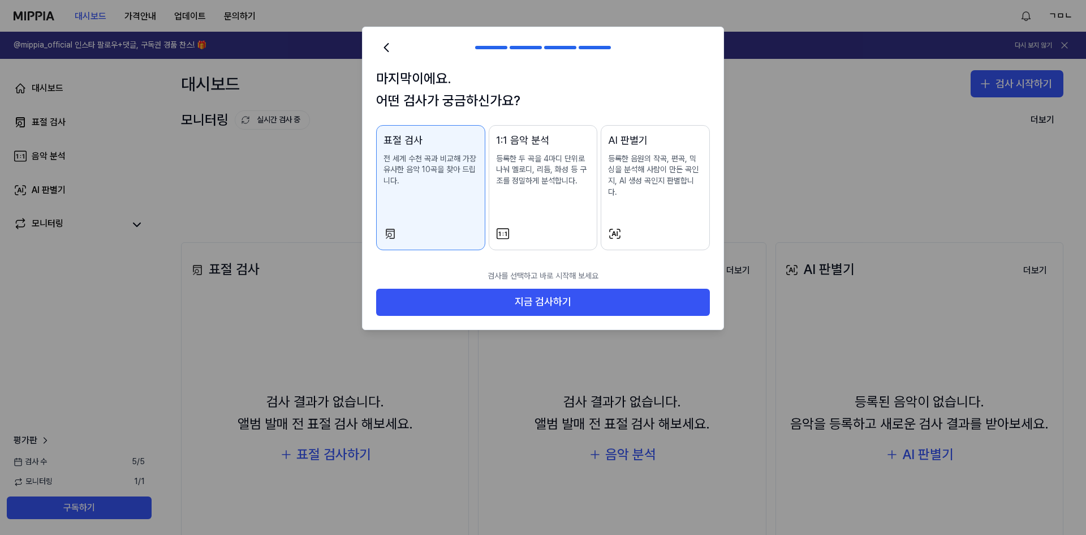
click at [653, 182] on p "등록한 음원의 작곡, 편곡, 믹싱을 분석해 사람이 만든 곡인지, AI 생성 곡인지 판별합니다." at bounding box center [655, 175] width 94 height 44
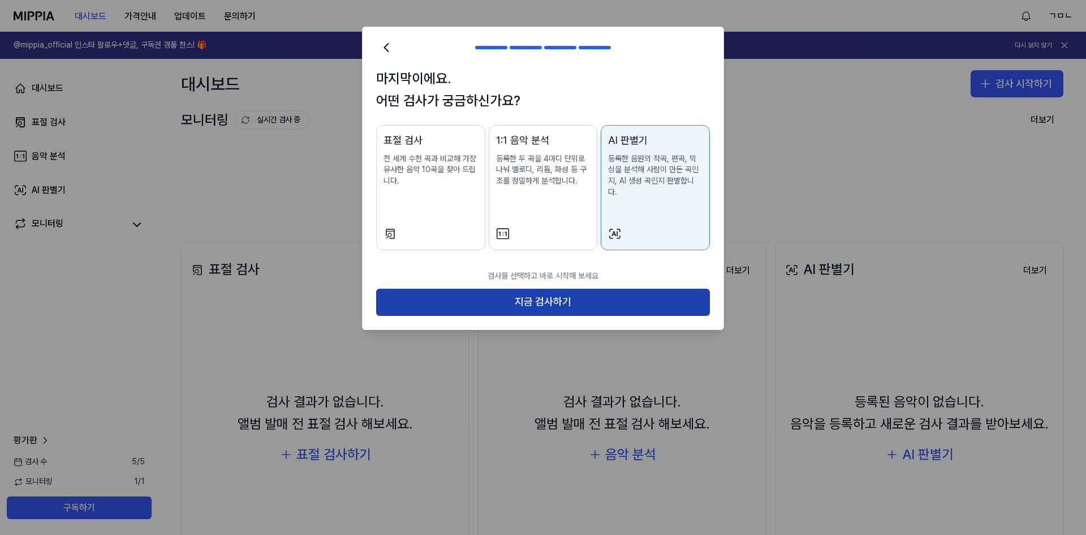
click at [598, 289] on button "지금 검사하기" at bounding box center [543, 302] width 334 height 27
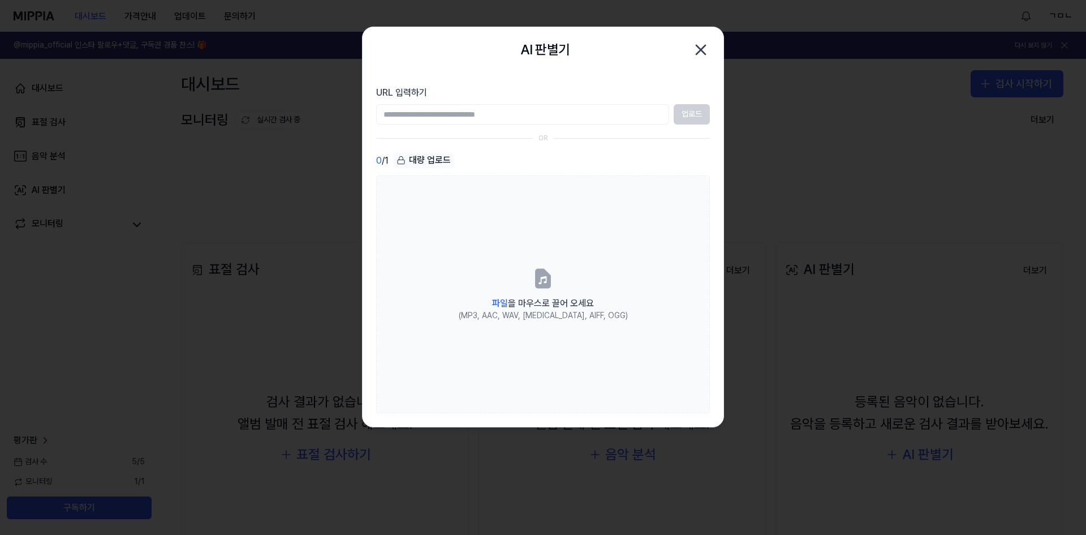
click at [545, 118] on input "URL 입력하기" at bounding box center [522, 114] width 293 height 20
paste input "**********"
type input "**********"
click at [693, 117] on button "업로드" at bounding box center [692, 114] width 36 height 20
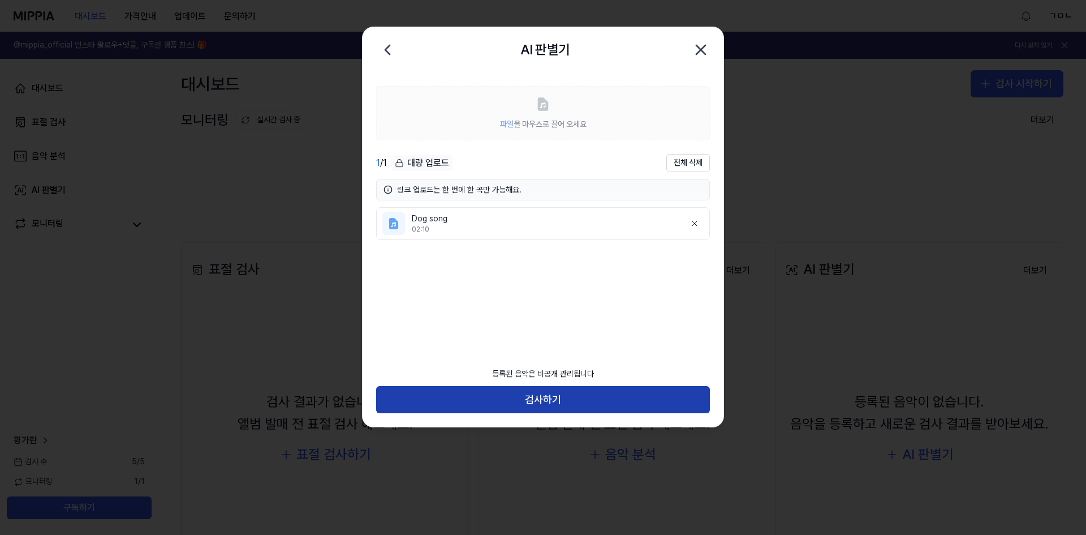
click at [543, 399] on button "검사하기" at bounding box center [543, 399] width 334 height 27
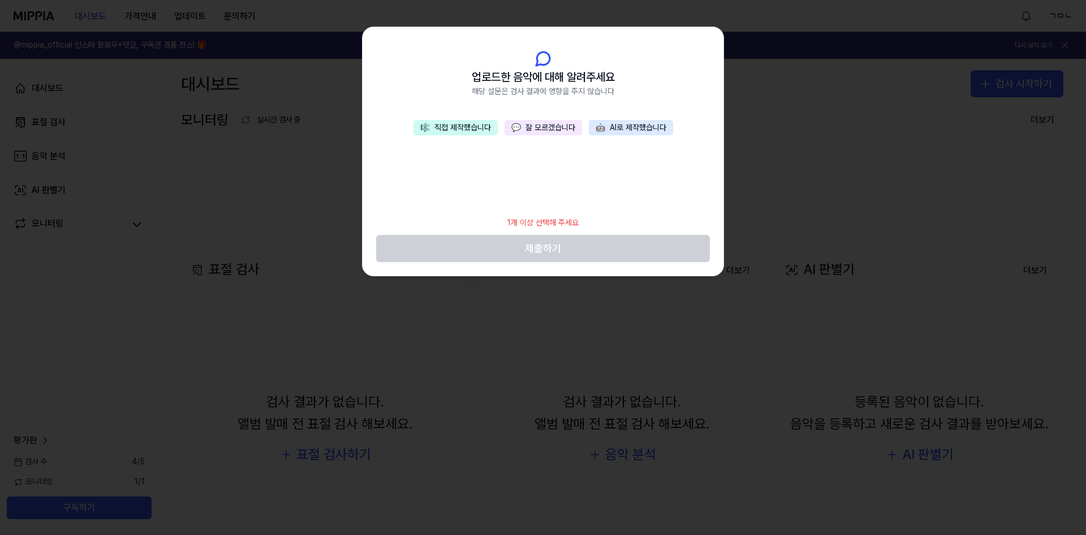
click at [454, 124] on button "🎼 직접 제작했습니다" at bounding box center [456, 128] width 84 height 16
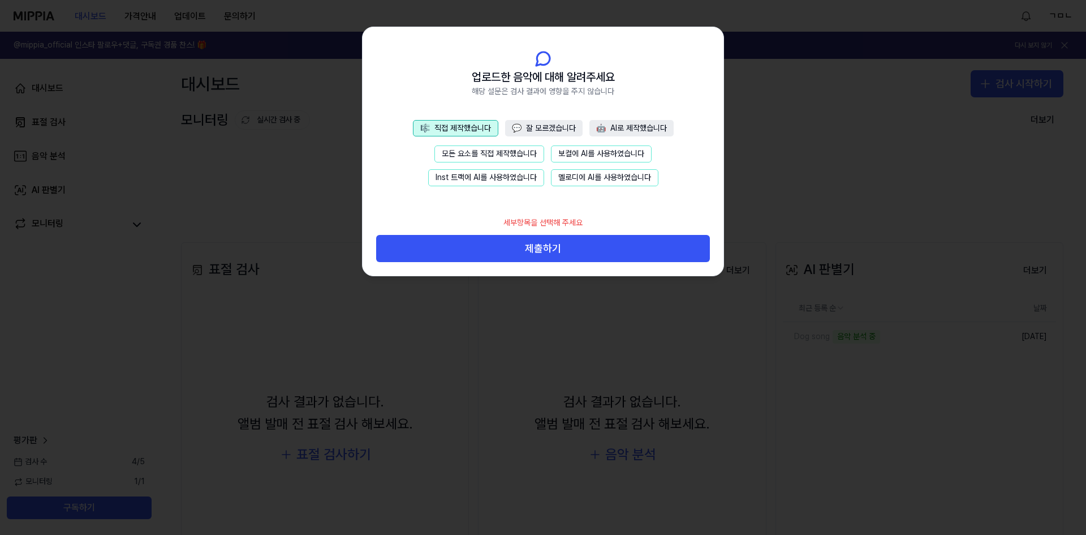
click at [487, 153] on button "모든 요소를 직접 제작했습니다" at bounding box center [490, 153] width 110 height 17
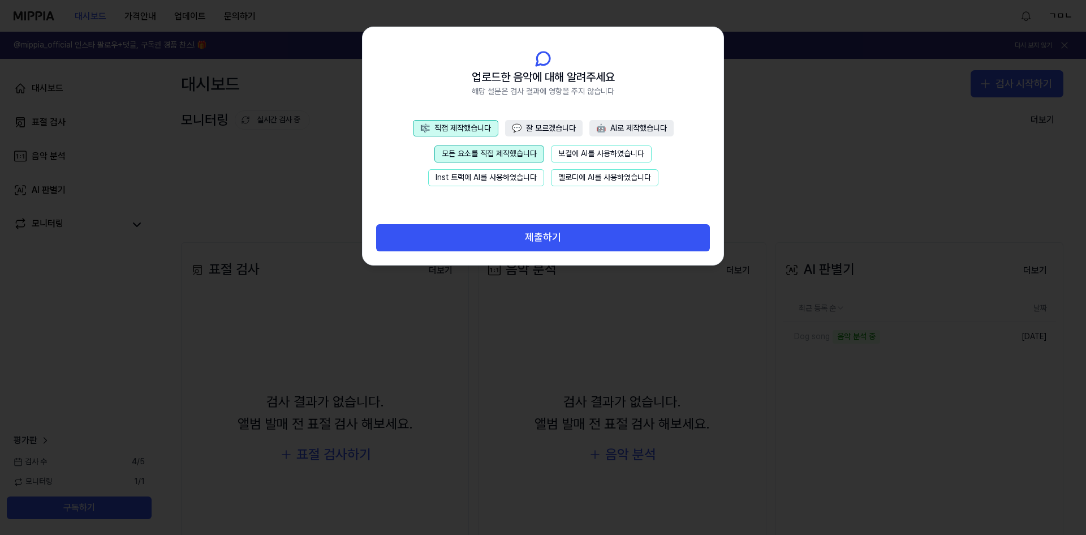
click at [556, 127] on button "💬 잘 모르겠습니다" at bounding box center [544, 128] width 78 height 17
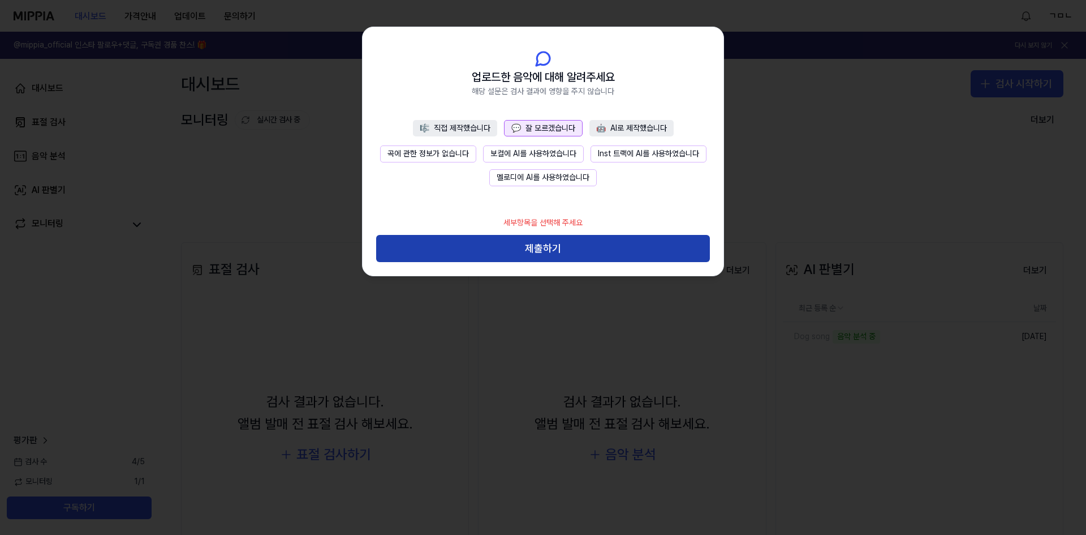
click at [568, 251] on button "제출하기" at bounding box center [543, 248] width 334 height 27
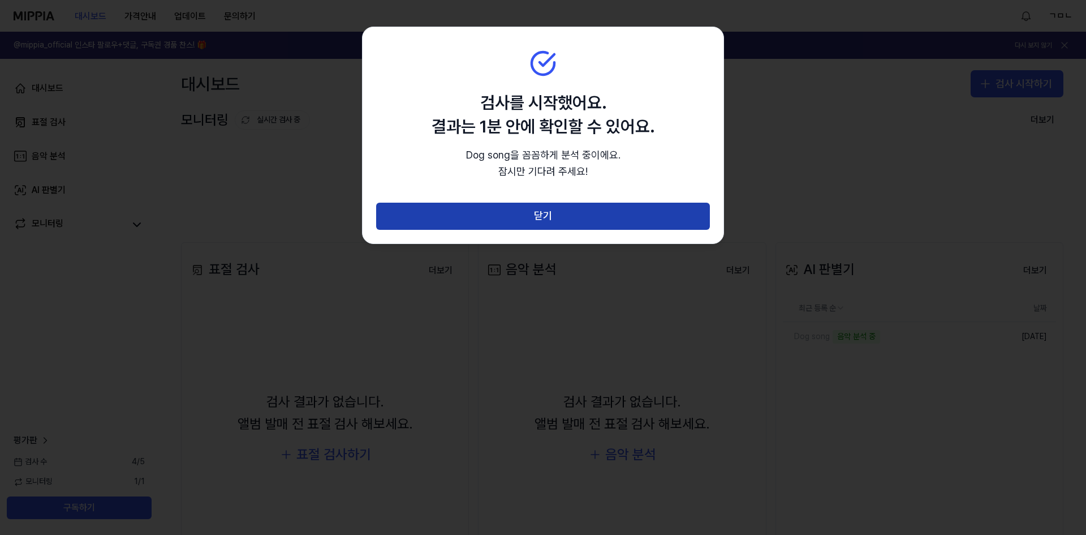
click at [560, 217] on button "닫기" at bounding box center [543, 216] width 334 height 27
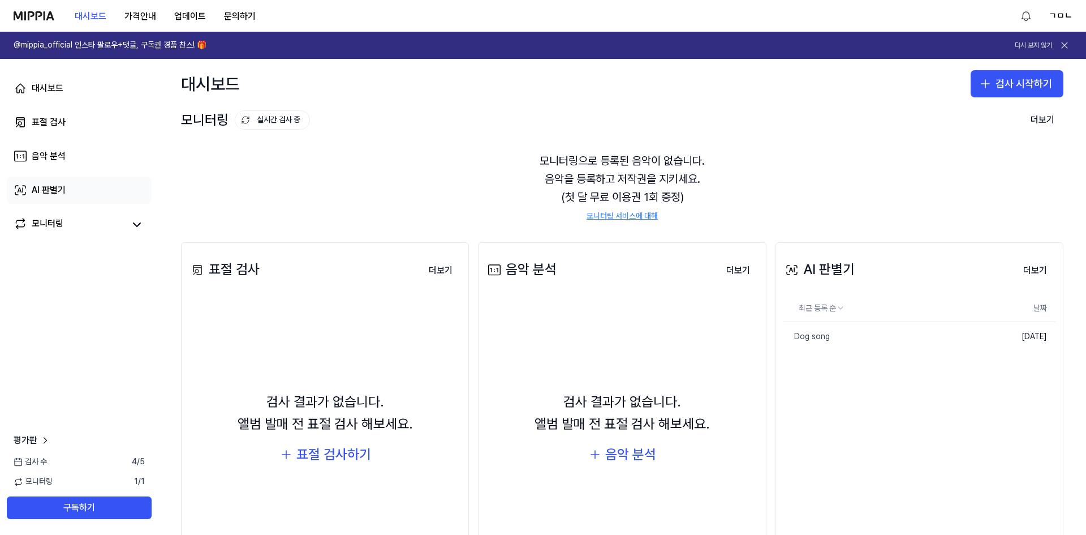
click at [40, 186] on div "AI 판별기" at bounding box center [49, 190] width 34 height 14
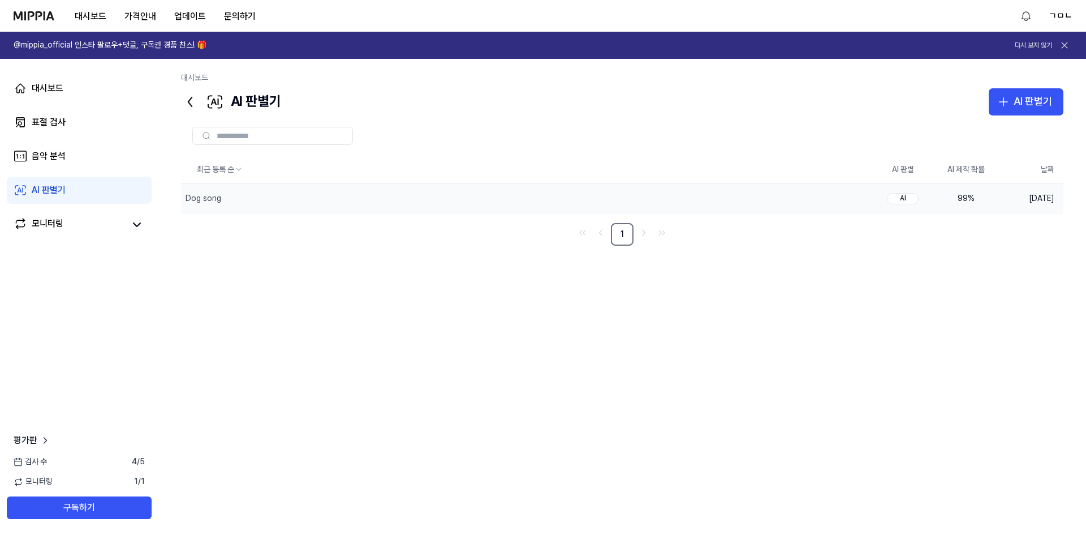
click at [964, 197] on div "99 %" at bounding box center [966, 198] width 45 height 11
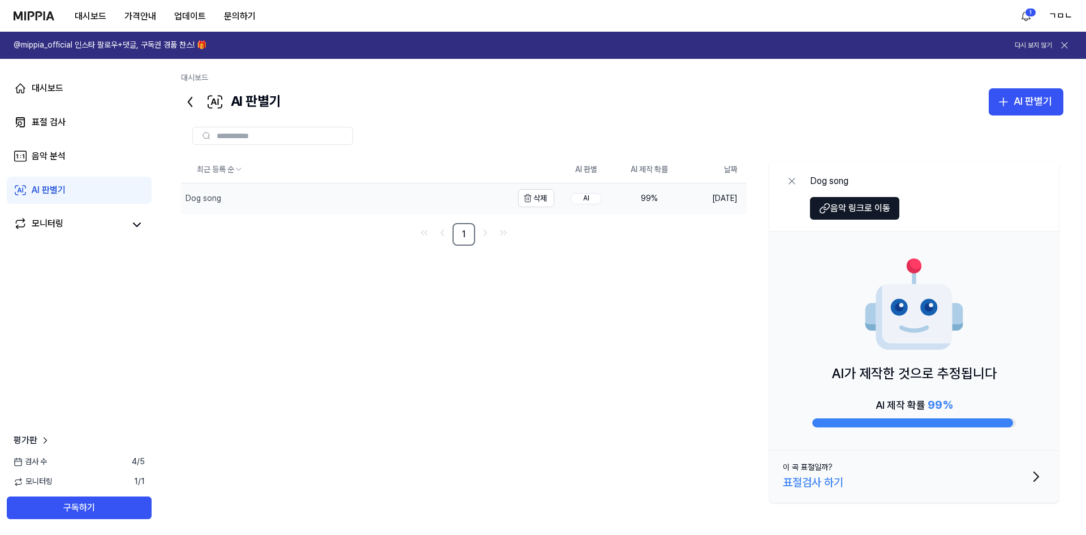
click at [200, 200] on div "Dog song" at bounding box center [204, 198] width 36 height 11
click at [209, 197] on div "Dog song" at bounding box center [204, 198] width 36 height 11
click at [583, 197] on div "AI" at bounding box center [586, 198] width 32 height 11
click at [536, 196] on button "삭제" at bounding box center [536, 198] width 36 height 18
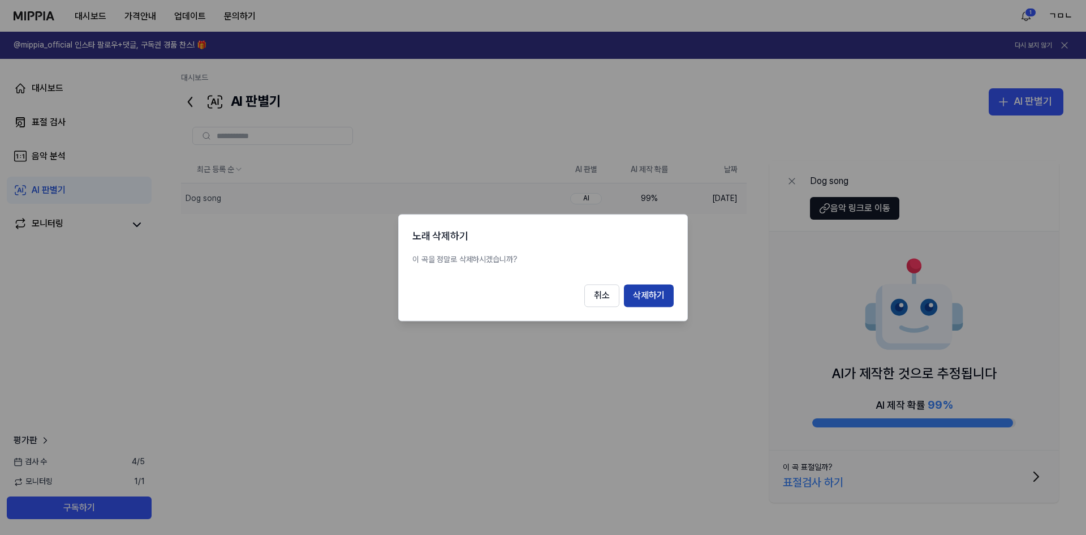
click at [648, 295] on button "삭제하기" at bounding box center [649, 295] width 50 height 23
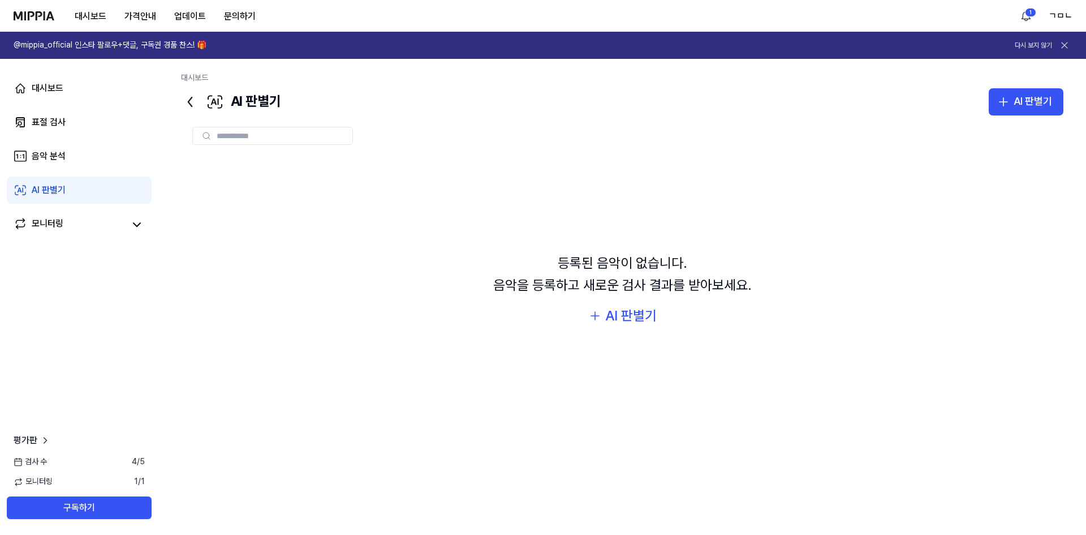
click at [71, 191] on link "AI 판별기" at bounding box center [79, 190] width 145 height 27
click at [612, 317] on div "AI 판별기" at bounding box center [630, 316] width 51 height 22
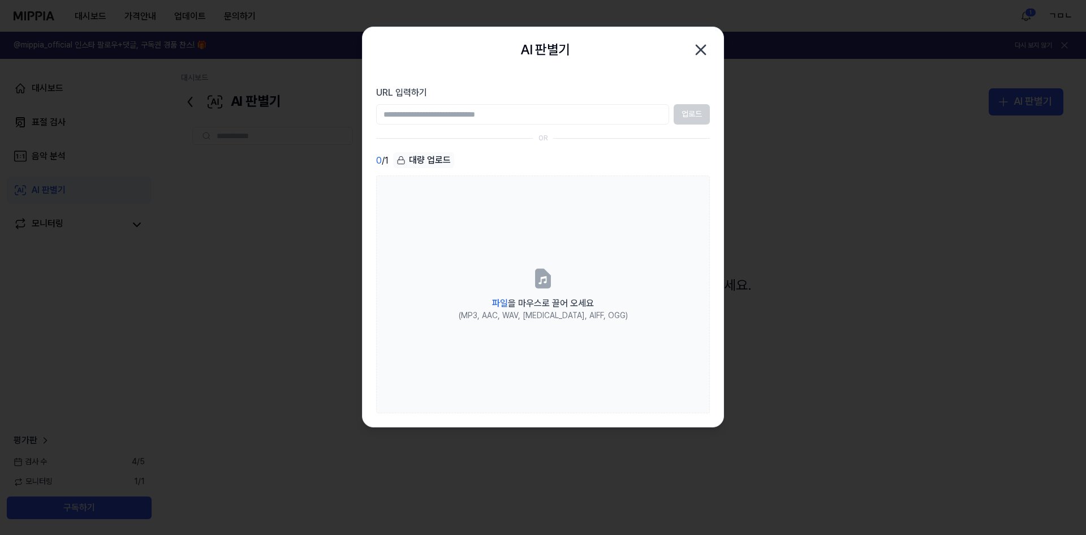
click at [497, 113] on input "URL 입력하기" at bounding box center [522, 114] width 293 height 20
type input "**********"
click at [687, 108] on button "업로드" at bounding box center [692, 114] width 36 height 20
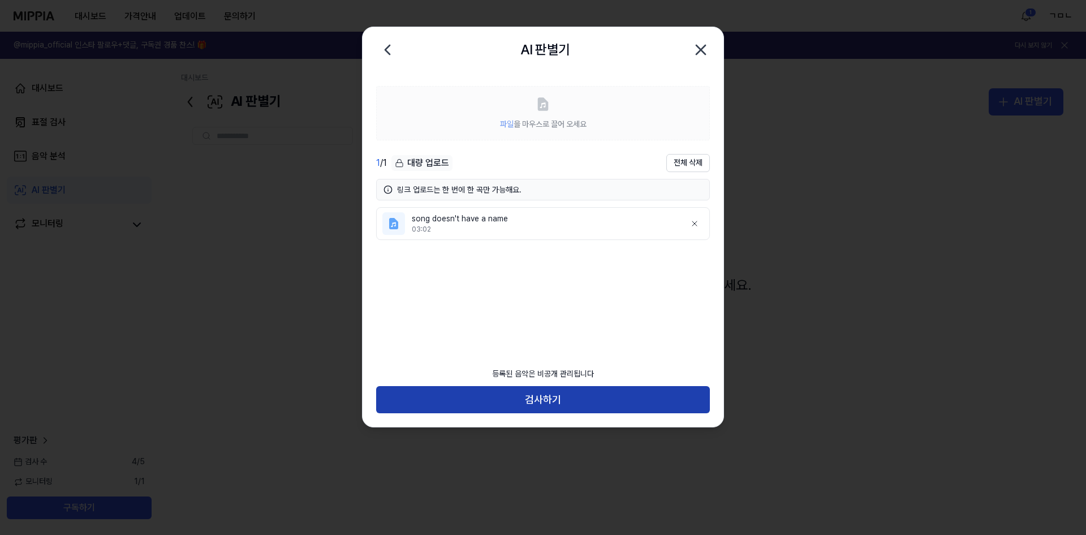
click at [543, 398] on button "검사하기" at bounding box center [543, 399] width 334 height 27
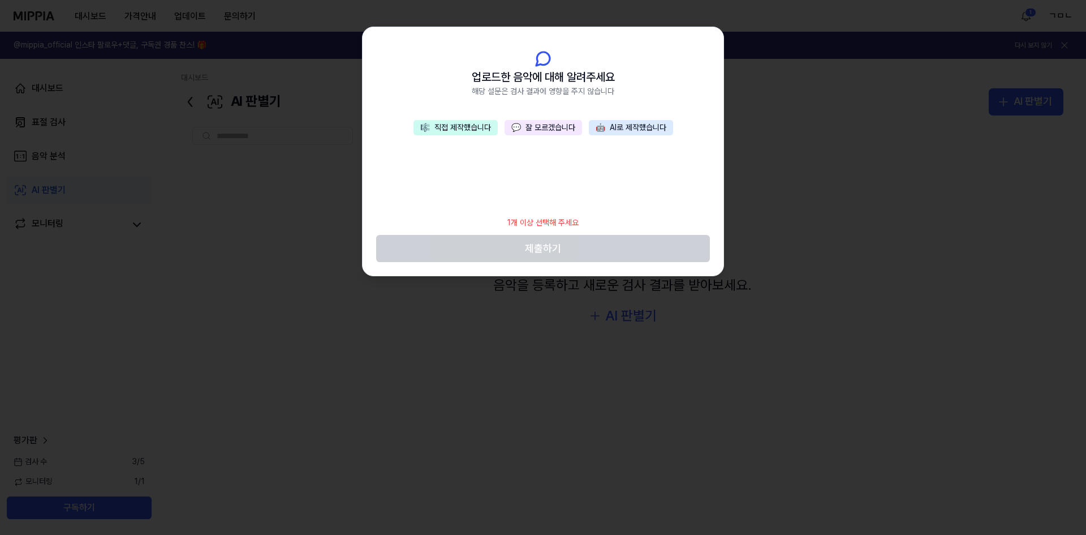
click at [458, 127] on button "🎼 직접 제작했습니다" at bounding box center [456, 128] width 84 height 16
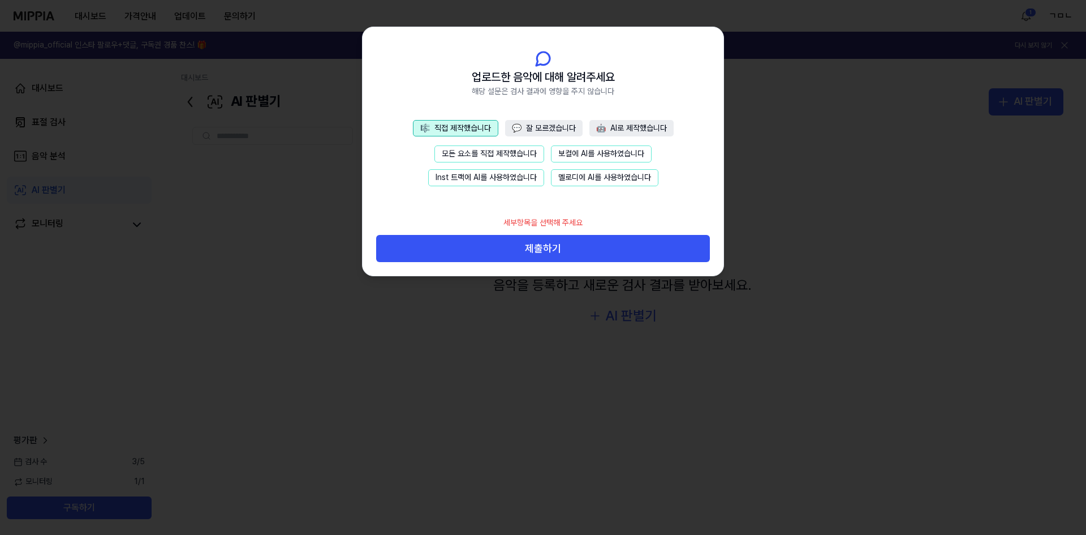
click at [465, 145] on div "🎼 직접 제작했습니다 💬 잘 모르겠습니다 🤖 AI로 제작했습니다 모든 요소를 직접 제작했습니다 보컬에 AI를 사용하였습니다 Inst 트랙에 A…" at bounding box center [543, 165] width 361 height 91
click at [465, 147] on button "모든 요소를 직접 제작했습니다" at bounding box center [490, 153] width 110 height 17
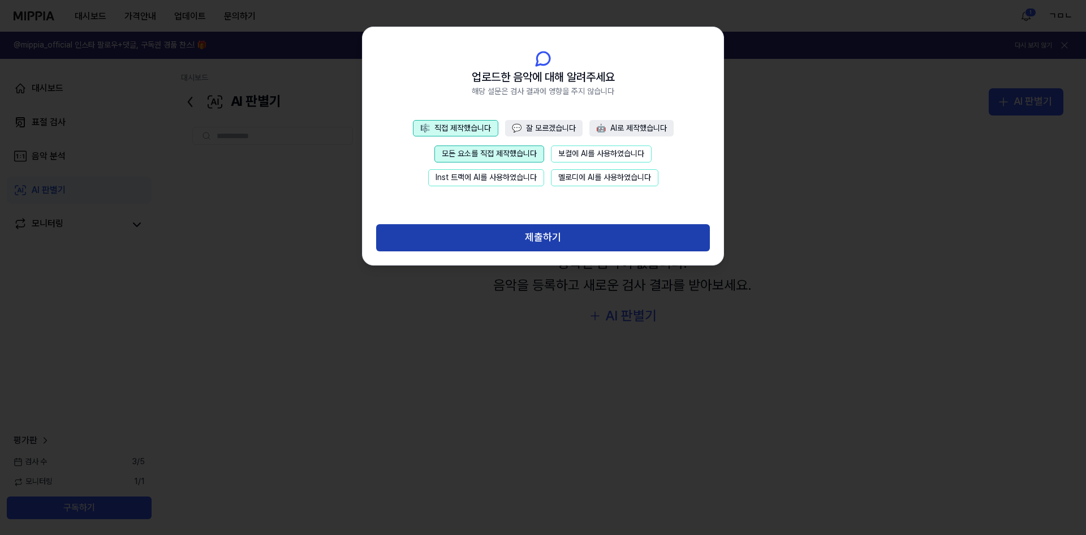
click at [529, 240] on button "제출하기" at bounding box center [543, 237] width 334 height 27
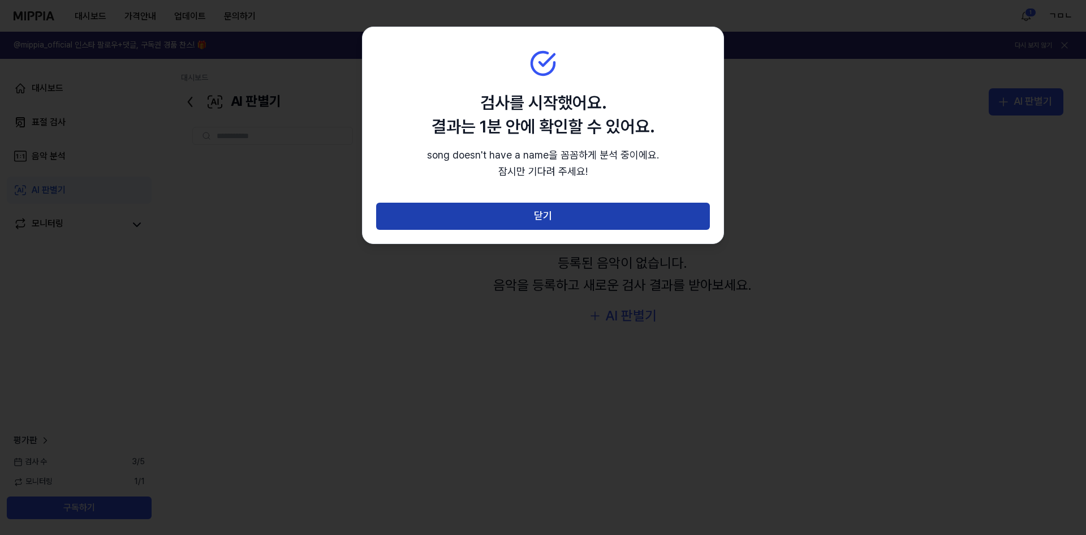
click at [544, 216] on button "닫기" at bounding box center [543, 216] width 334 height 27
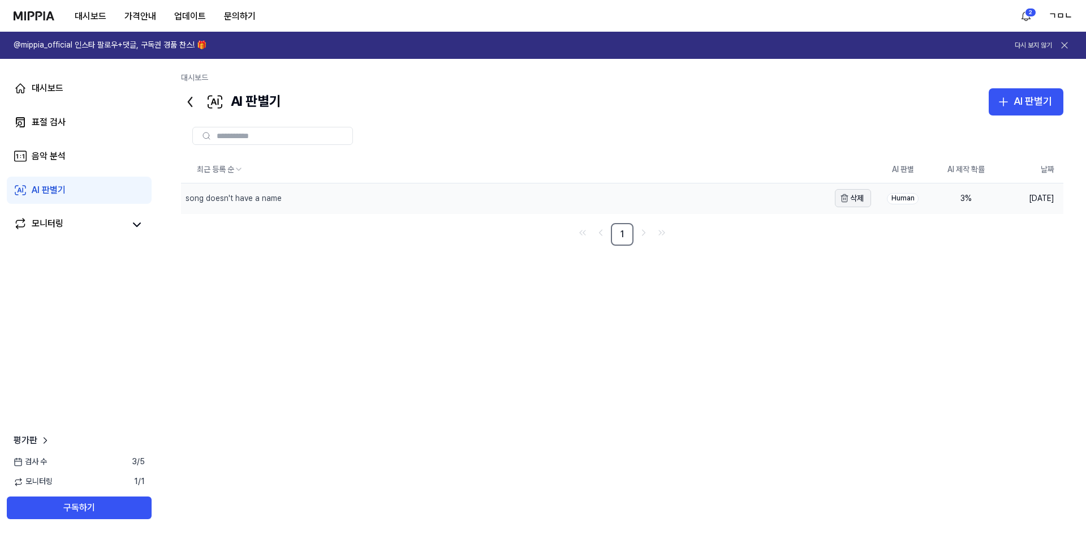
click at [861, 199] on button "삭제" at bounding box center [853, 198] width 36 height 18
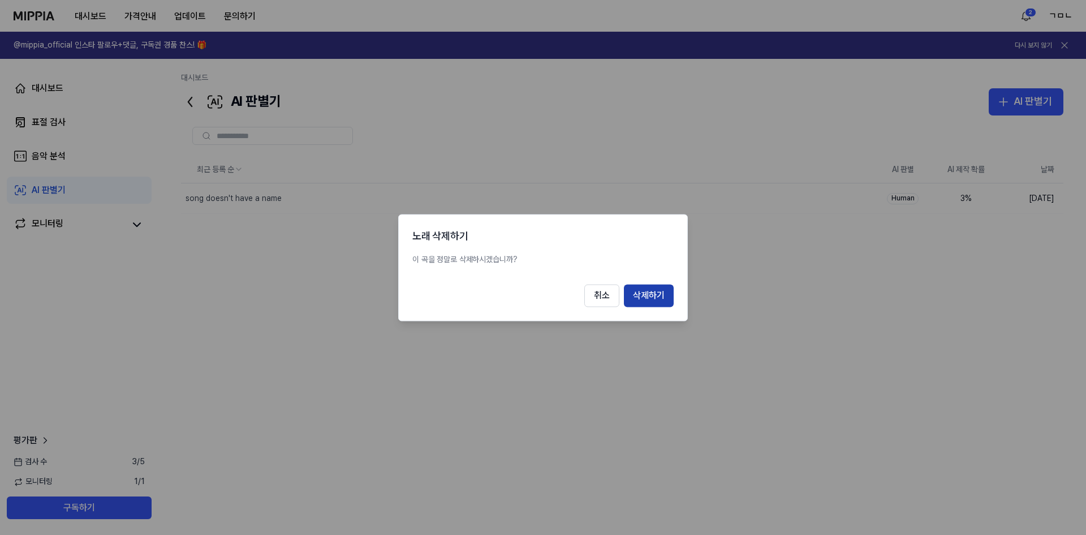
click at [656, 293] on button "삭제하기" at bounding box center [649, 295] width 50 height 23
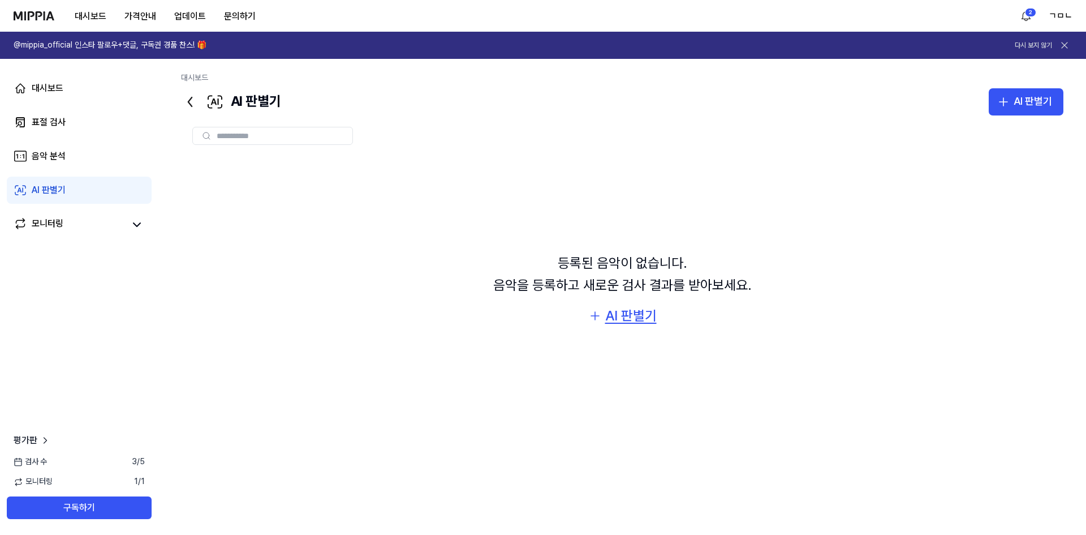
click at [610, 319] on div "AI 판별기" at bounding box center [630, 316] width 51 height 22
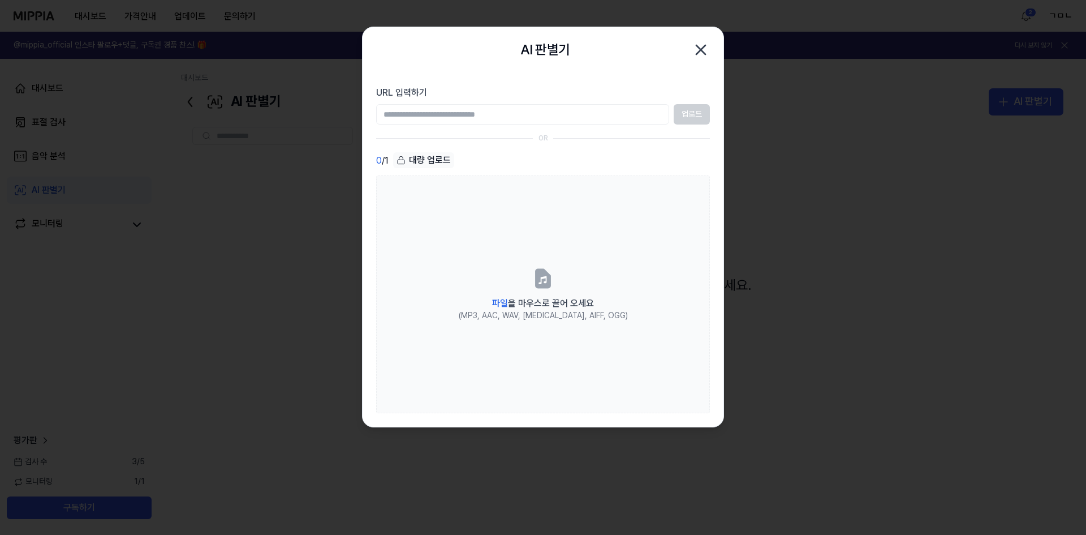
click at [456, 111] on input "URL 입력하기" at bounding box center [522, 114] width 293 height 20
type input "**********"
click at [691, 112] on button "업로드" at bounding box center [692, 114] width 36 height 20
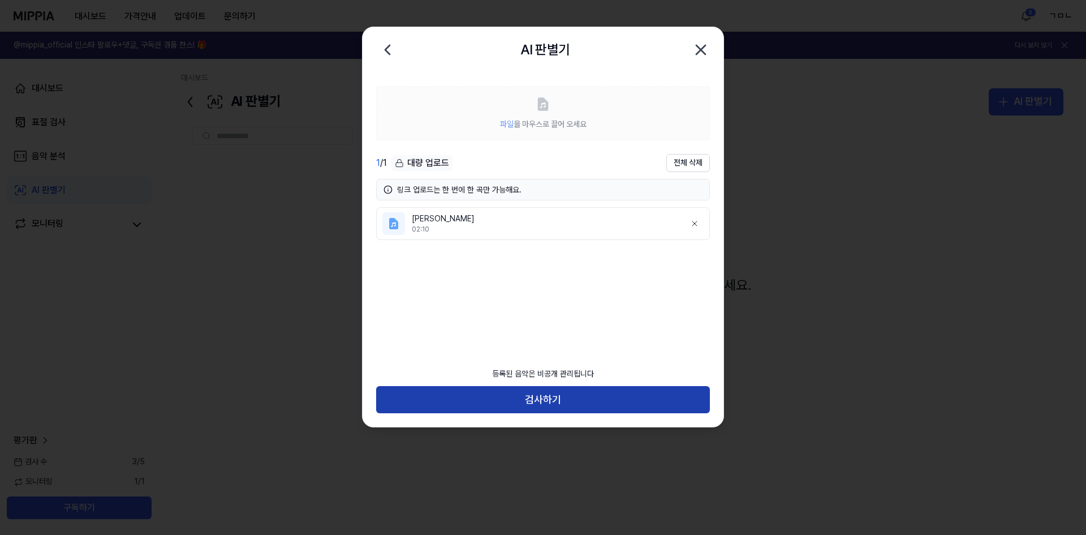
click at [539, 406] on button "검사하기" at bounding box center [543, 399] width 334 height 27
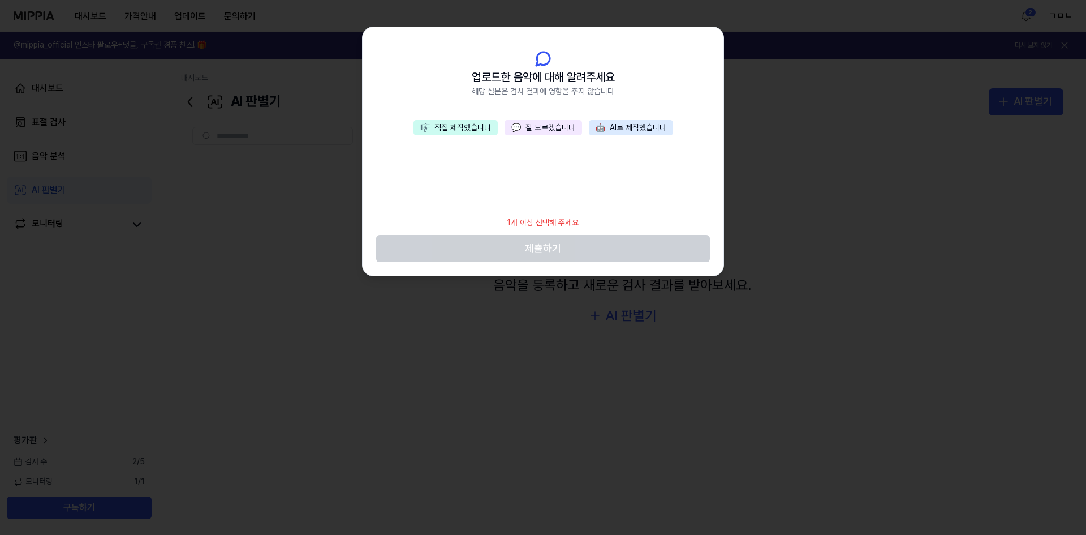
click at [456, 128] on button "🎼 직접 제작했습니다" at bounding box center [456, 128] width 84 height 16
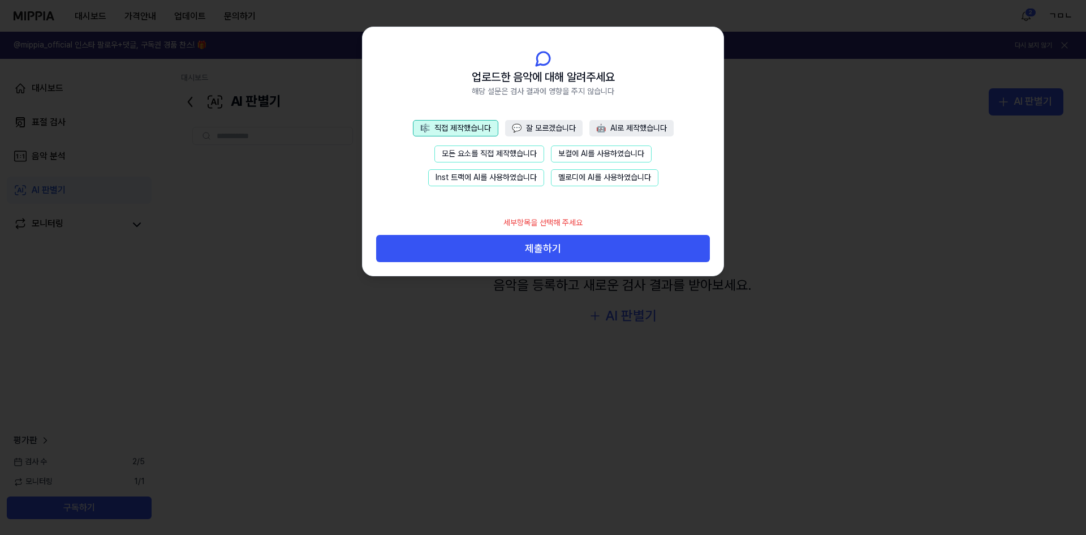
click at [475, 154] on button "모든 요소를 직접 제작했습니다" at bounding box center [490, 153] width 110 height 17
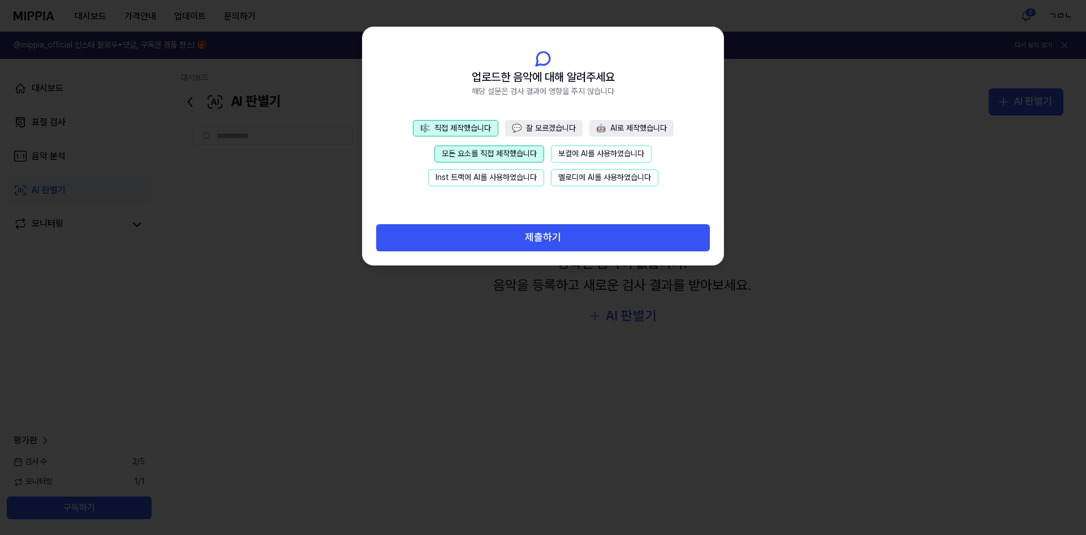
click at [549, 126] on button "💬 잘 모르겠습니다" at bounding box center [544, 128] width 78 height 17
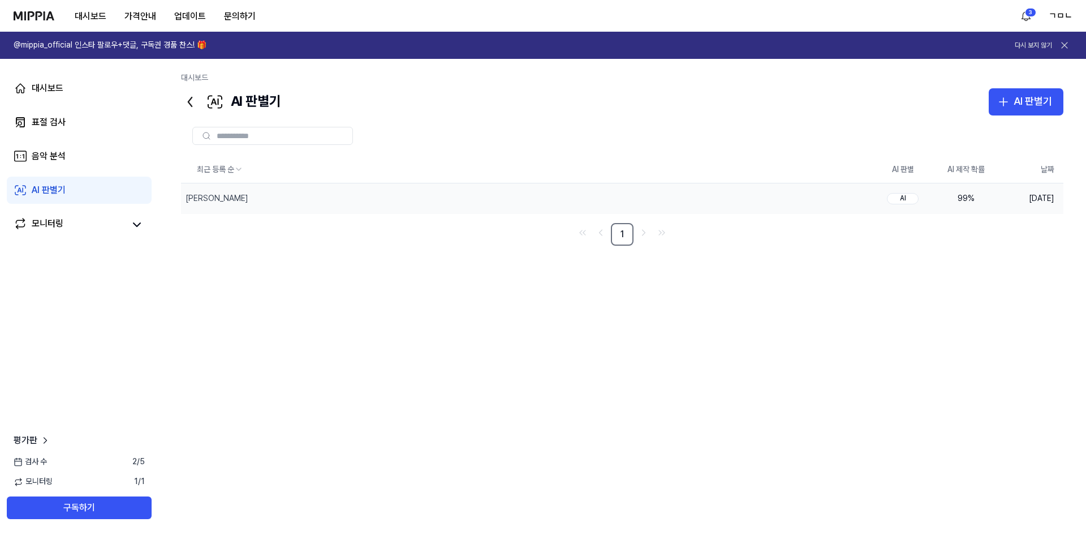
click at [960, 195] on div "99 %" at bounding box center [966, 198] width 45 height 11
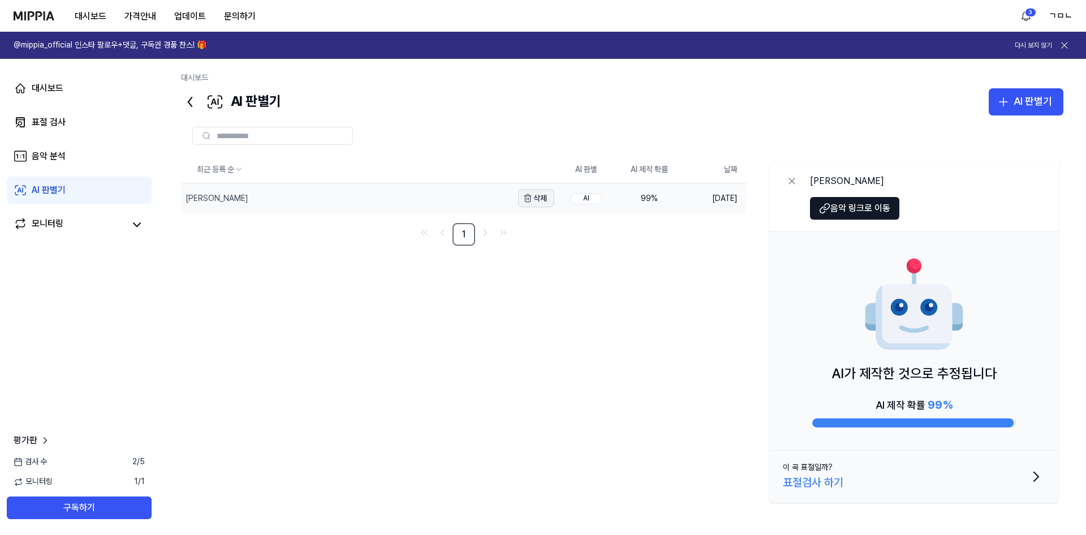
click at [518, 197] on button "삭제" at bounding box center [536, 198] width 36 height 18
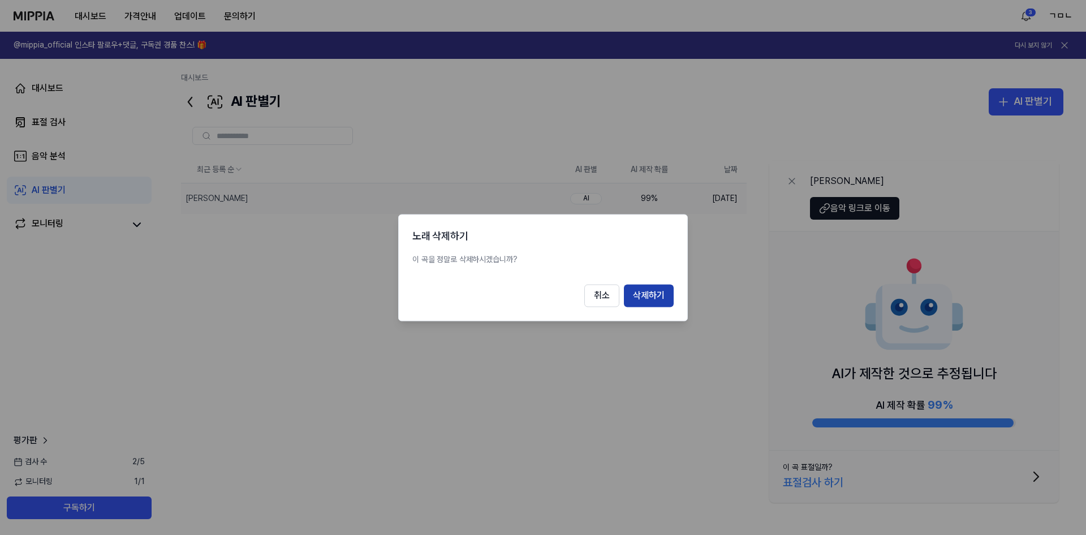
click at [648, 293] on button "삭제하기" at bounding box center [649, 295] width 50 height 23
